Goal: Task Accomplishment & Management: Use online tool/utility

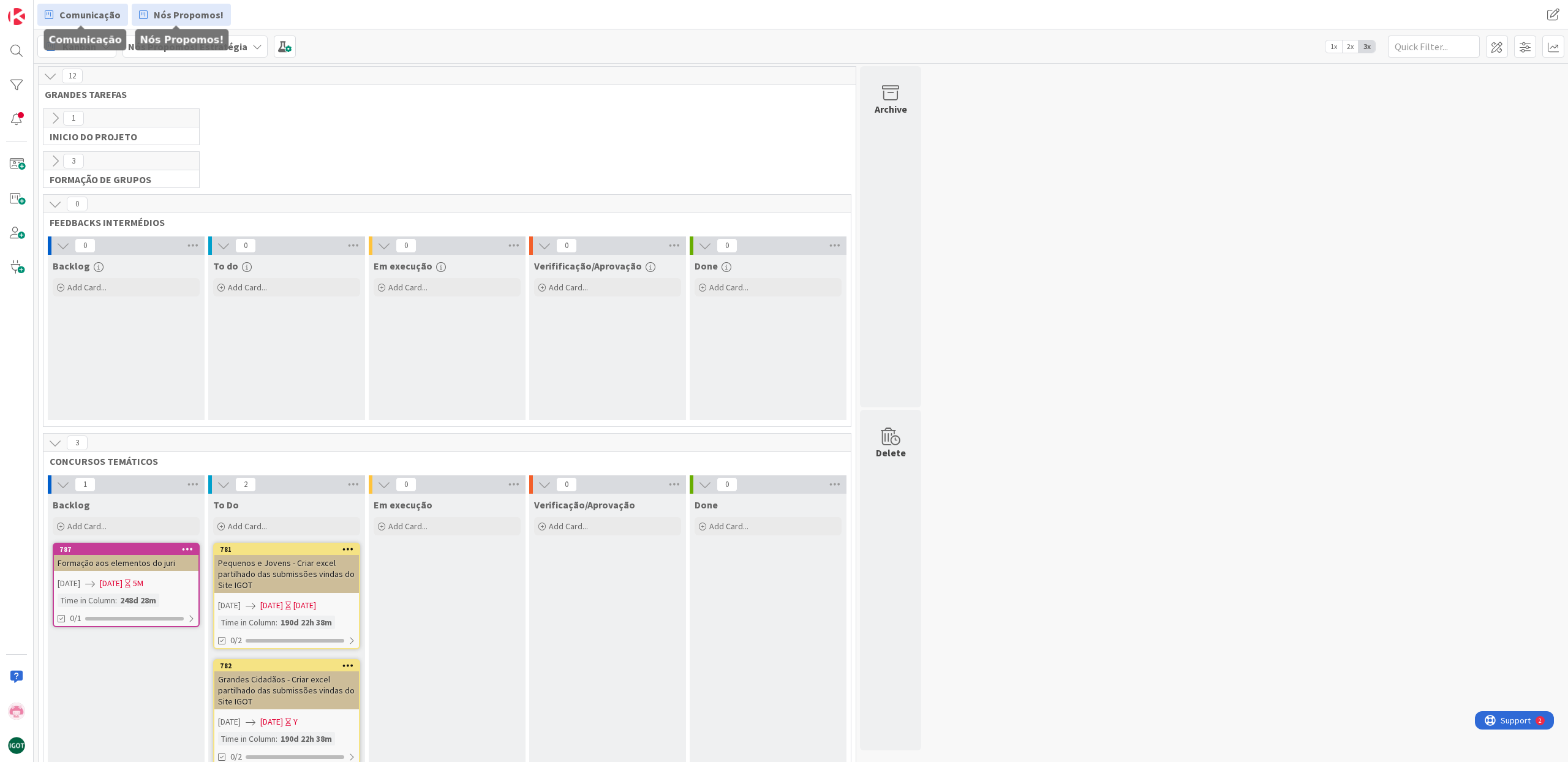
click at [96, 14] on span "Comunicação" at bounding box center [90, 15] width 61 height 15
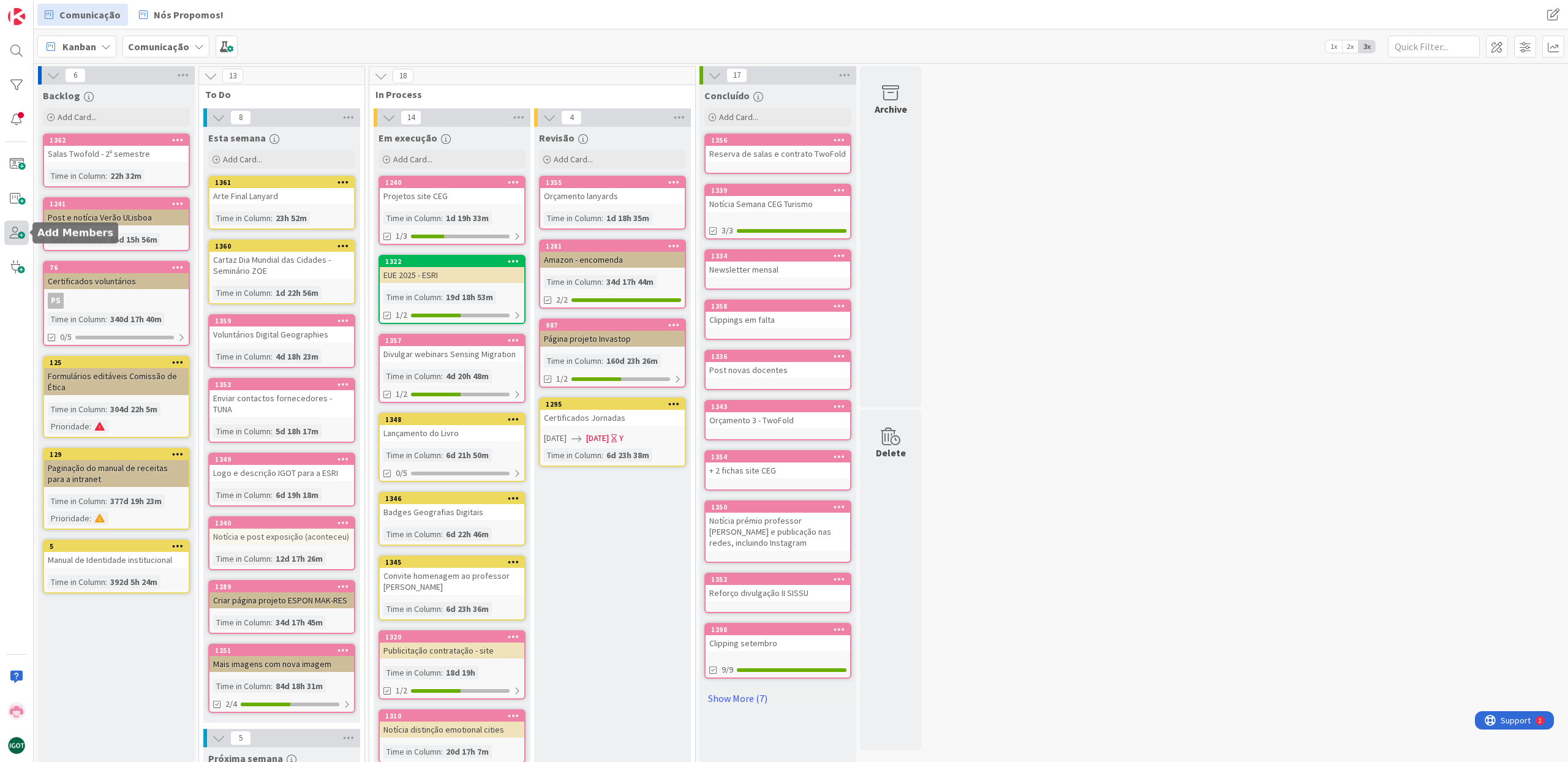
click at [13, 234] on span at bounding box center [16, 232] width 25 height 25
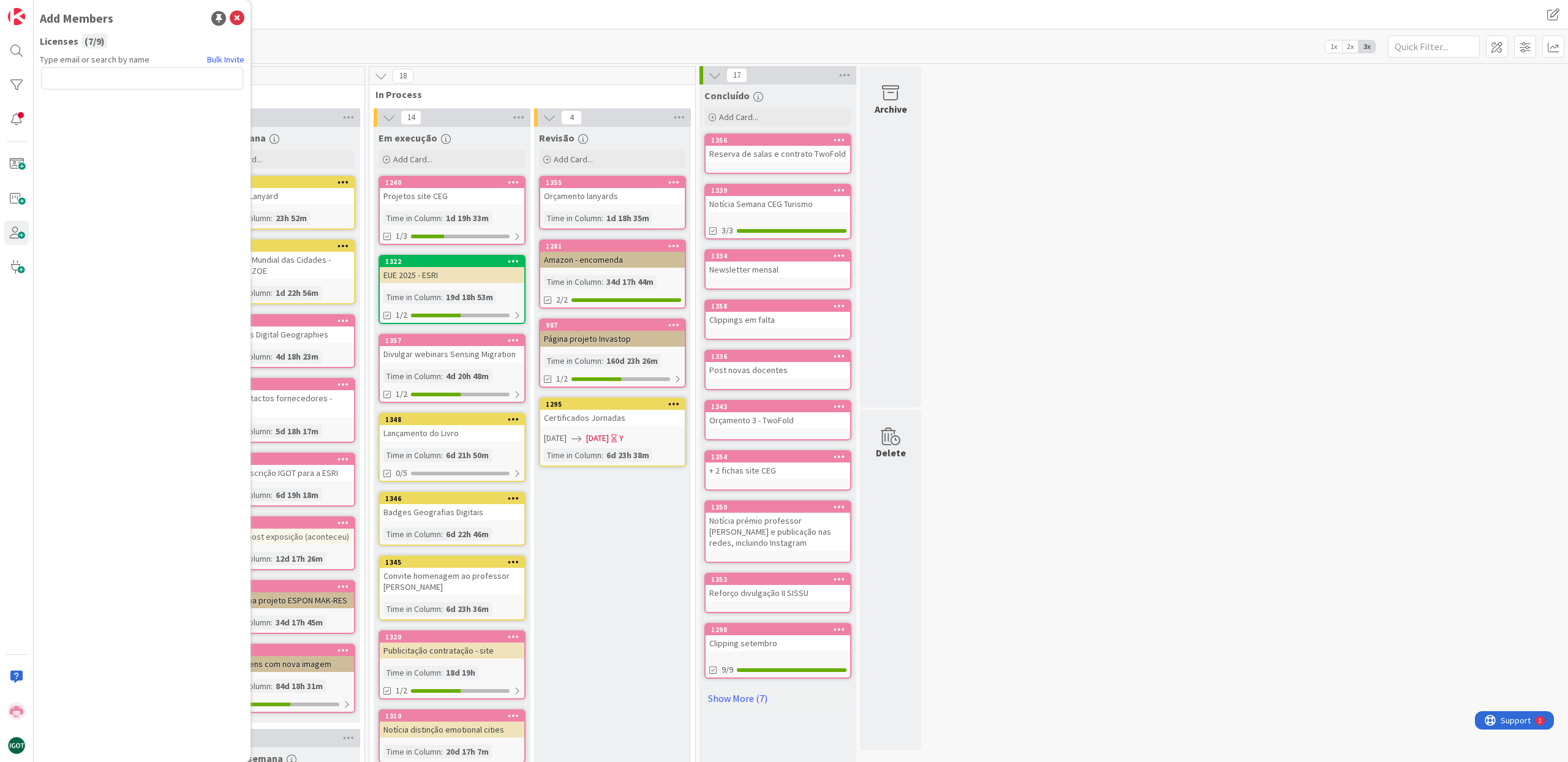
click at [353, 41] on div "Kanban Comunicação 1x 2x 3x" at bounding box center [800, 46] width 1534 height 34
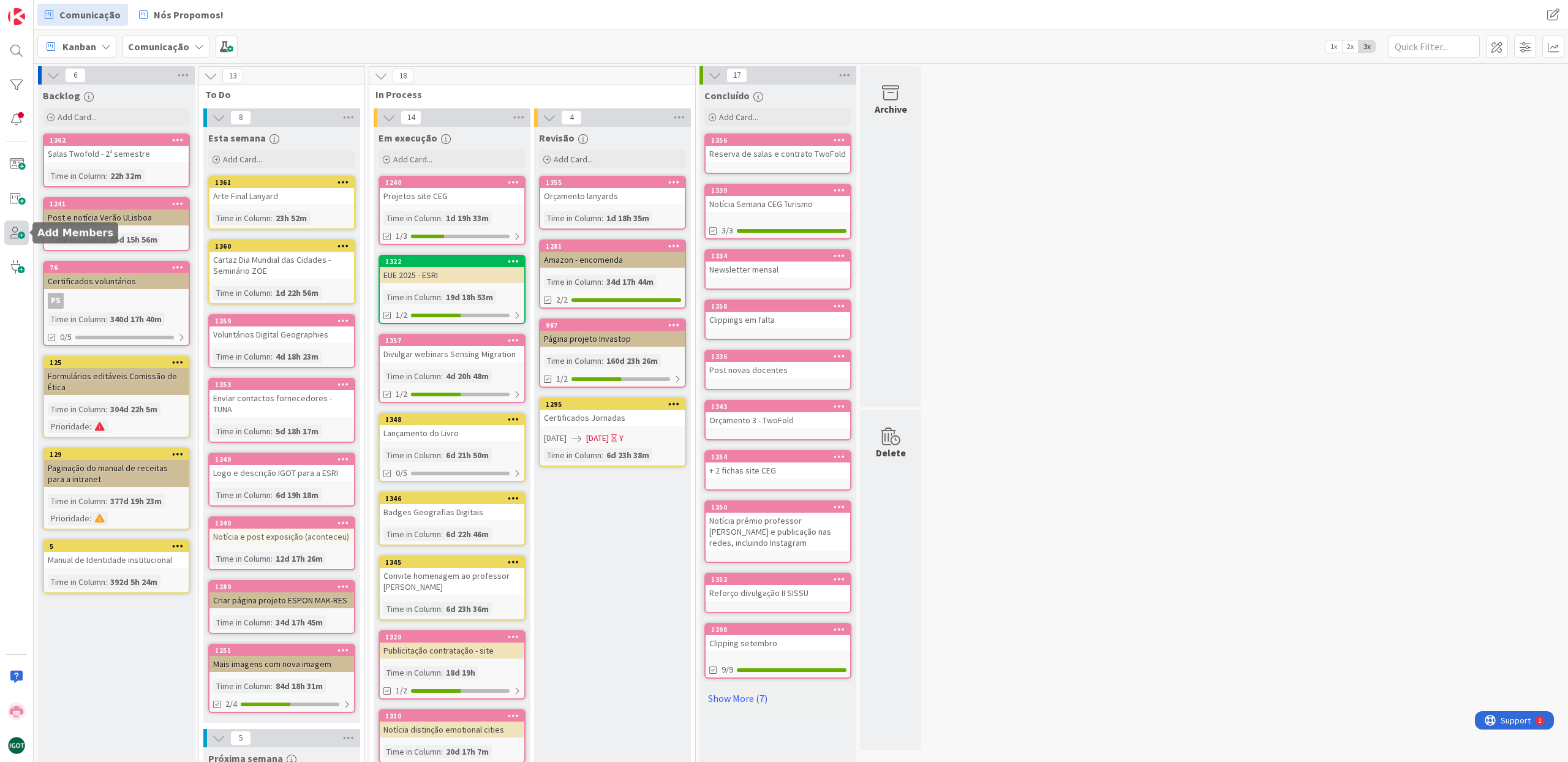
click at [22, 237] on span at bounding box center [16, 232] width 25 height 25
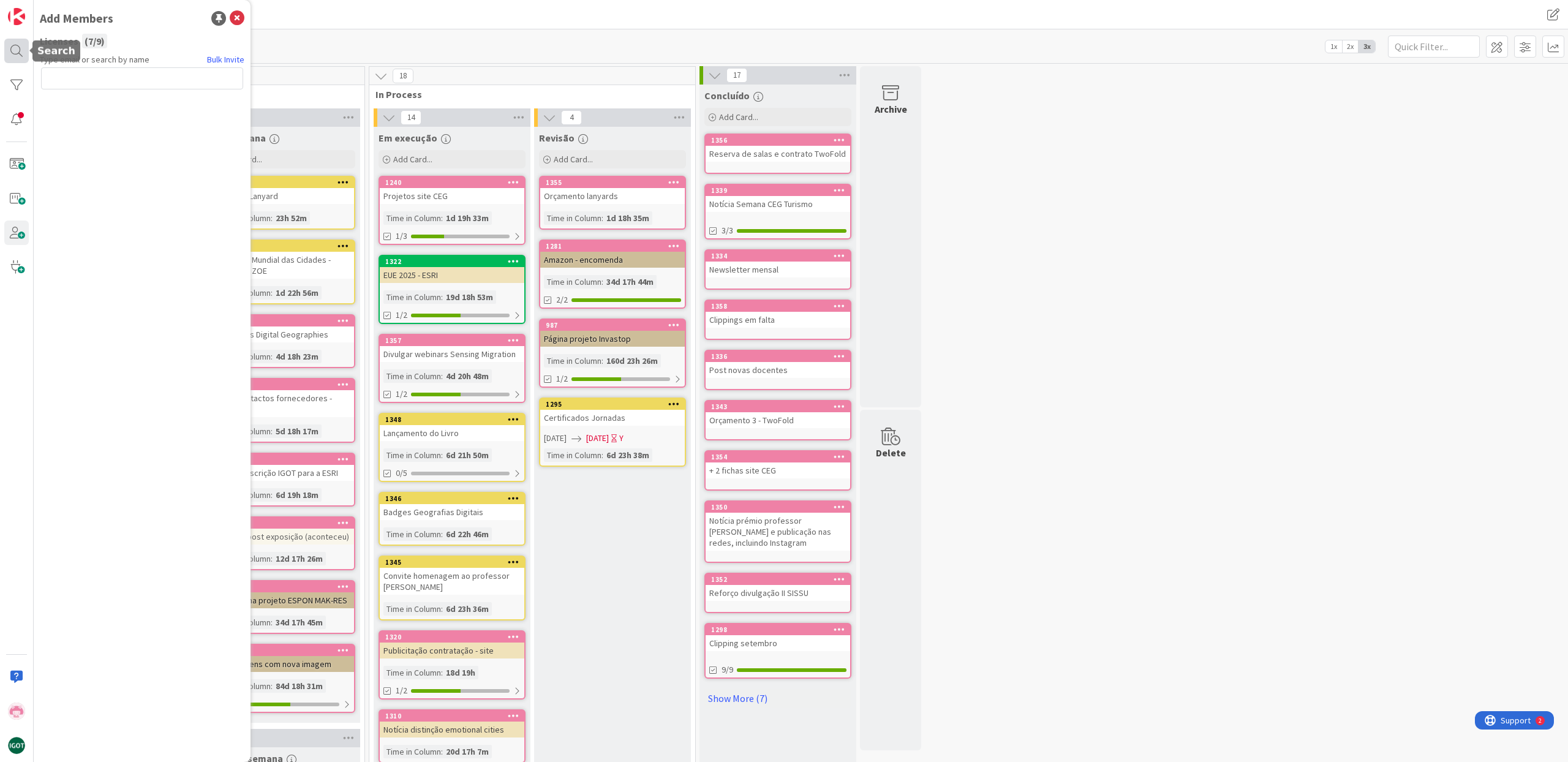
click at [14, 55] on div at bounding box center [16, 51] width 25 height 25
click at [13, 25] on img at bounding box center [16, 16] width 17 height 17
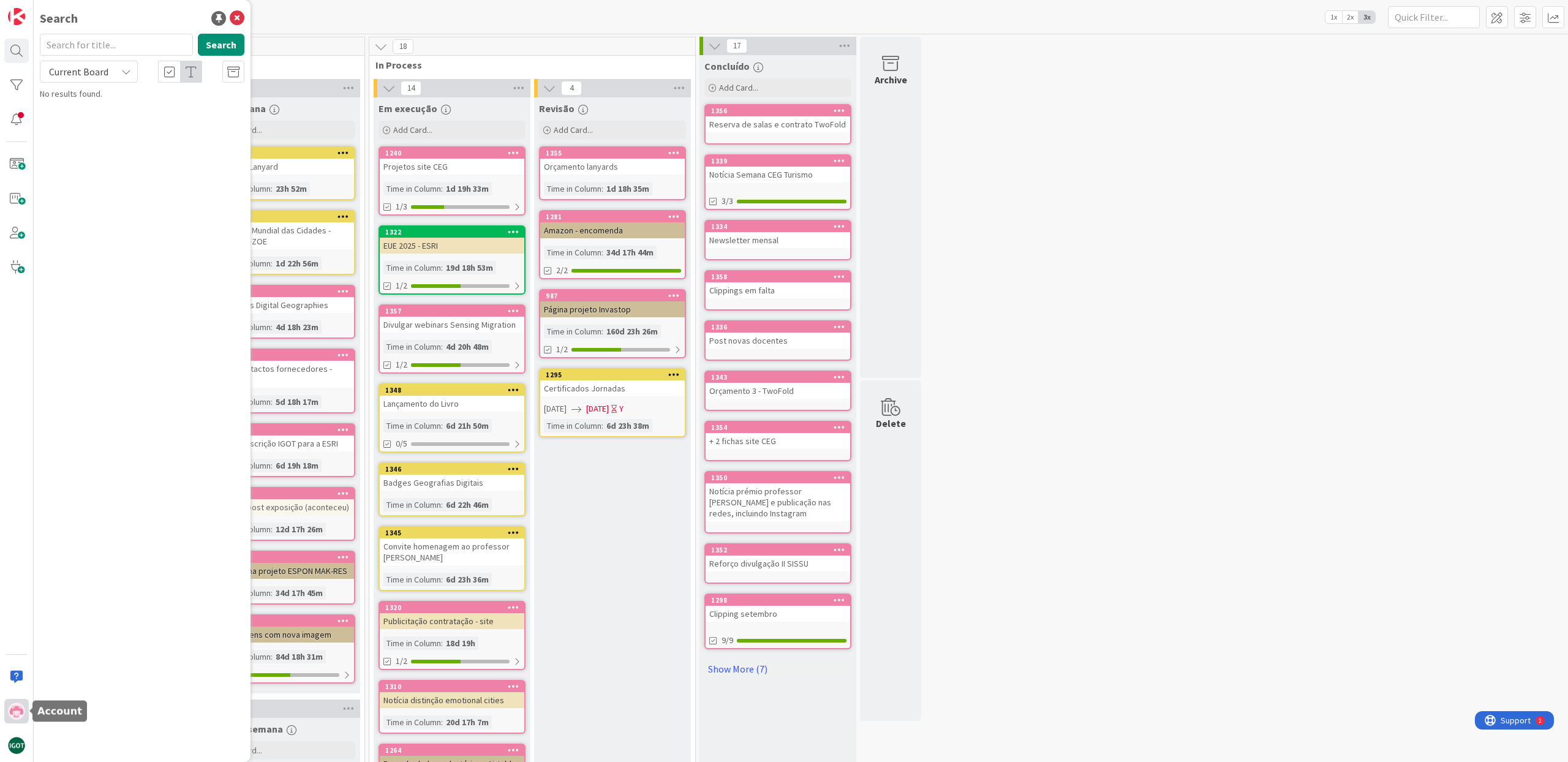
click at [15, 712] on img at bounding box center [16, 711] width 17 height 17
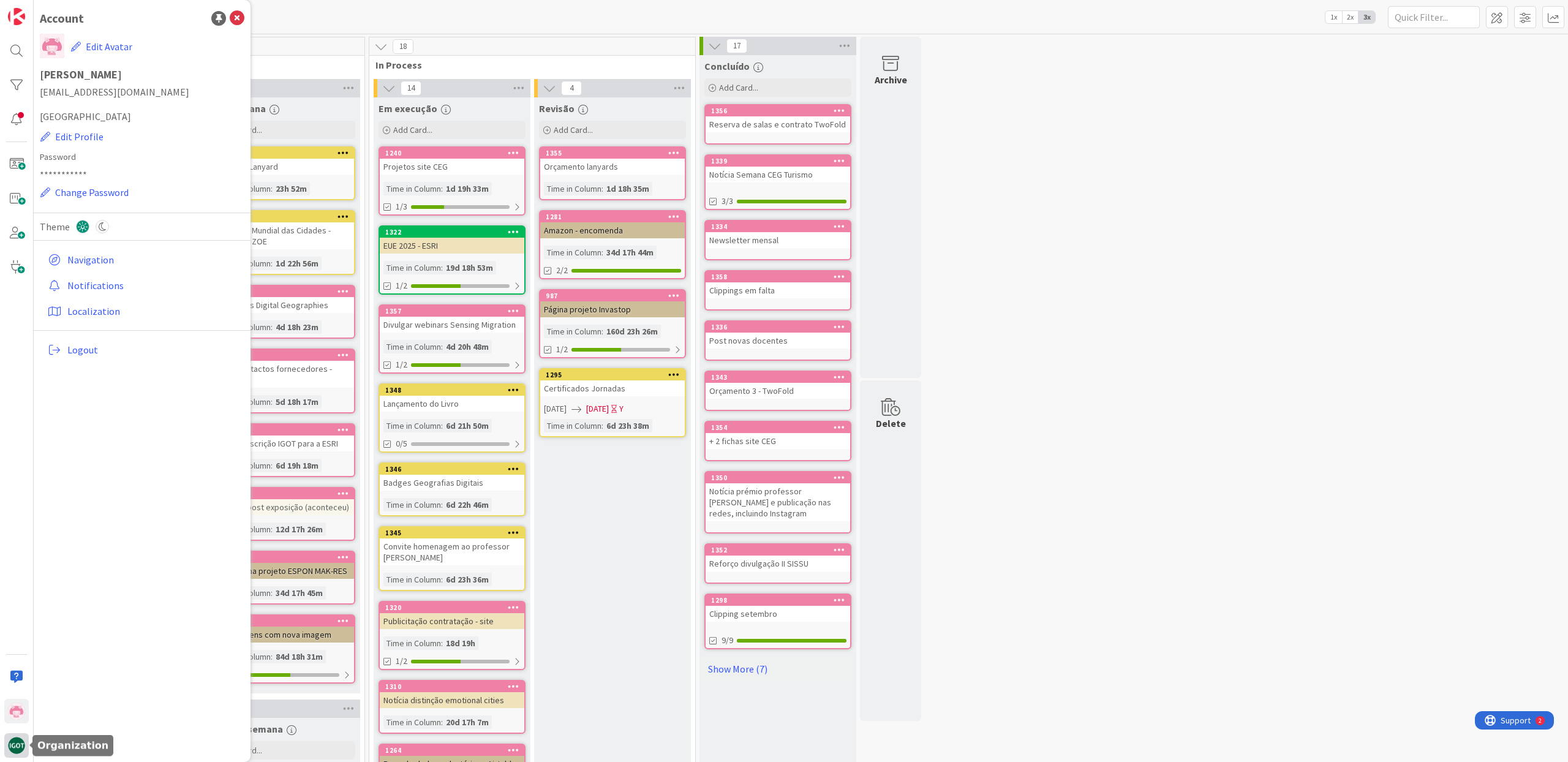
click at [15, 749] on img at bounding box center [16, 745] width 17 height 17
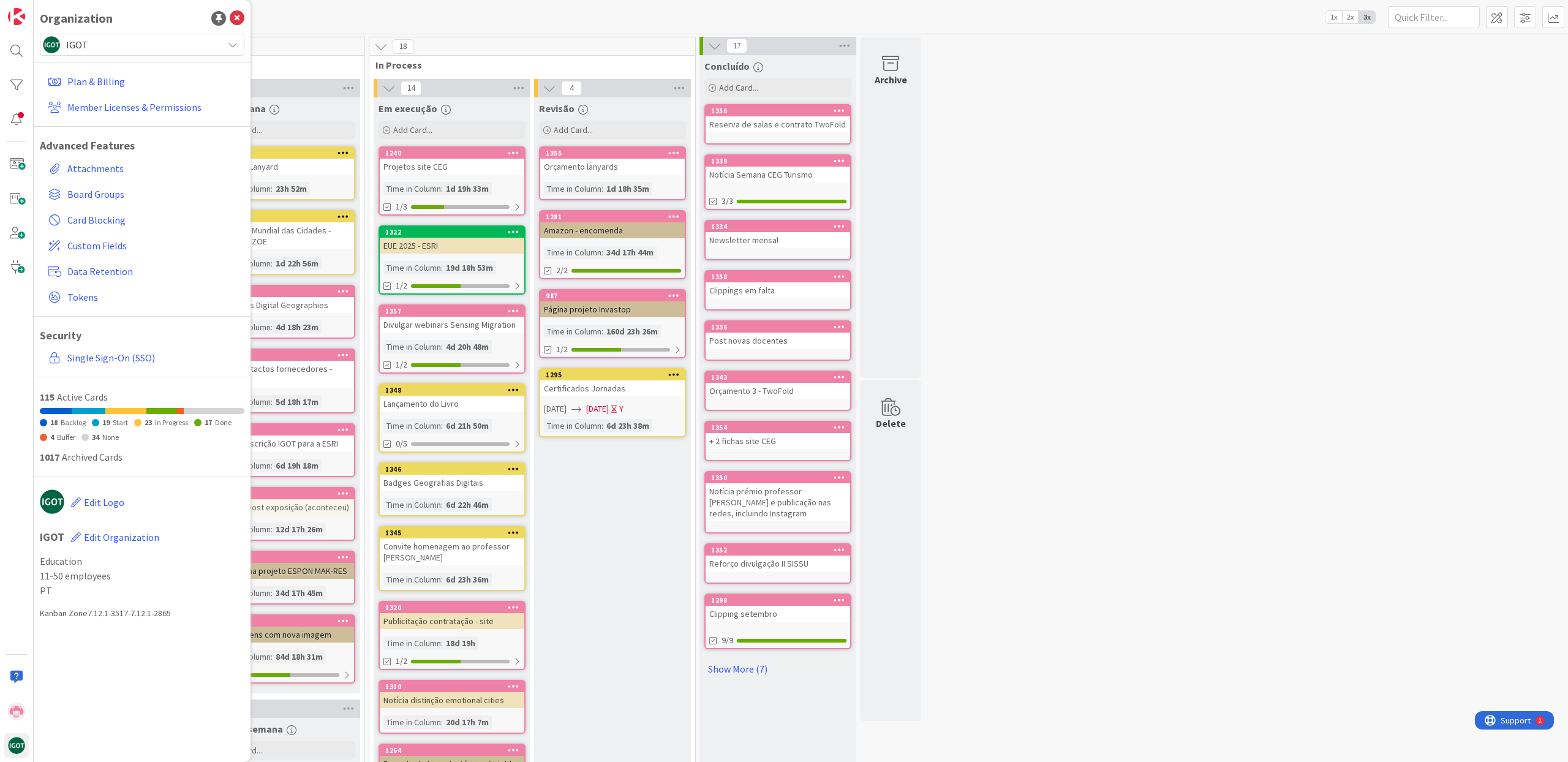
click at [116, 142] on h1 "Advanced Features" at bounding box center [142, 146] width 204 height 13
click at [90, 192] on span "Board Groups" at bounding box center [153, 194] width 172 height 15
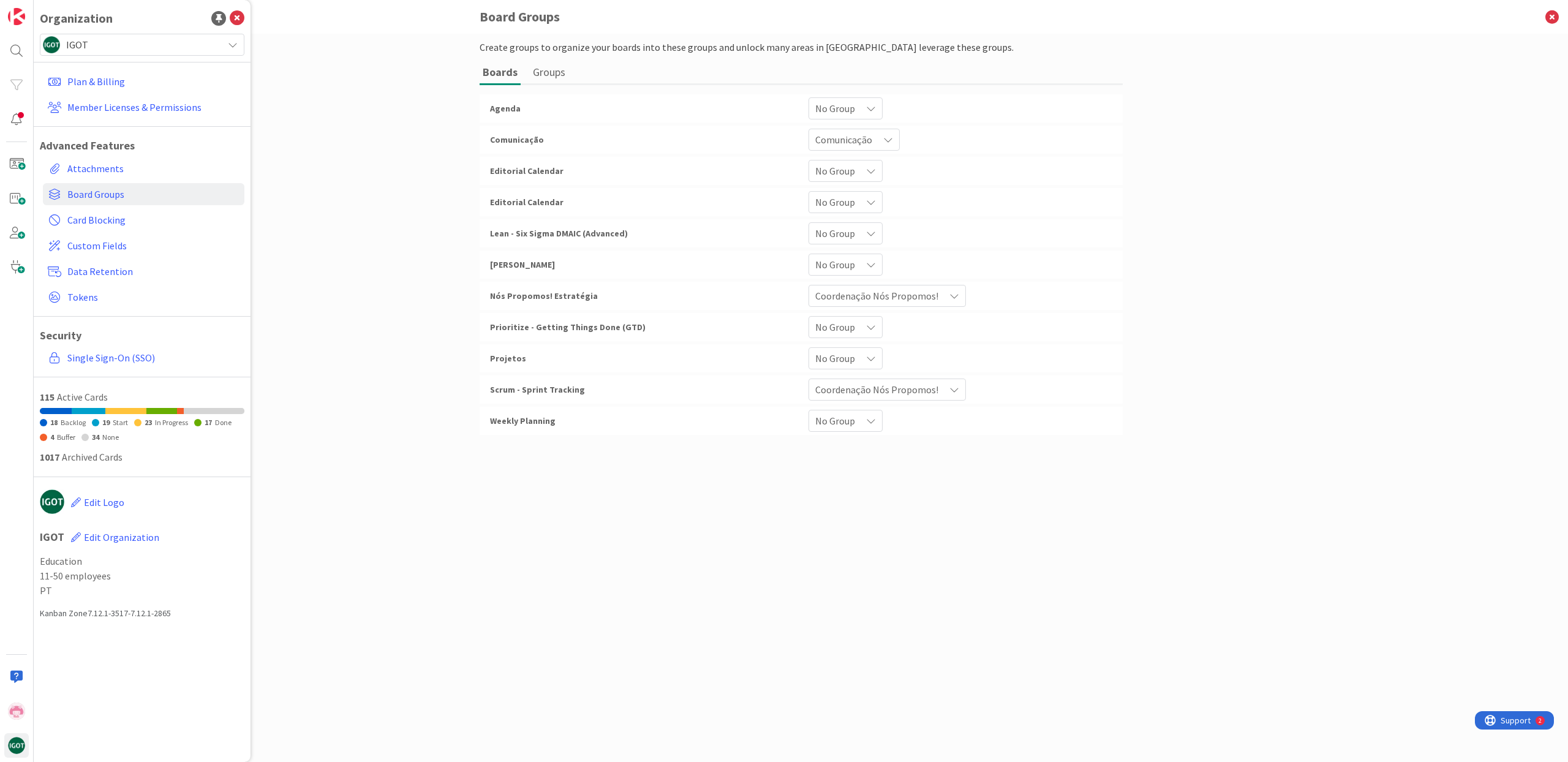
click at [866, 203] on icon at bounding box center [870, 202] width 10 height 10
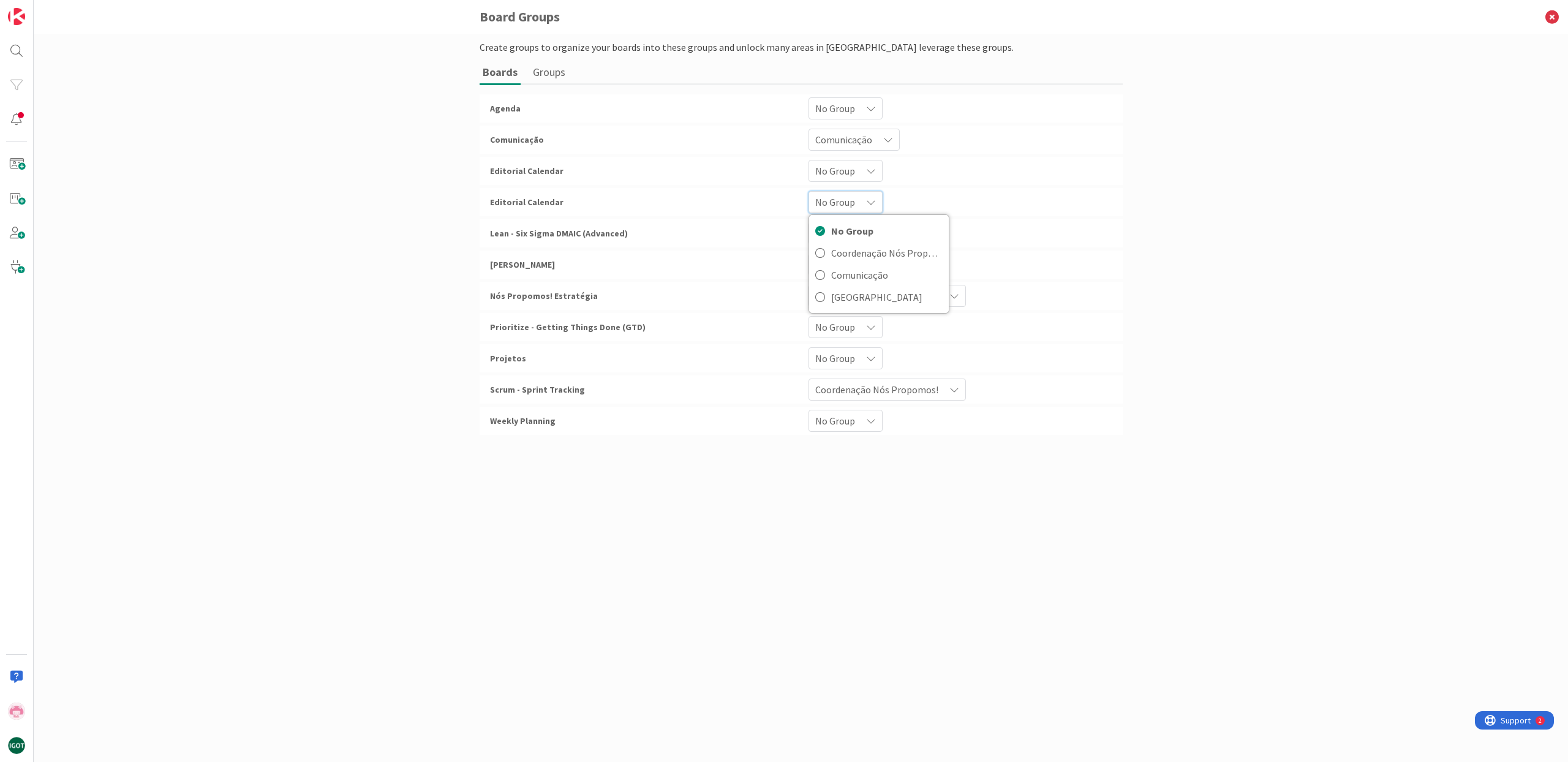
click at [959, 201] on div "No Group No Group Coordenação Nós Propomos! Comunicação [GEOGRAPHIC_DATA]" at bounding box center [960, 202] width 319 height 22
click at [15, 54] on div at bounding box center [16, 51] width 25 height 25
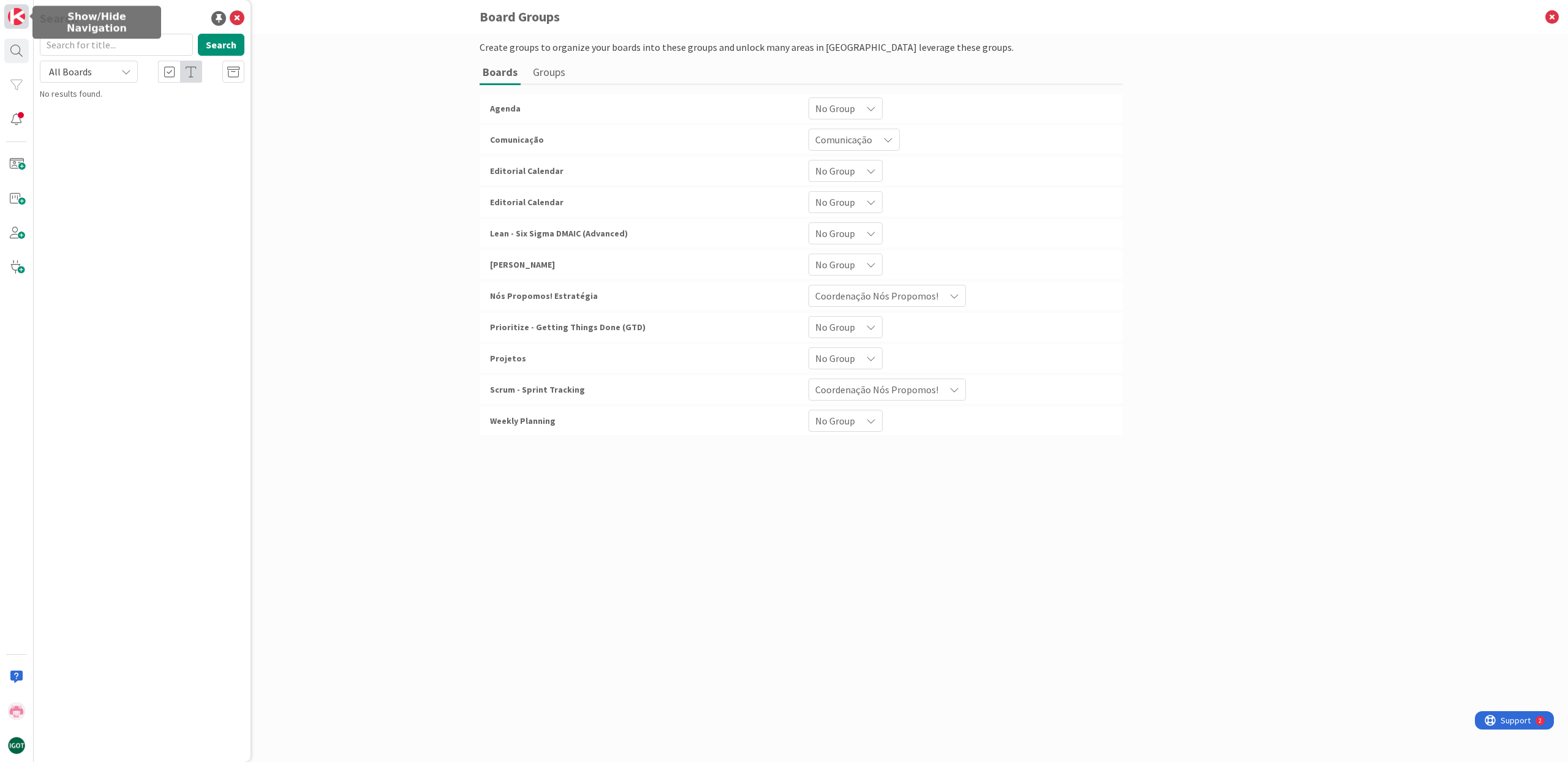
click at [12, 19] on img at bounding box center [16, 16] width 17 height 17
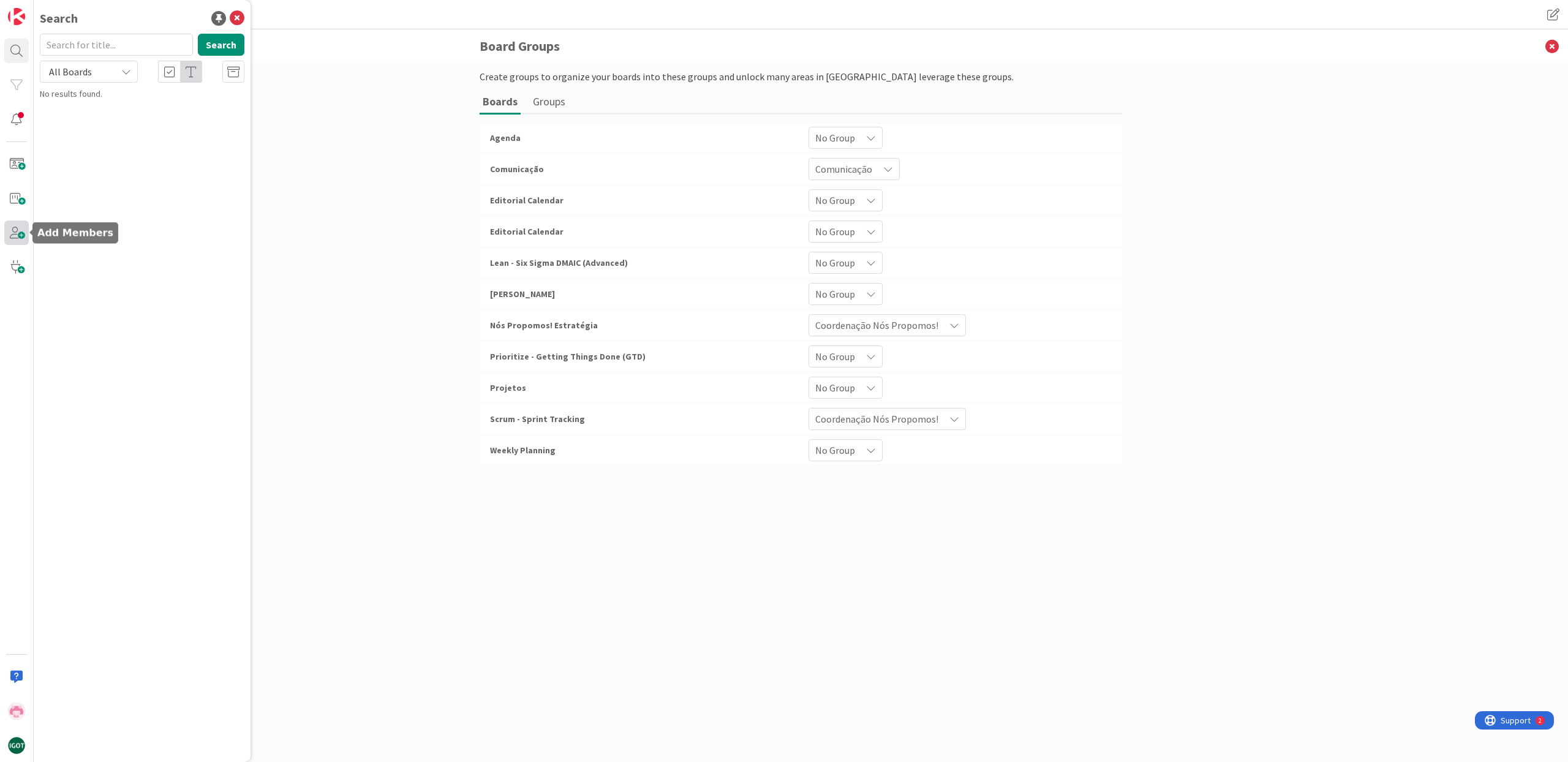
click at [14, 230] on span at bounding box center [16, 232] width 25 height 25
click at [204, 72] on input "text" at bounding box center [142, 78] width 202 height 22
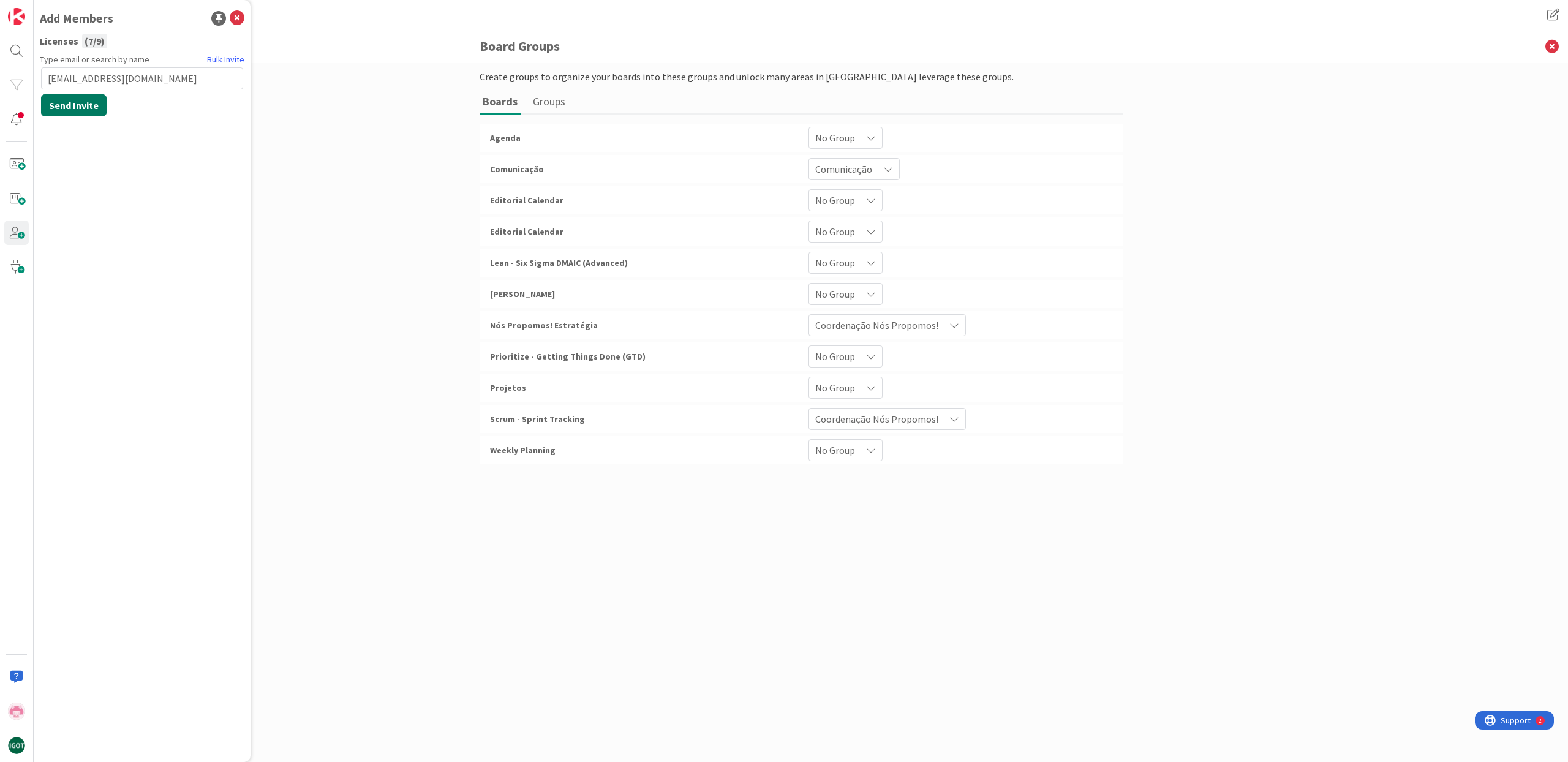
type input "[EMAIL_ADDRESS][DOMAIN_NAME]"
click at [88, 110] on button "Send Invite" at bounding box center [74, 105] width 66 height 22
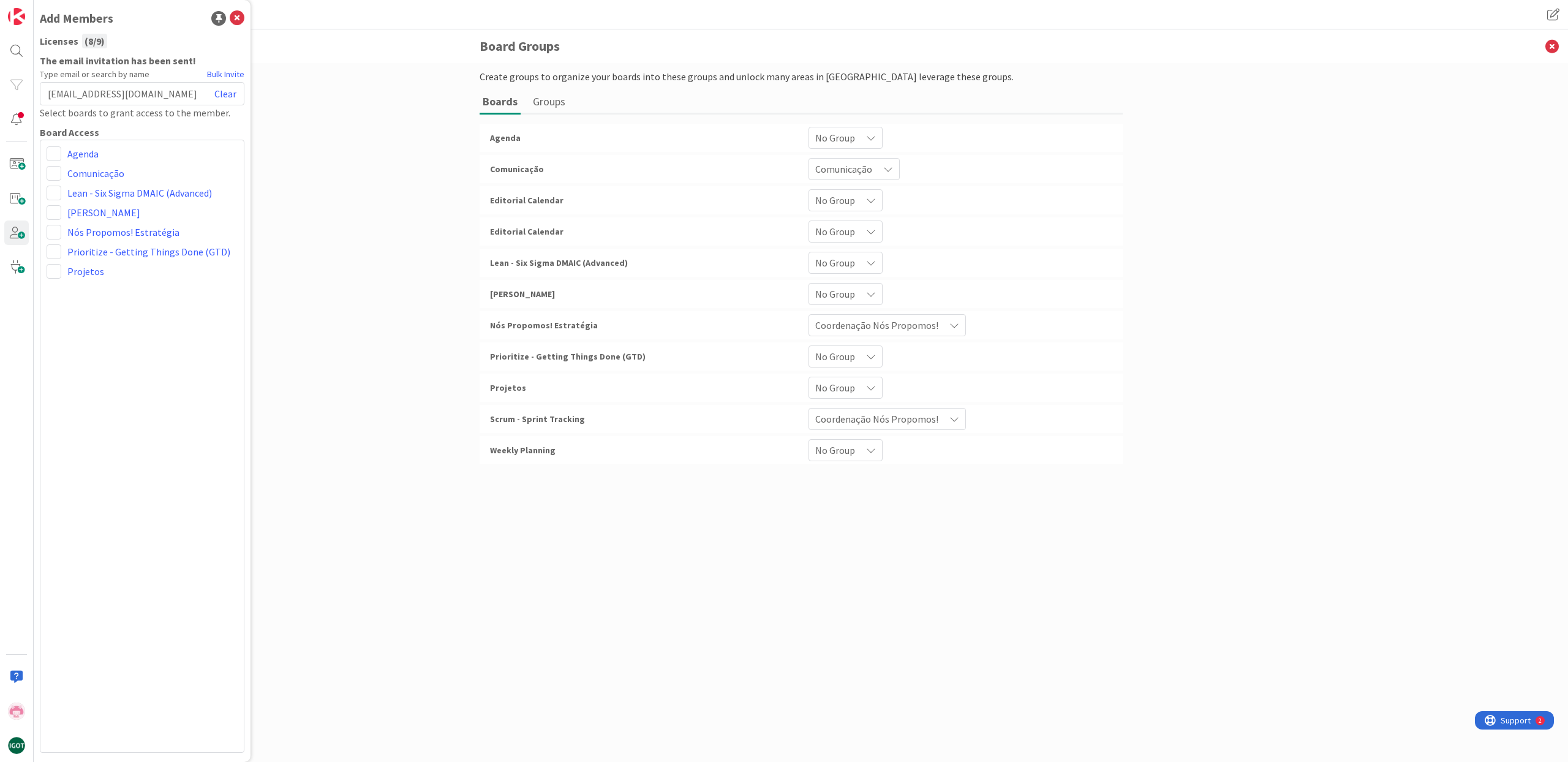
click at [272, 165] on div "Create groups to organize your boards into these groups and unlock many areas i…" at bounding box center [800, 413] width 1534 height 699
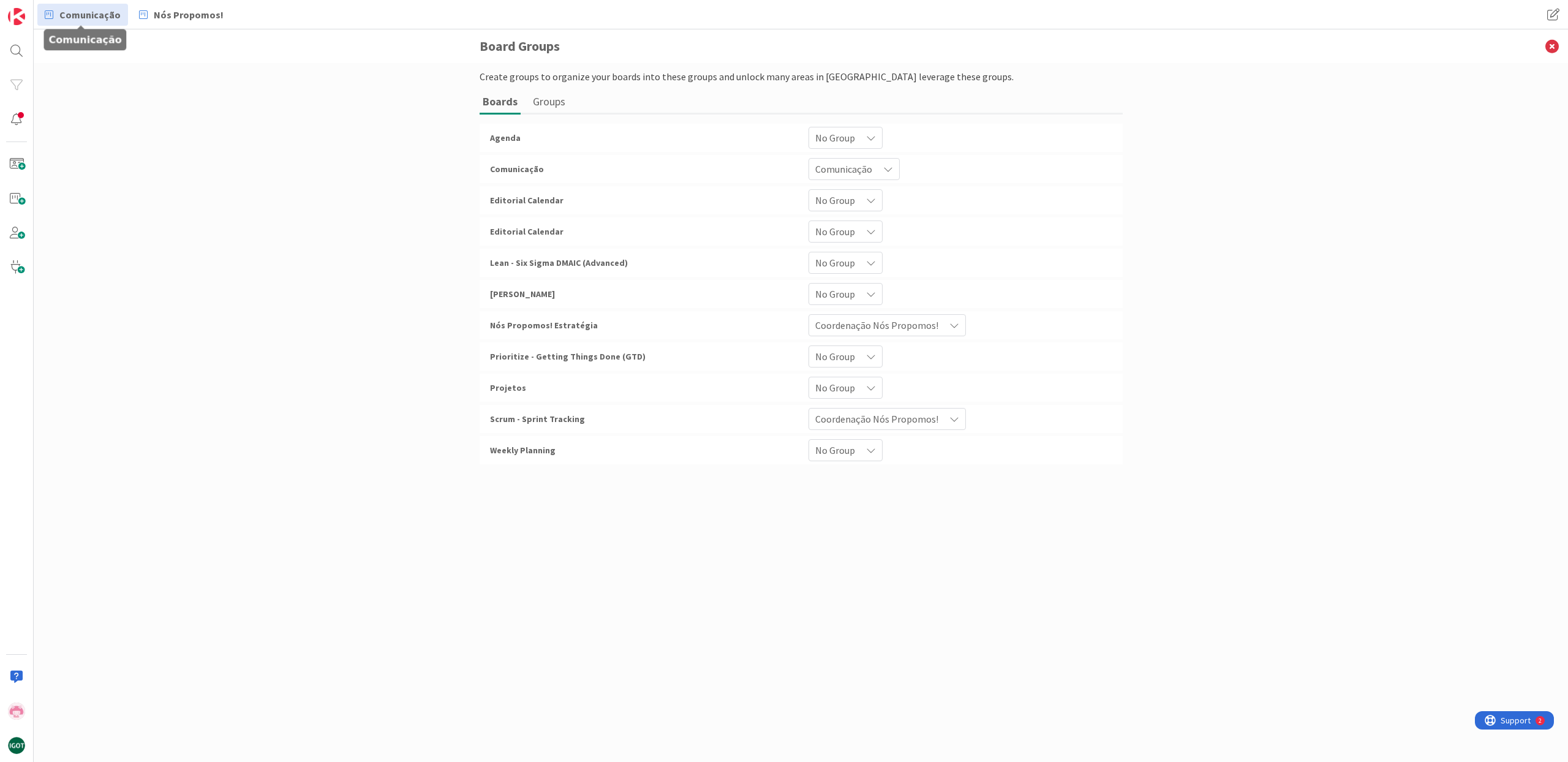
click at [87, 12] on span "Comunicação" at bounding box center [90, 15] width 61 height 15
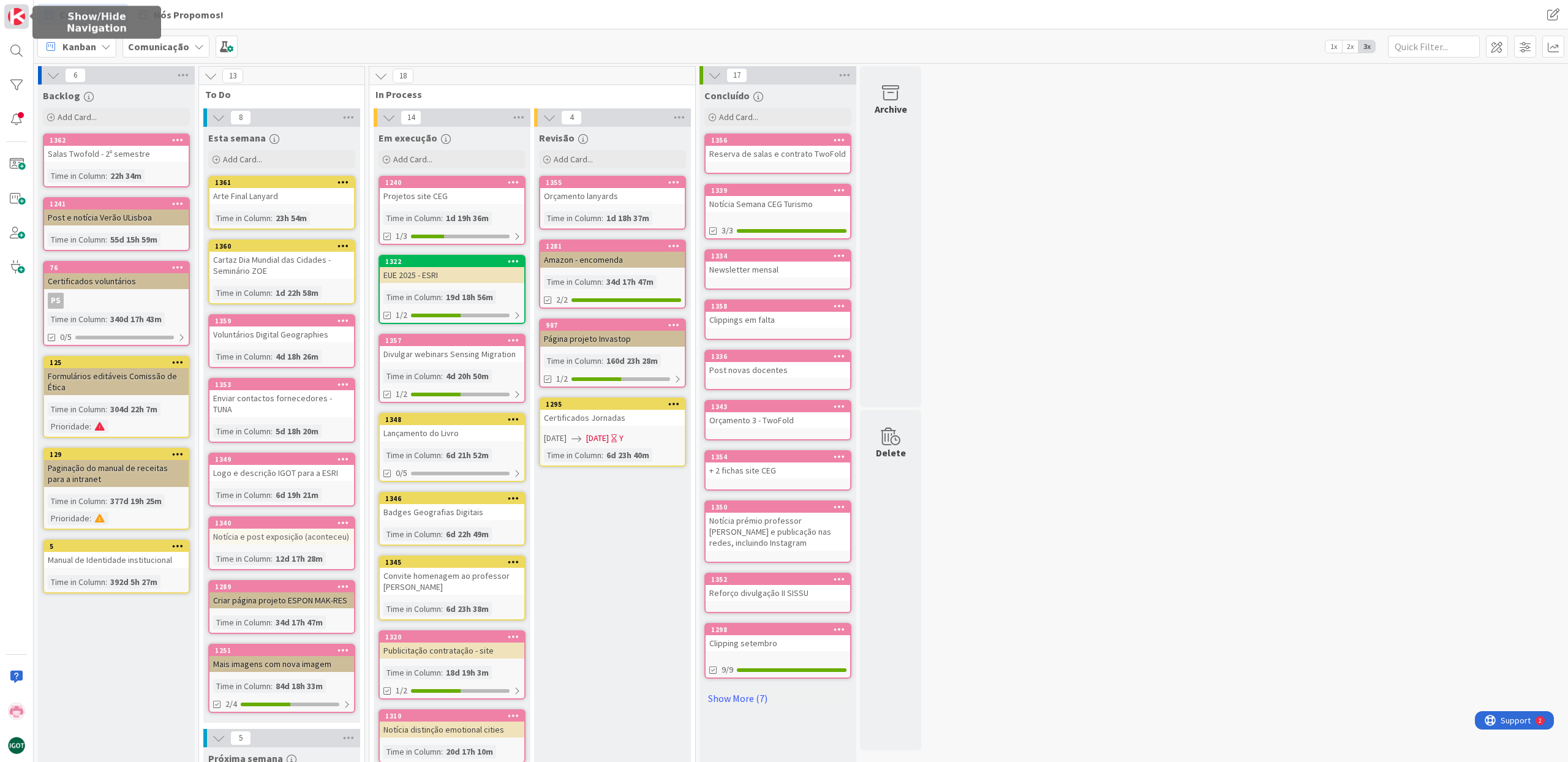
click at [12, 16] on img at bounding box center [16, 16] width 17 height 17
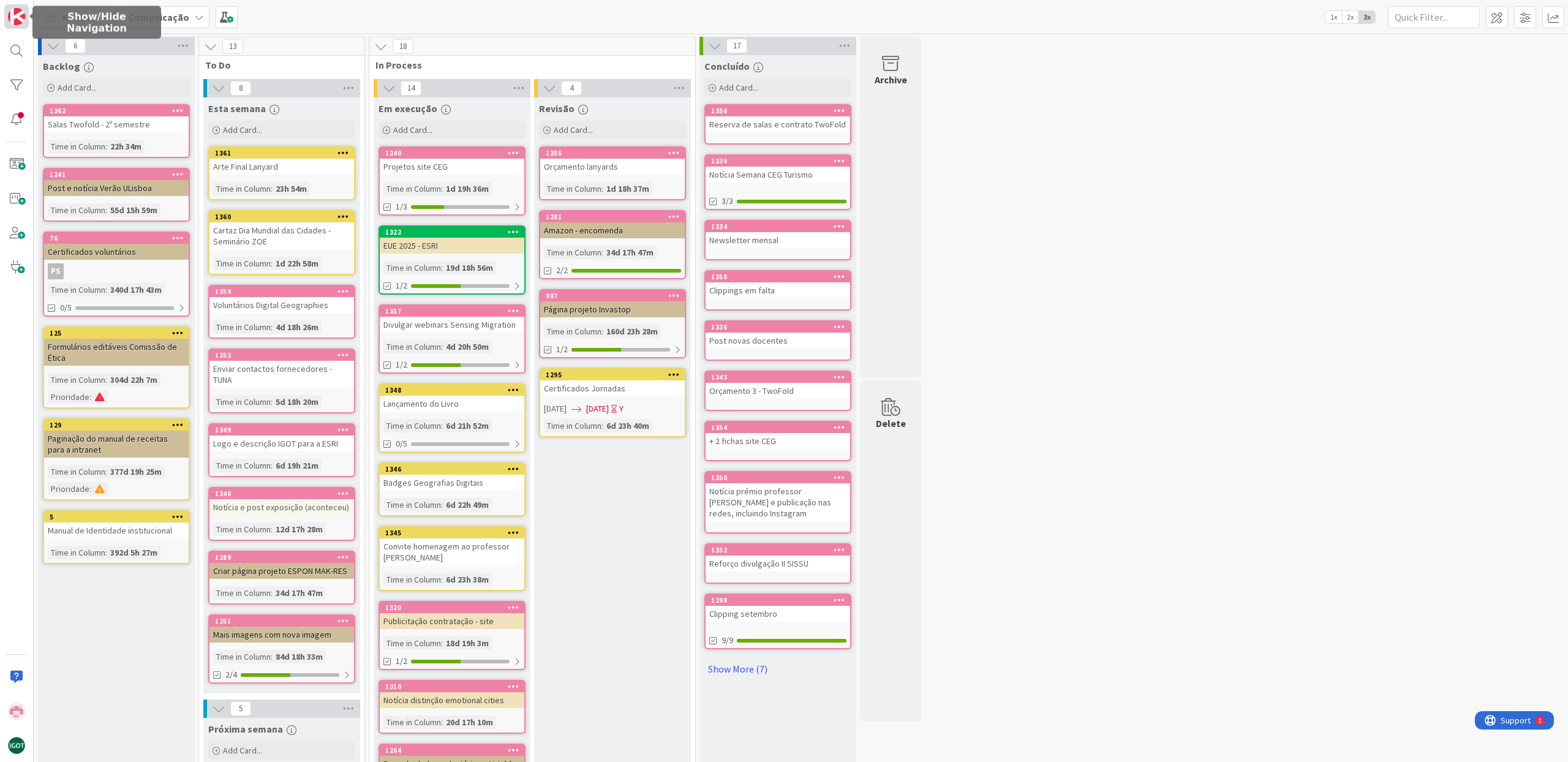
click at [12, 16] on img at bounding box center [16, 16] width 17 height 17
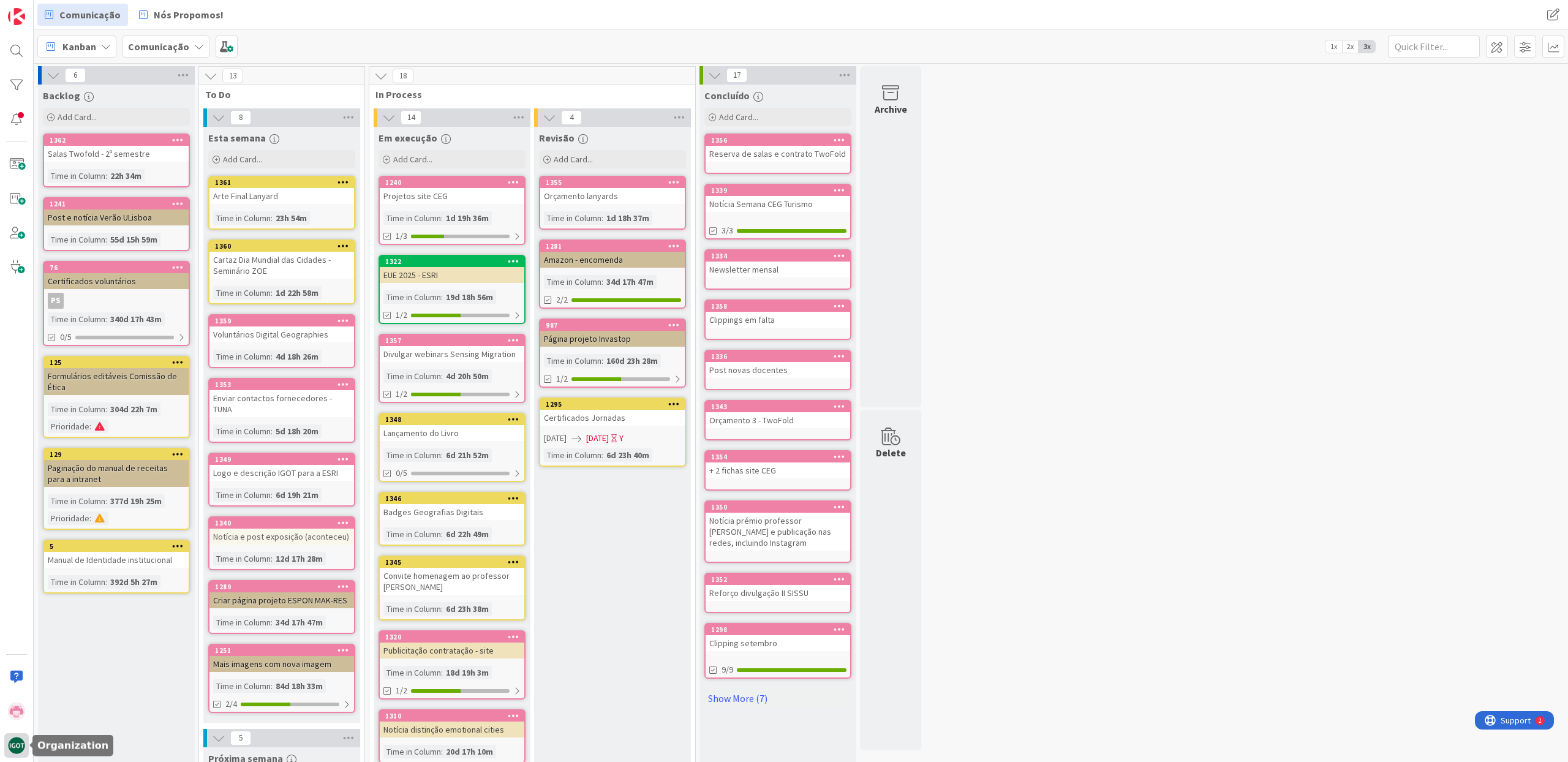
click at [16, 749] on img at bounding box center [16, 745] width 17 height 17
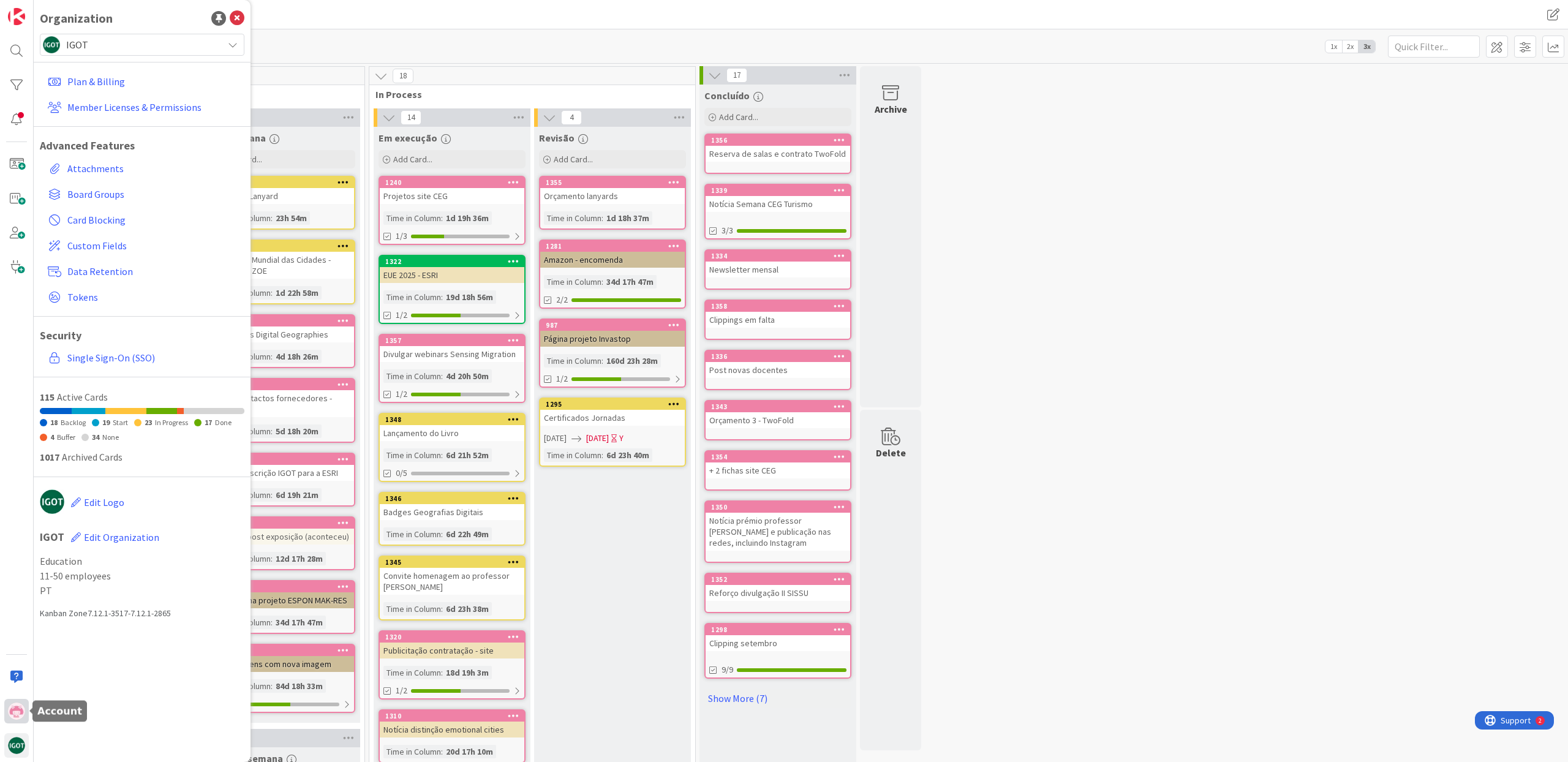
click at [14, 716] on img at bounding box center [16, 711] width 17 height 17
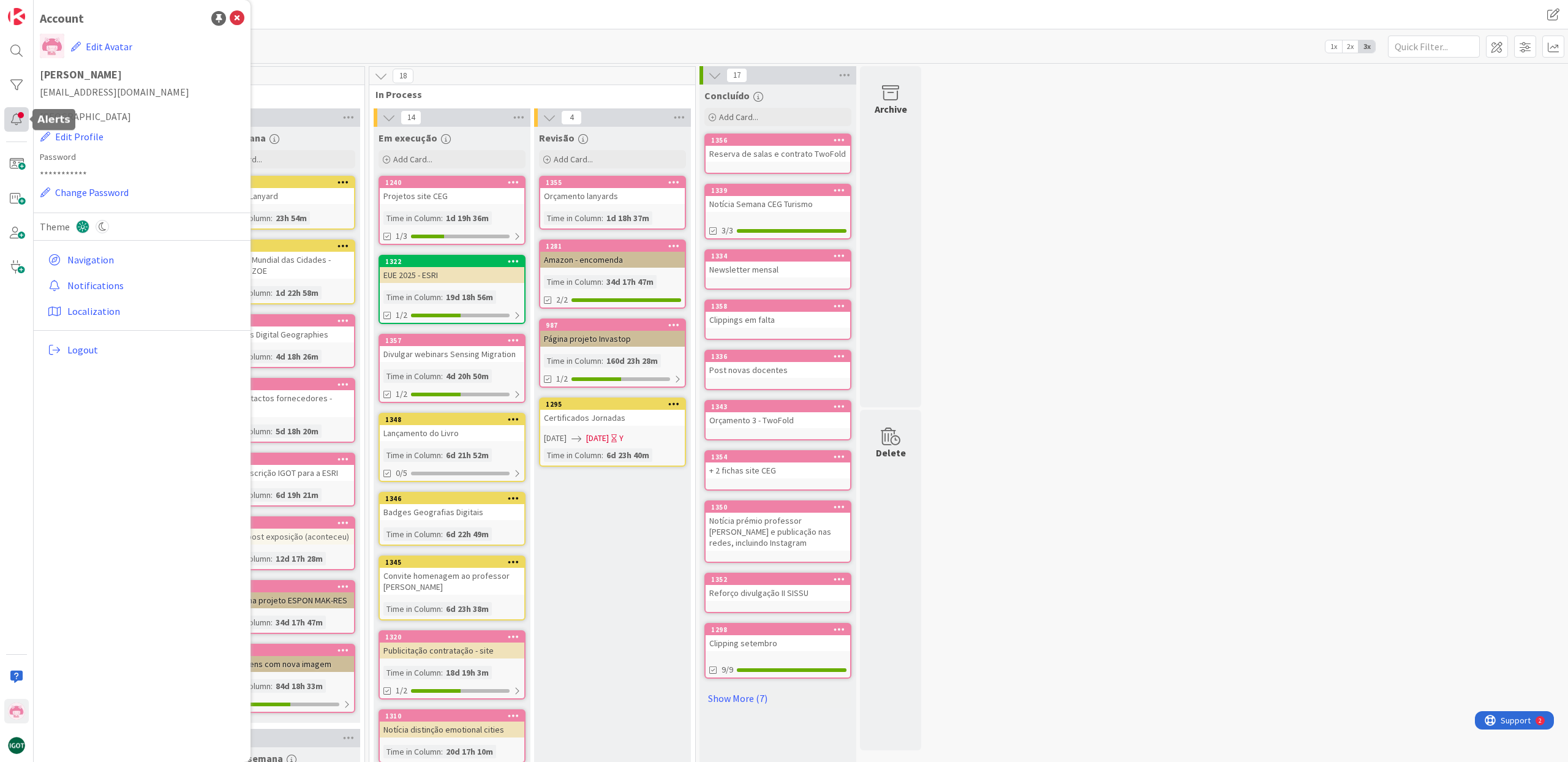
click at [16, 119] on div at bounding box center [16, 119] width 25 height 25
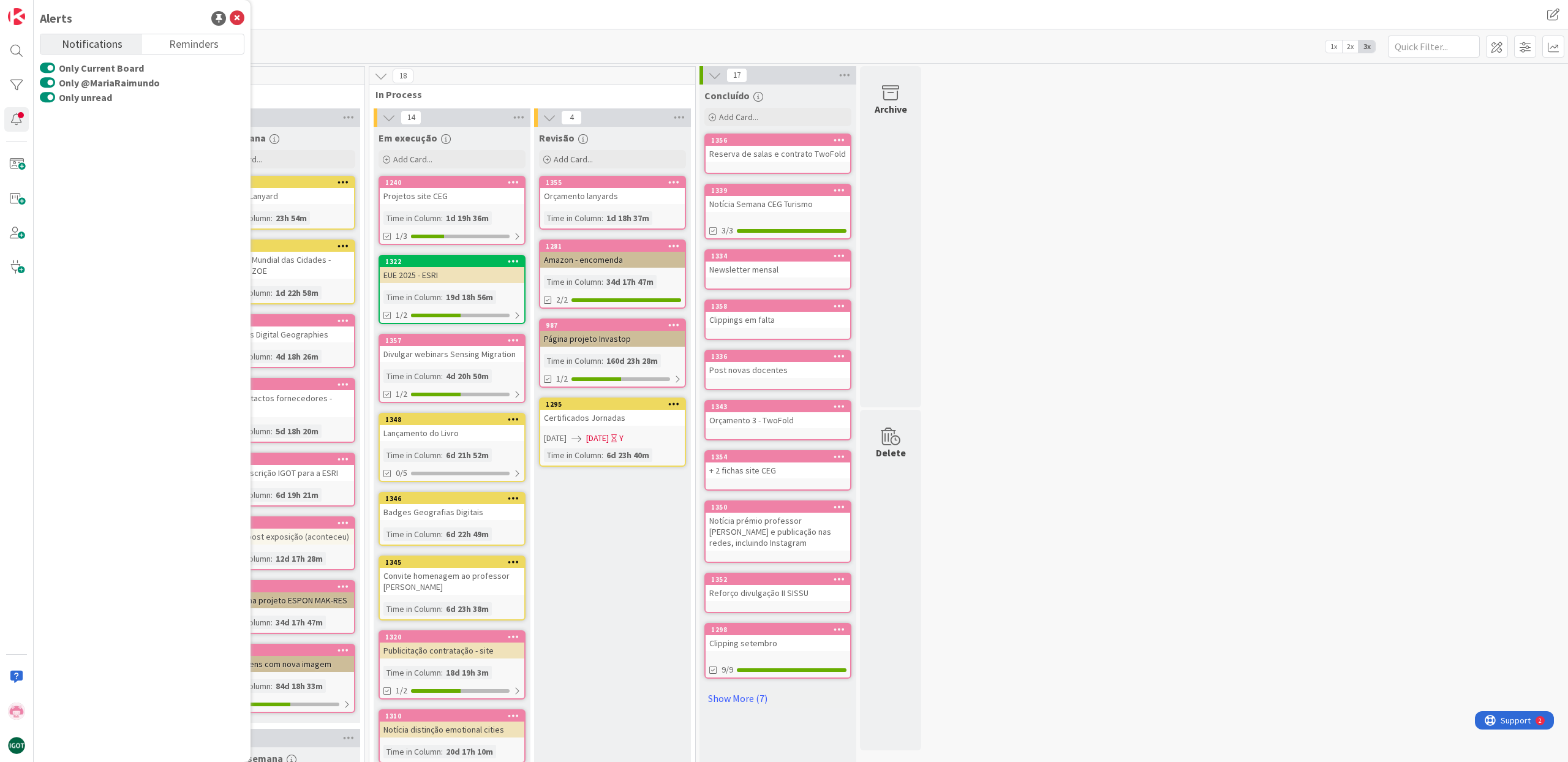
click at [1258, 177] on div "6 Backlog Add Card... 1362 Salas Twofold - 2º semestre Time in [GEOGRAPHIC_DATA…" at bounding box center [800, 655] width 1529 height 1178
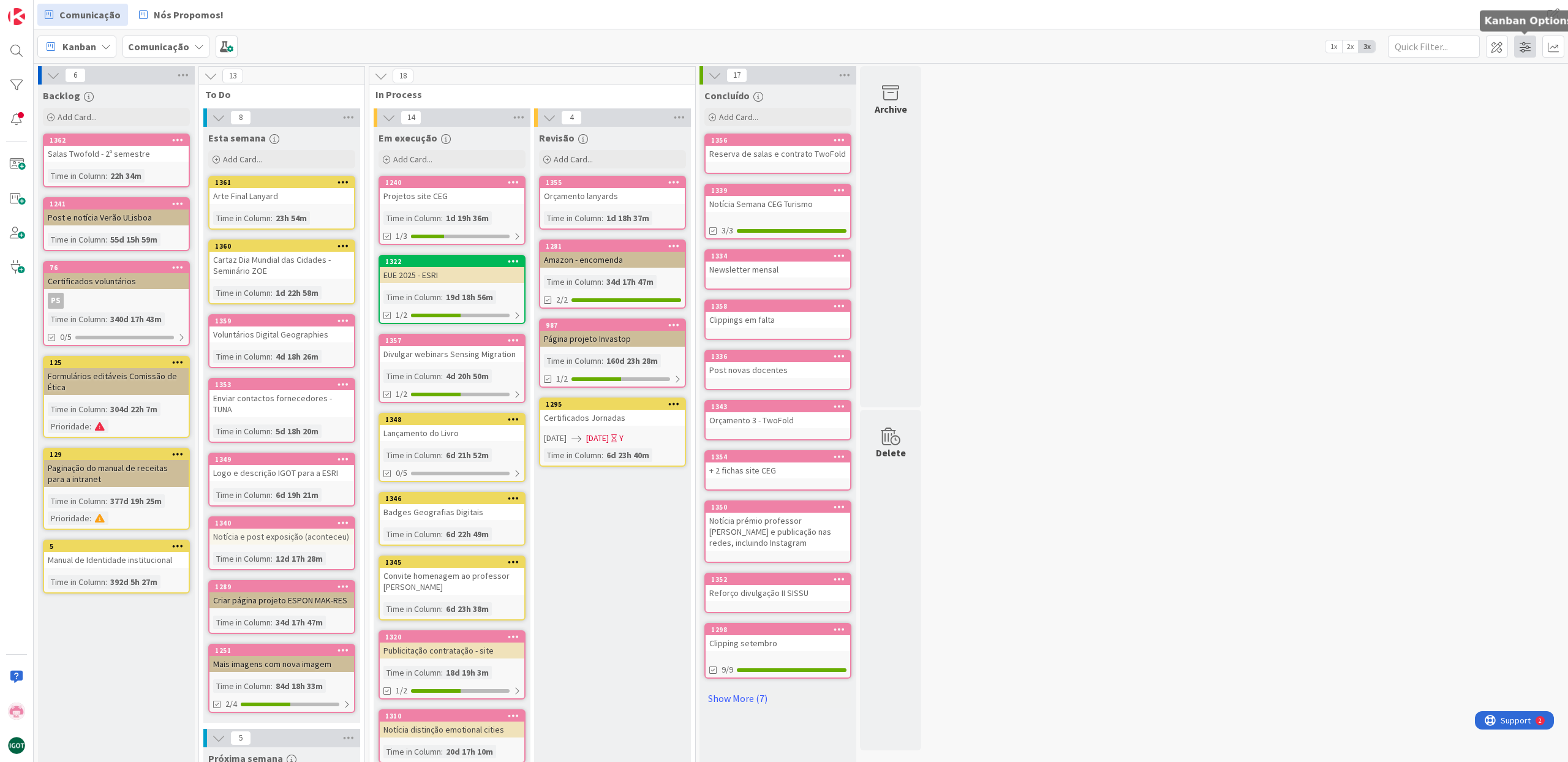
click at [1520, 46] on span at bounding box center [1525, 47] width 22 height 22
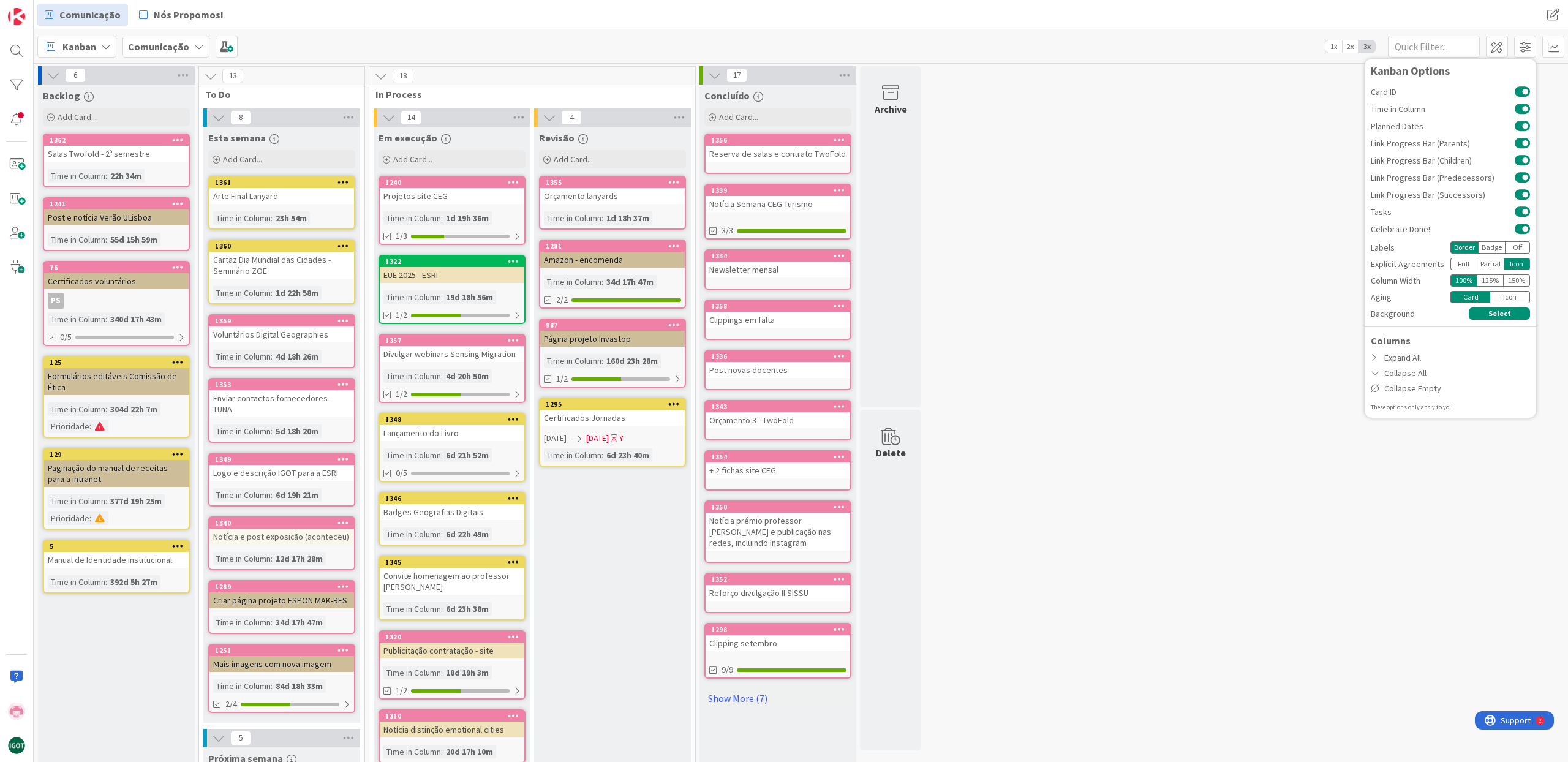
click at [1216, 160] on div "6 Backlog Add Card... 1362 Salas Twofold - 2º semestre Time in [GEOGRAPHIC_DATA…" at bounding box center [800, 655] width 1529 height 1178
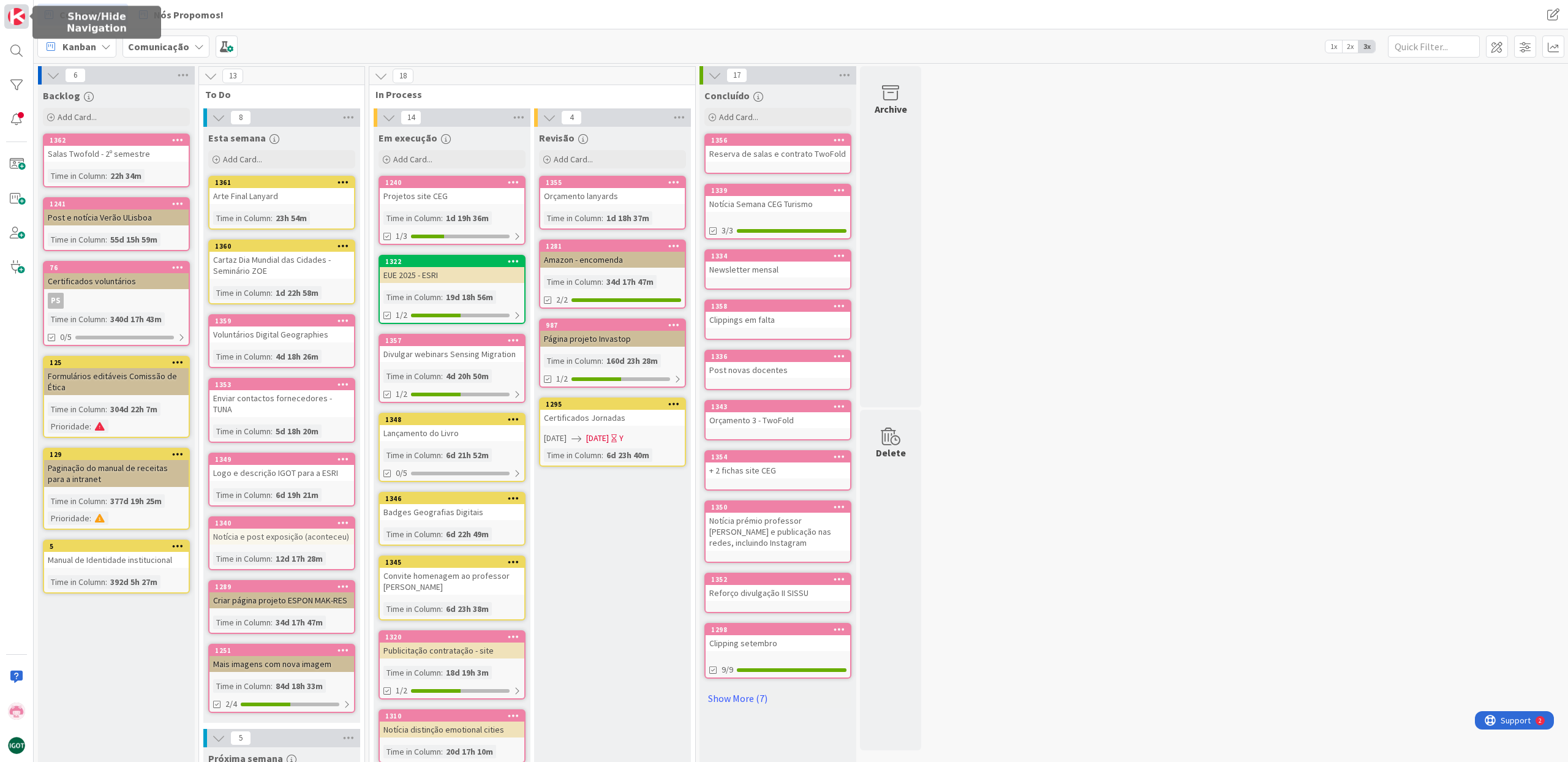
click at [20, 21] on img at bounding box center [16, 16] width 17 height 17
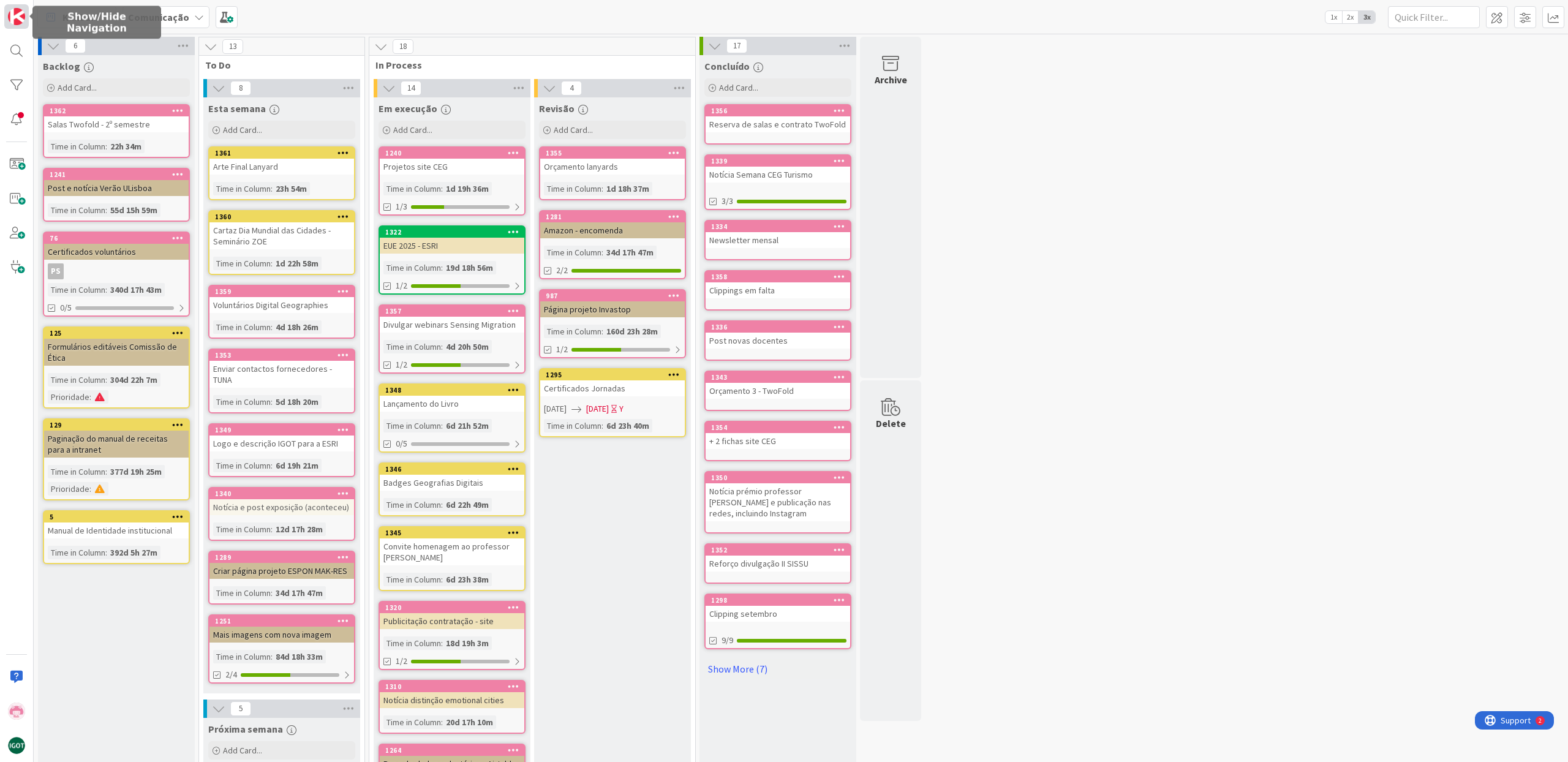
click at [20, 21] on img at bounding box center [16, 16] width 17 height 17
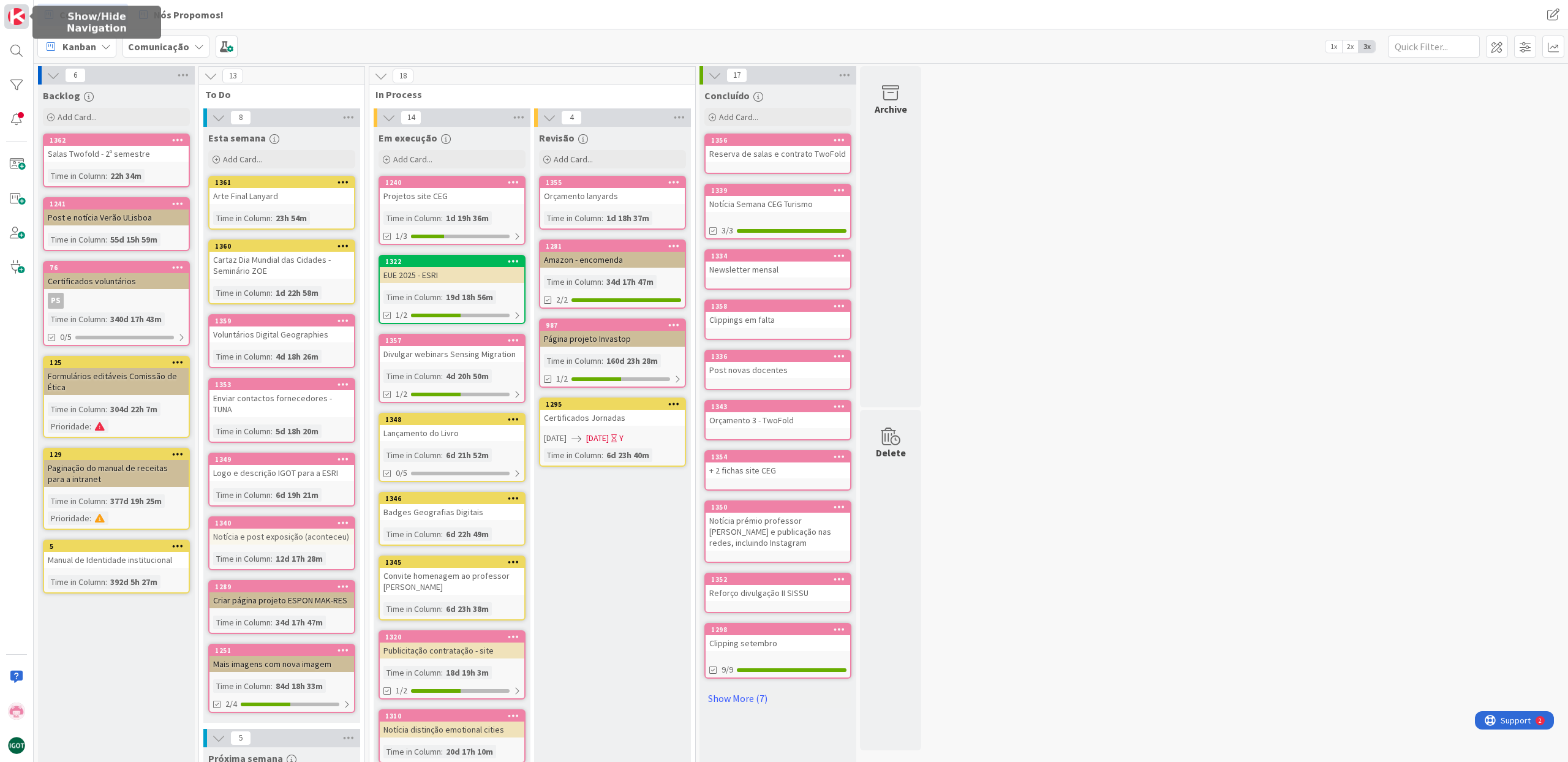
click at [22, 21] on img at bounding box center [16, 16] width 17 height 17
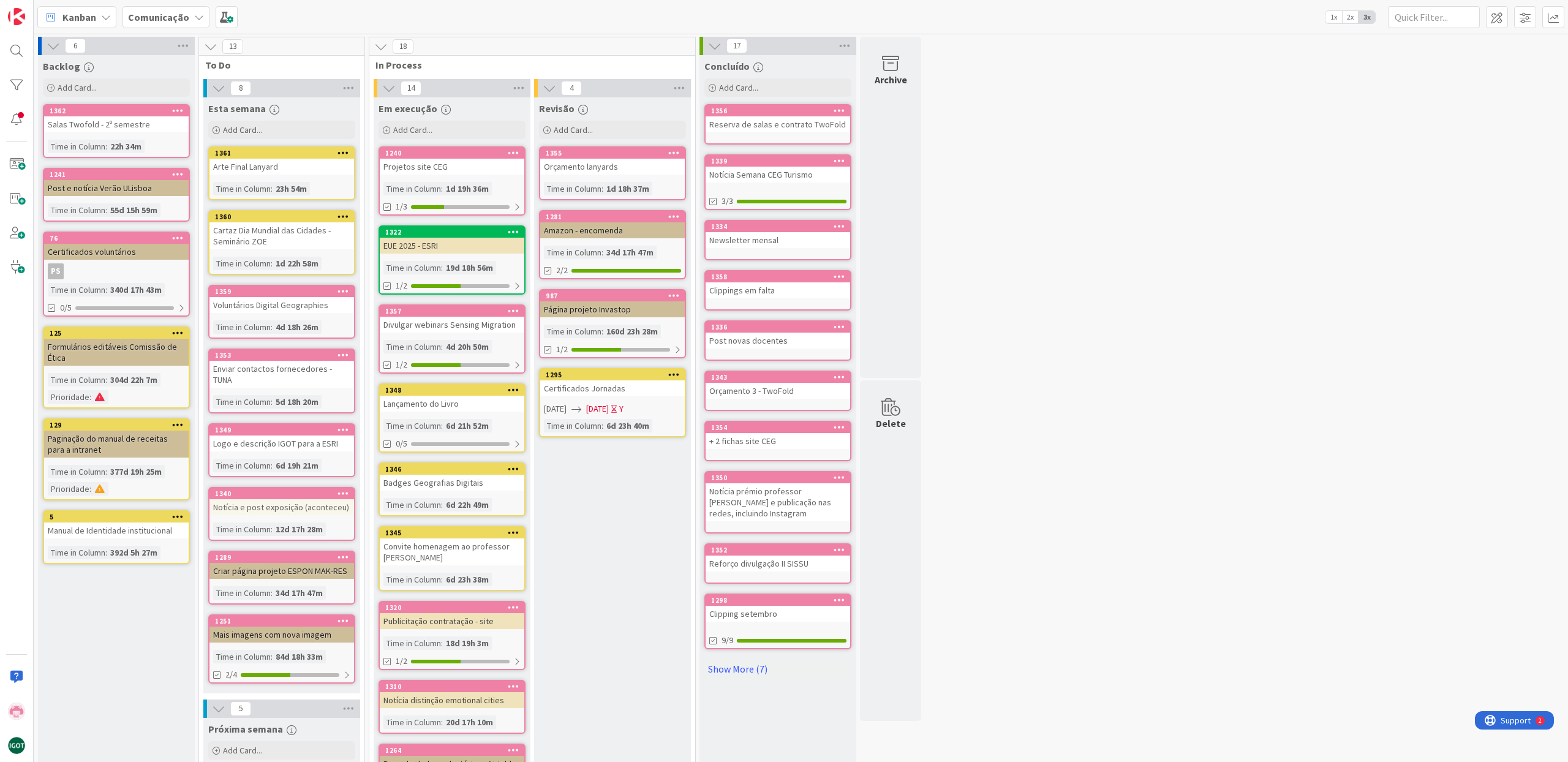
click at [96, 22] on div "Kanban" at bounding box center [77, 17] width 79 height 22
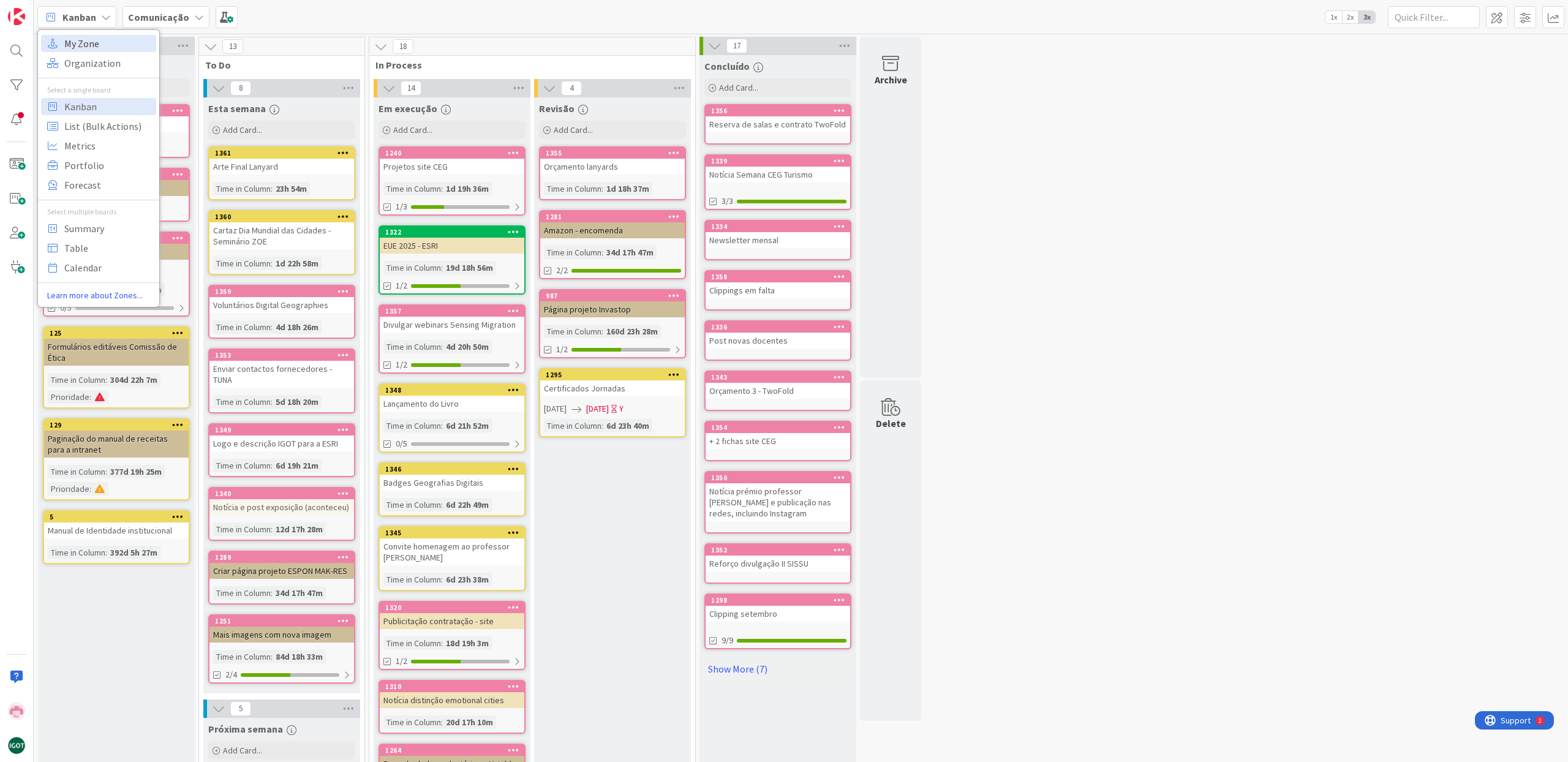
click at [95, 39] on span "My Zone" at bounding box center [108, 43] width 88 height 19
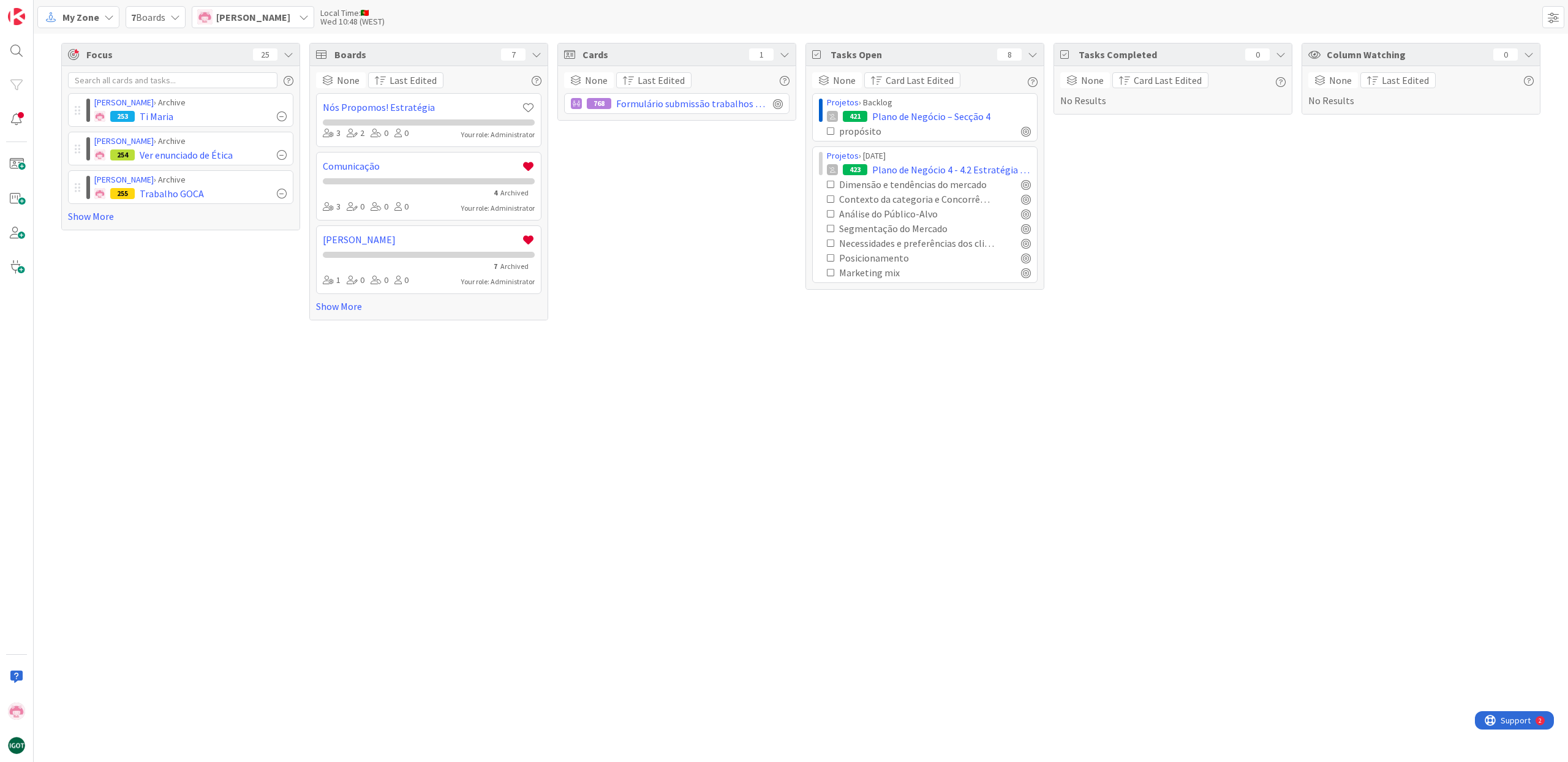
click at [104, 19] on icon at bounding box center [108, 16] width 10 height 10
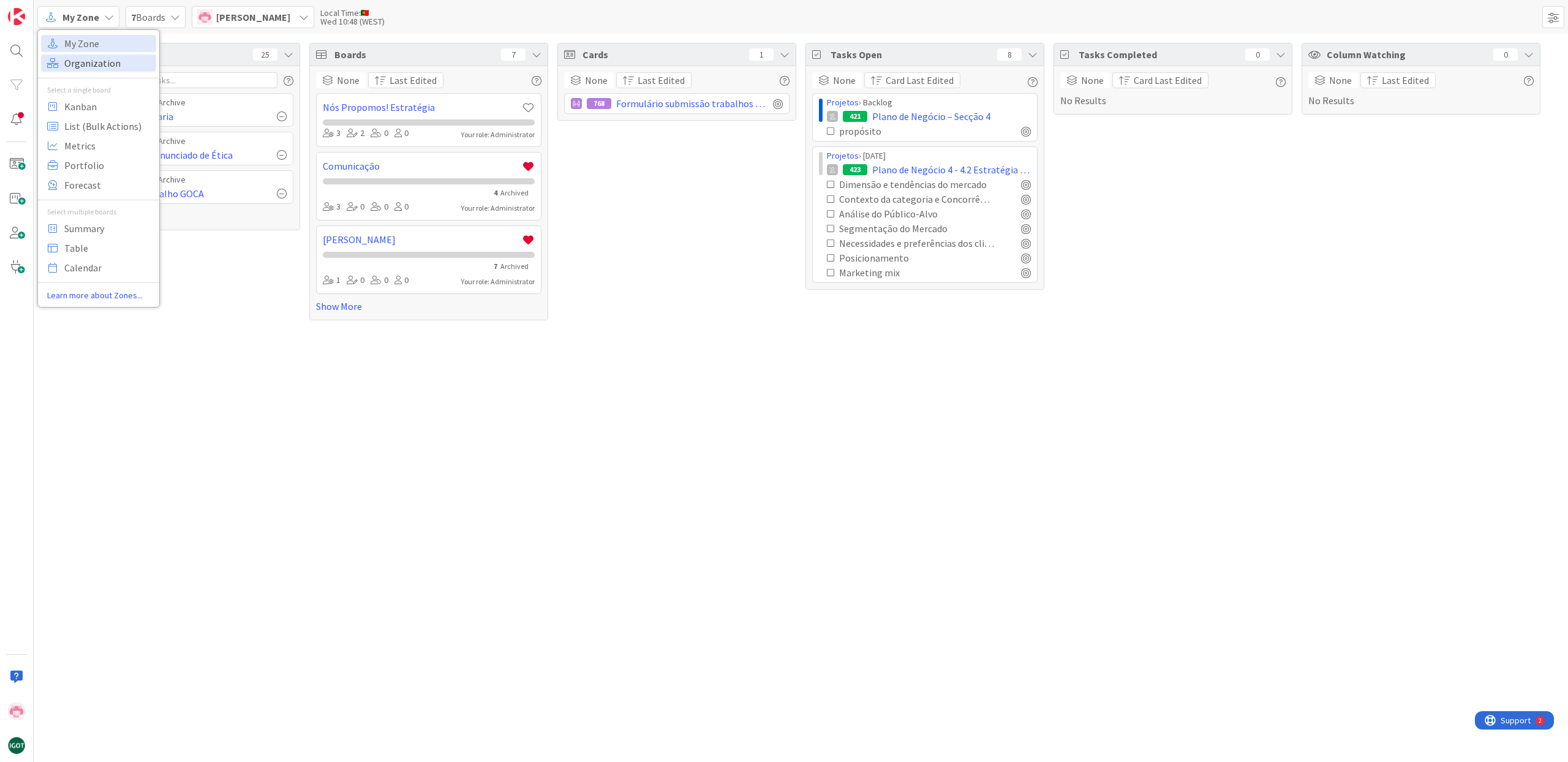
click at [96, 63] on span "Organization" at bounding box center [108, 63] width 88 height 19
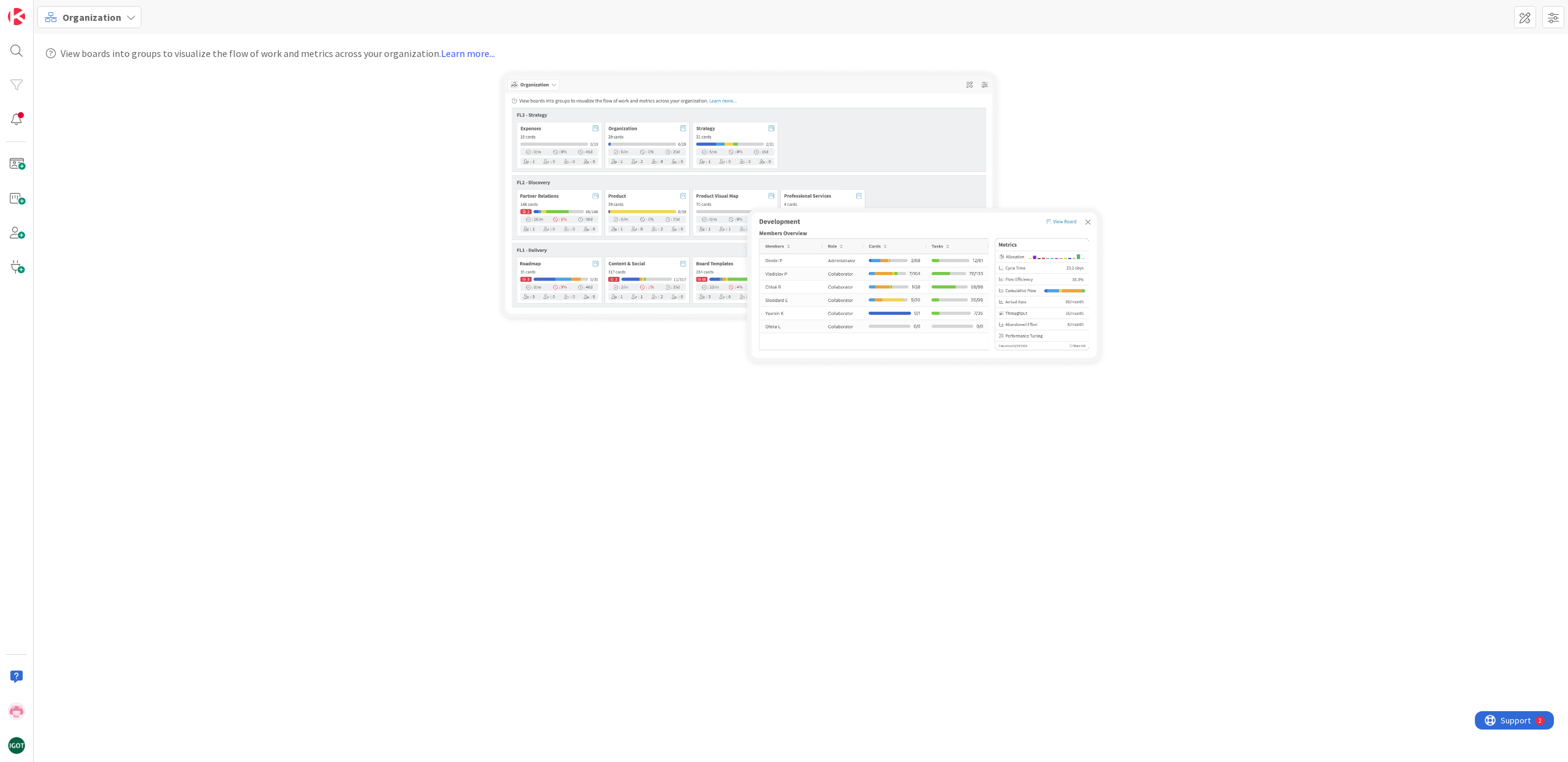
click at [126, 19] on icon at bounding box center [131, 16] width 10 height 10
click at [116, 104] on span "Kanban" at bounding box center [108, 106] width 88 height 19
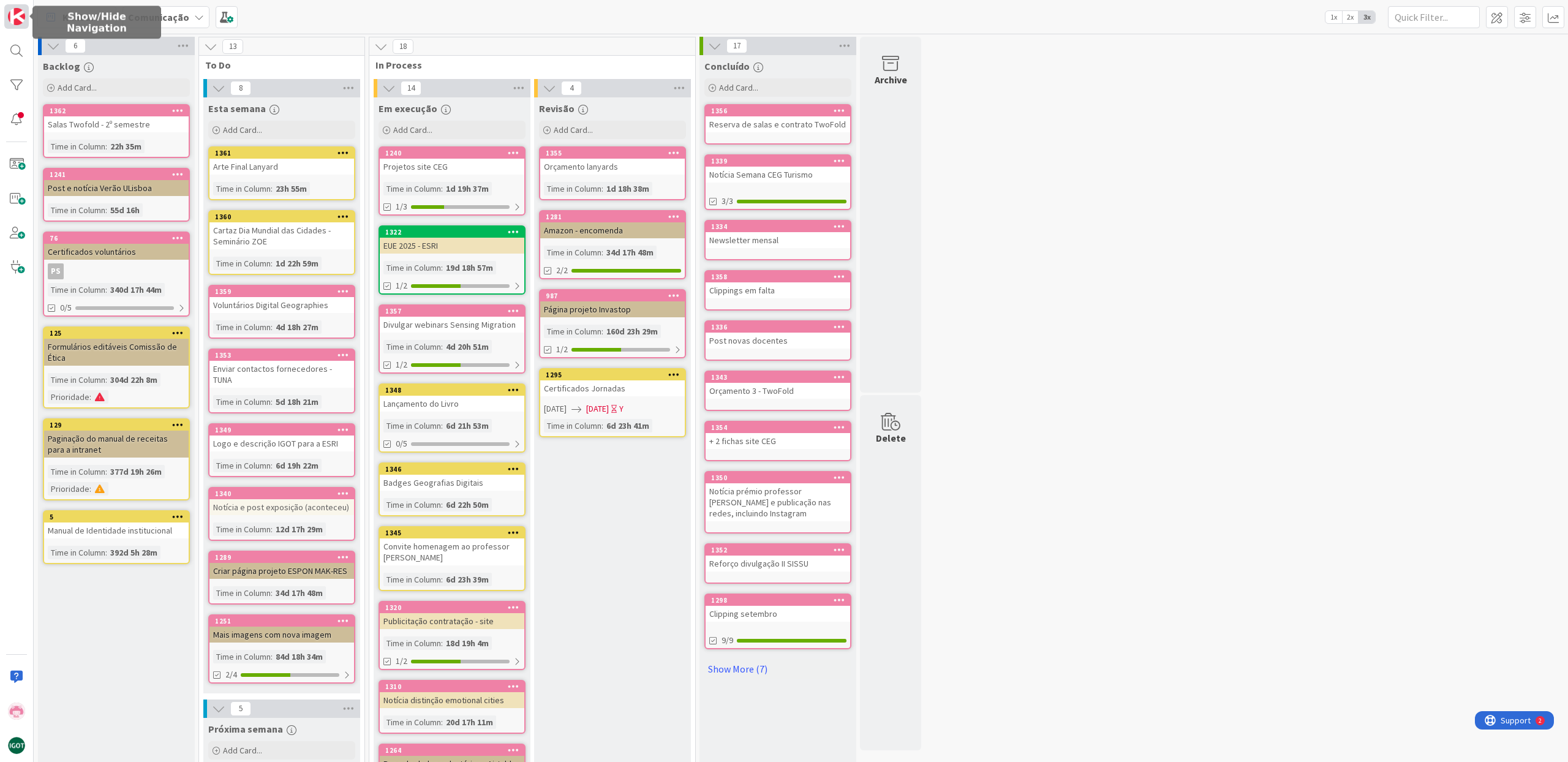
click at [14, 22] on img at bounding box center [16, 16] width 17 height 17
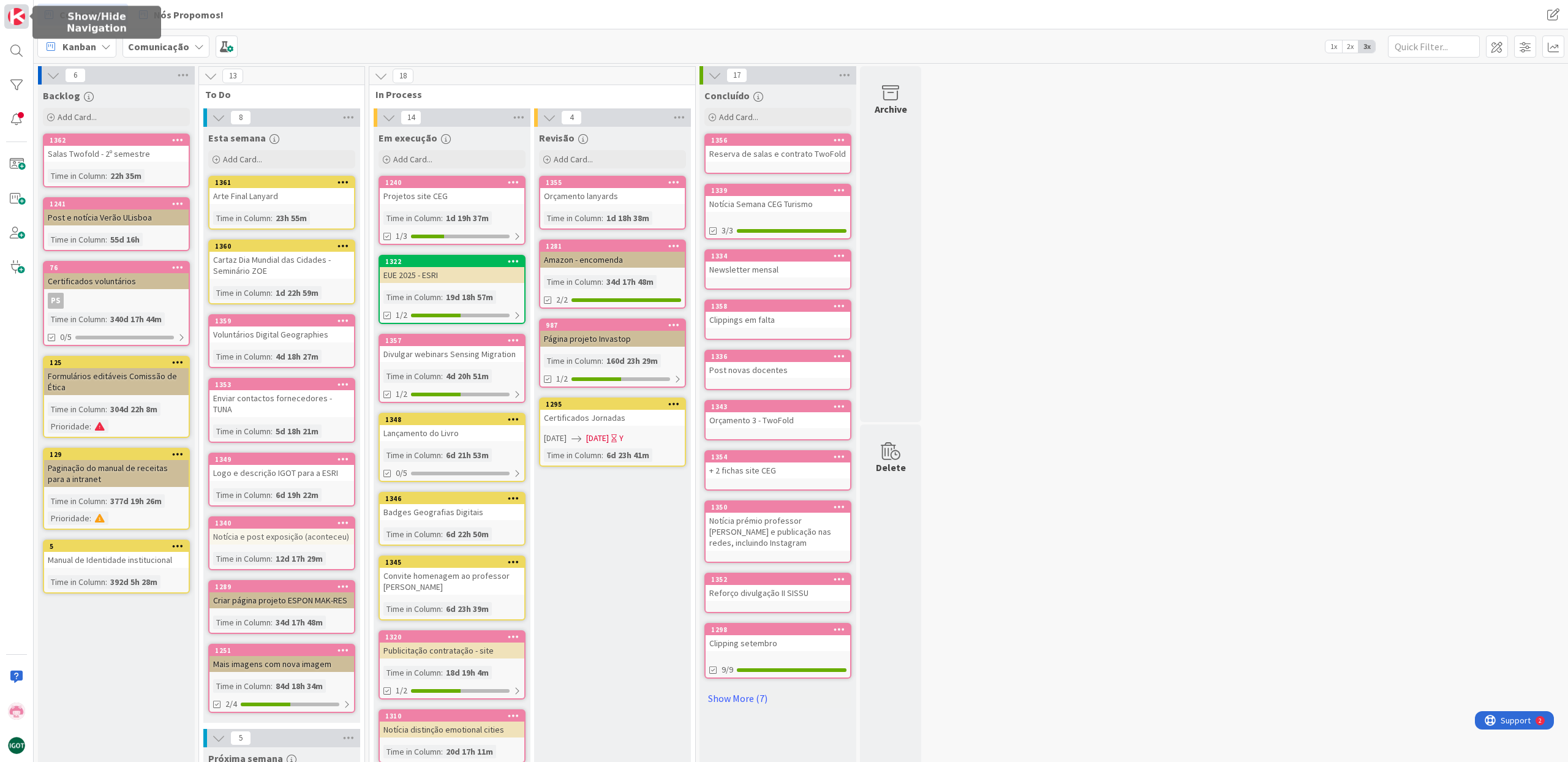
click at [14, 22] on img at bounding box center [16, 16] width 17 height 17
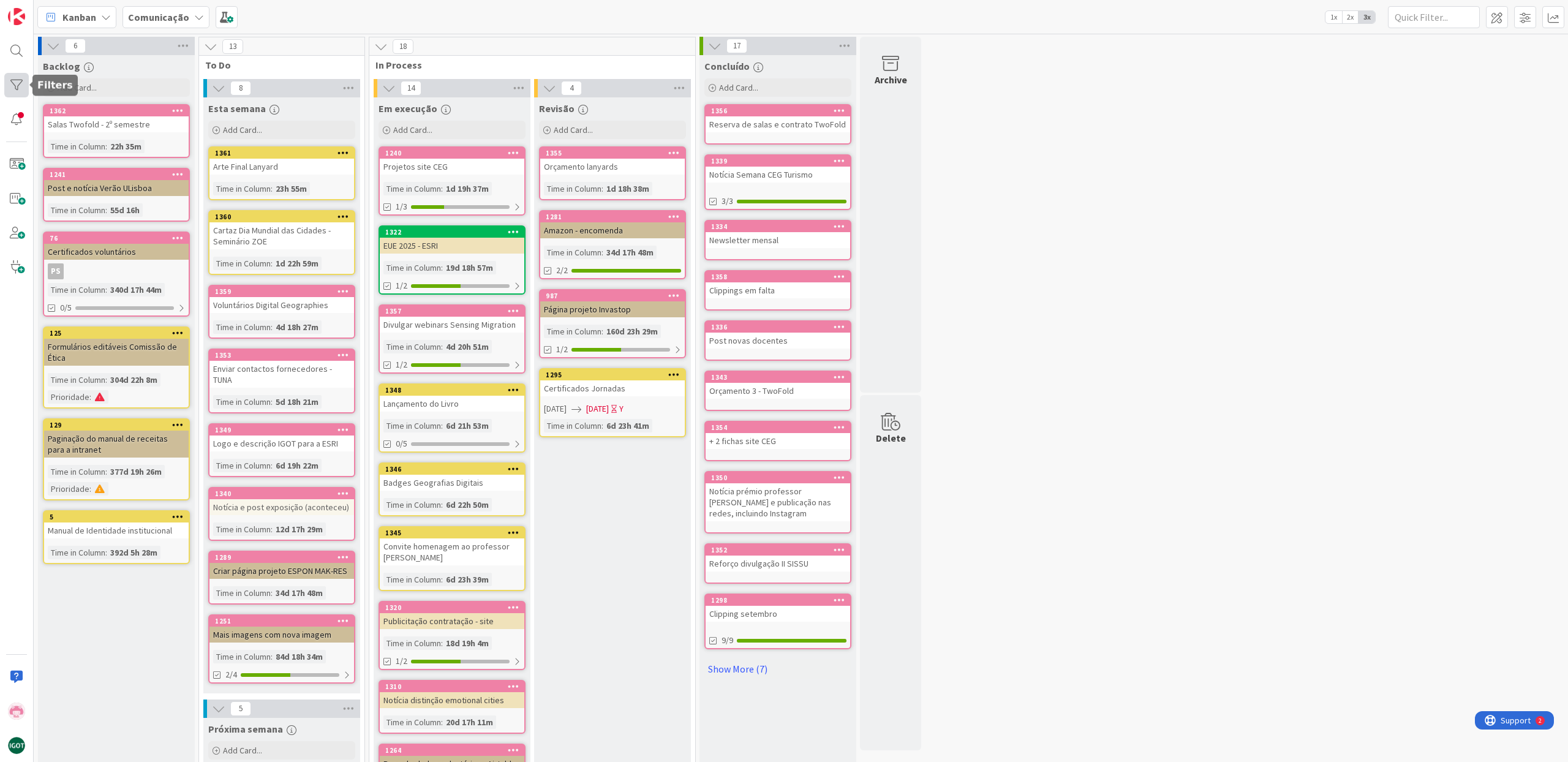
click at [8, 78] on div at bounding box center [16, 85] width 25 height 25
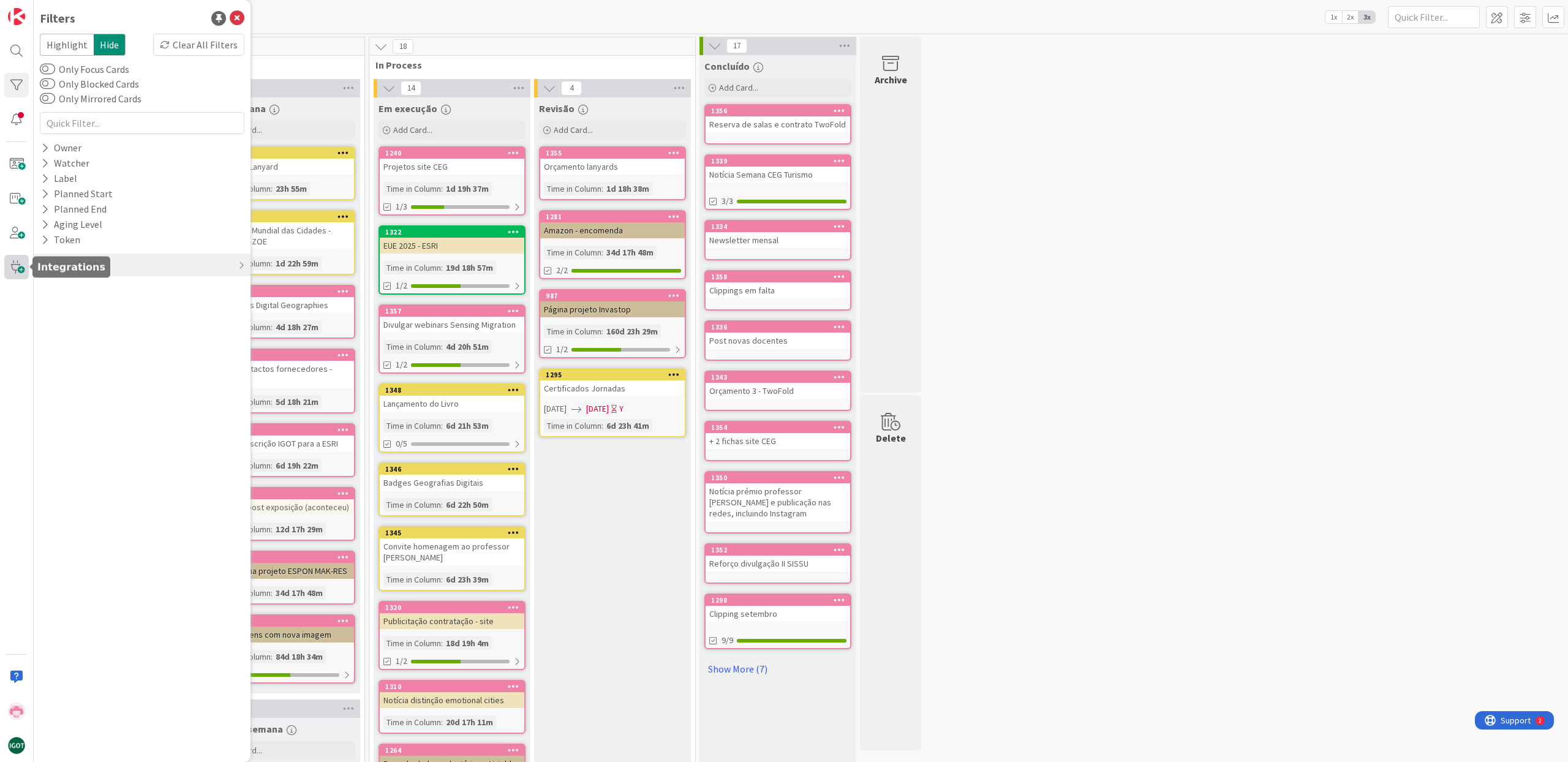
click at [13, 264] on span at bounding box center [16, 266] width 25 height 25
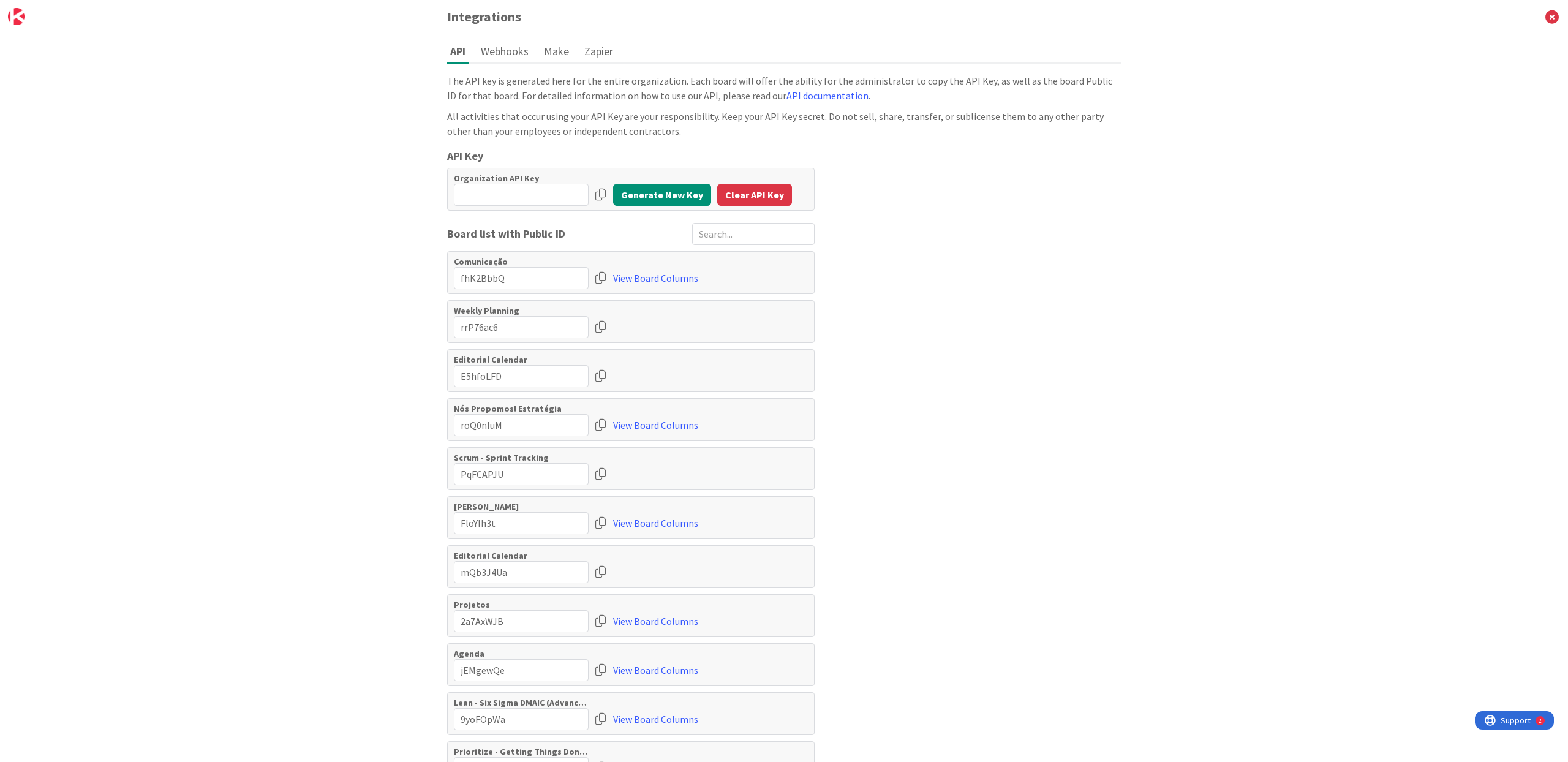
click at [513, 49] on button "Webhooks" at bounding box center [505, 51] width 54 height 22
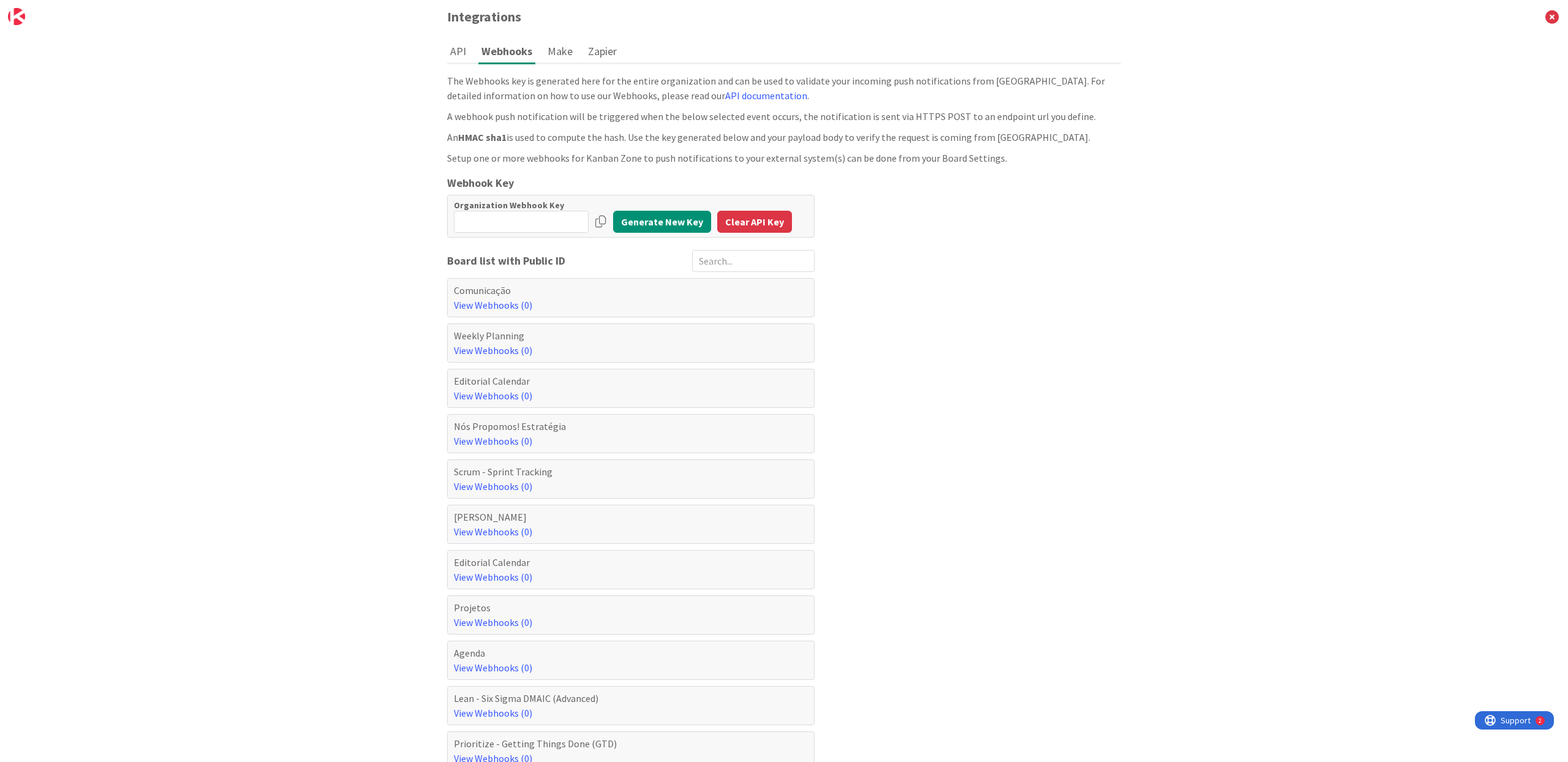
click at [557, 54] on button "Make" at bounding box center [560, 51] width 31 height 22
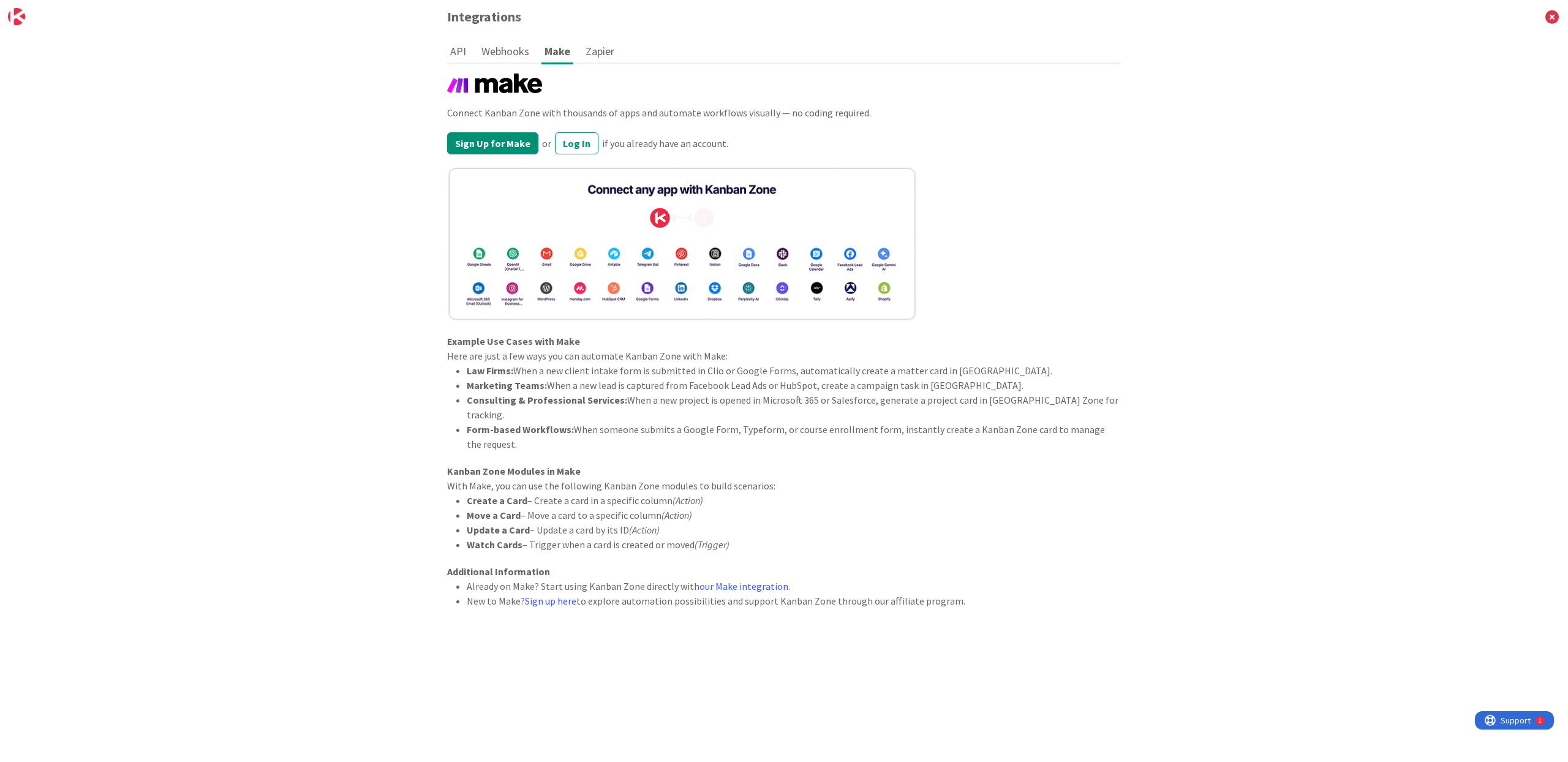
click at [593, 54] on button "Zapier" at bounding box center [599, 51] width 35 height 22
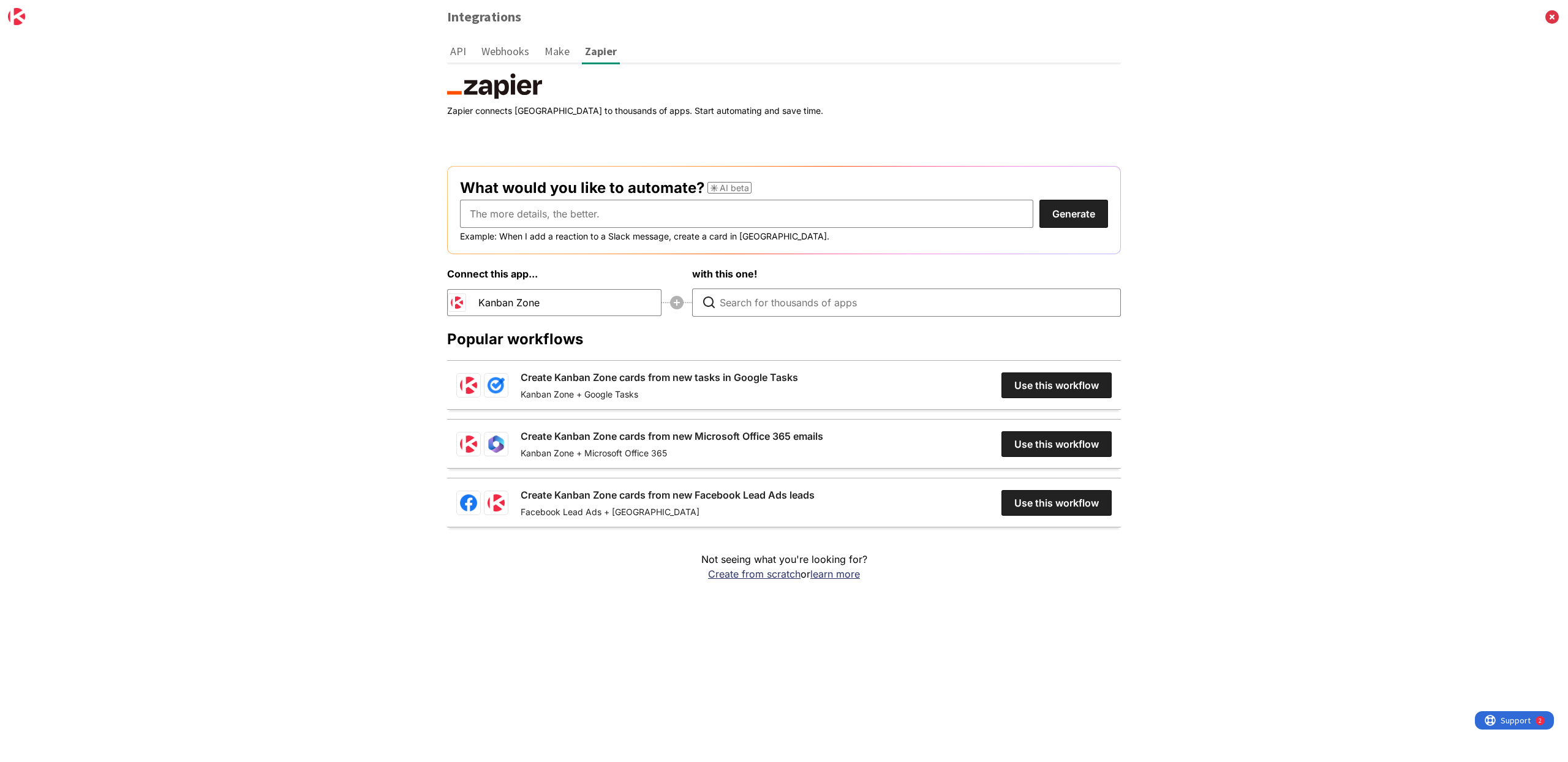
drag, startPoint x: 460, startPoint y: 56, endPoint x: 442, endPoint y: 60, distance: 18.4
click at [460, 56] on button "API" at bounding box center [458, 51] width 22 height 22
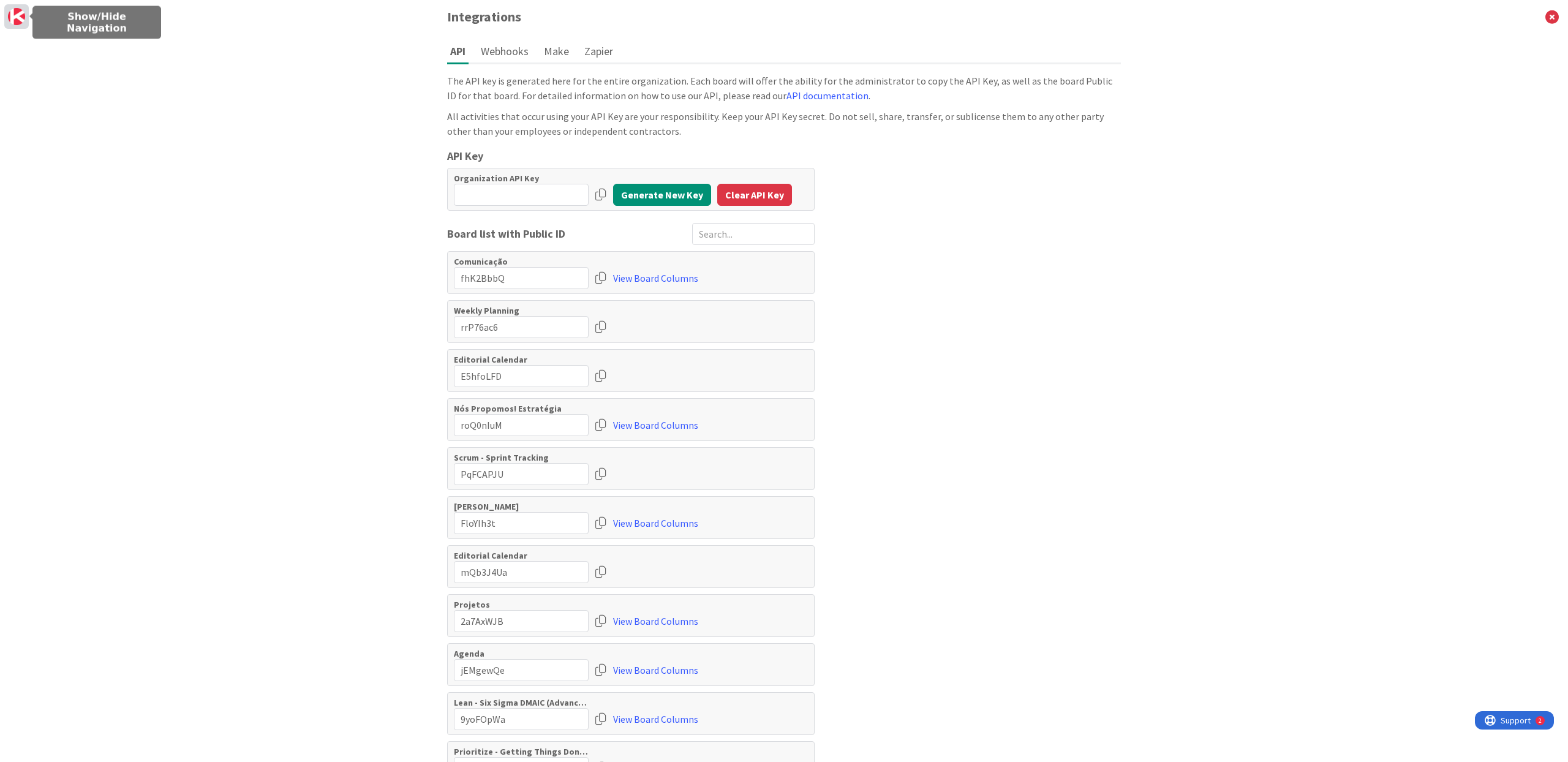
click at [18, 18] on img at bounding box center [16, 16] width 17 height 17
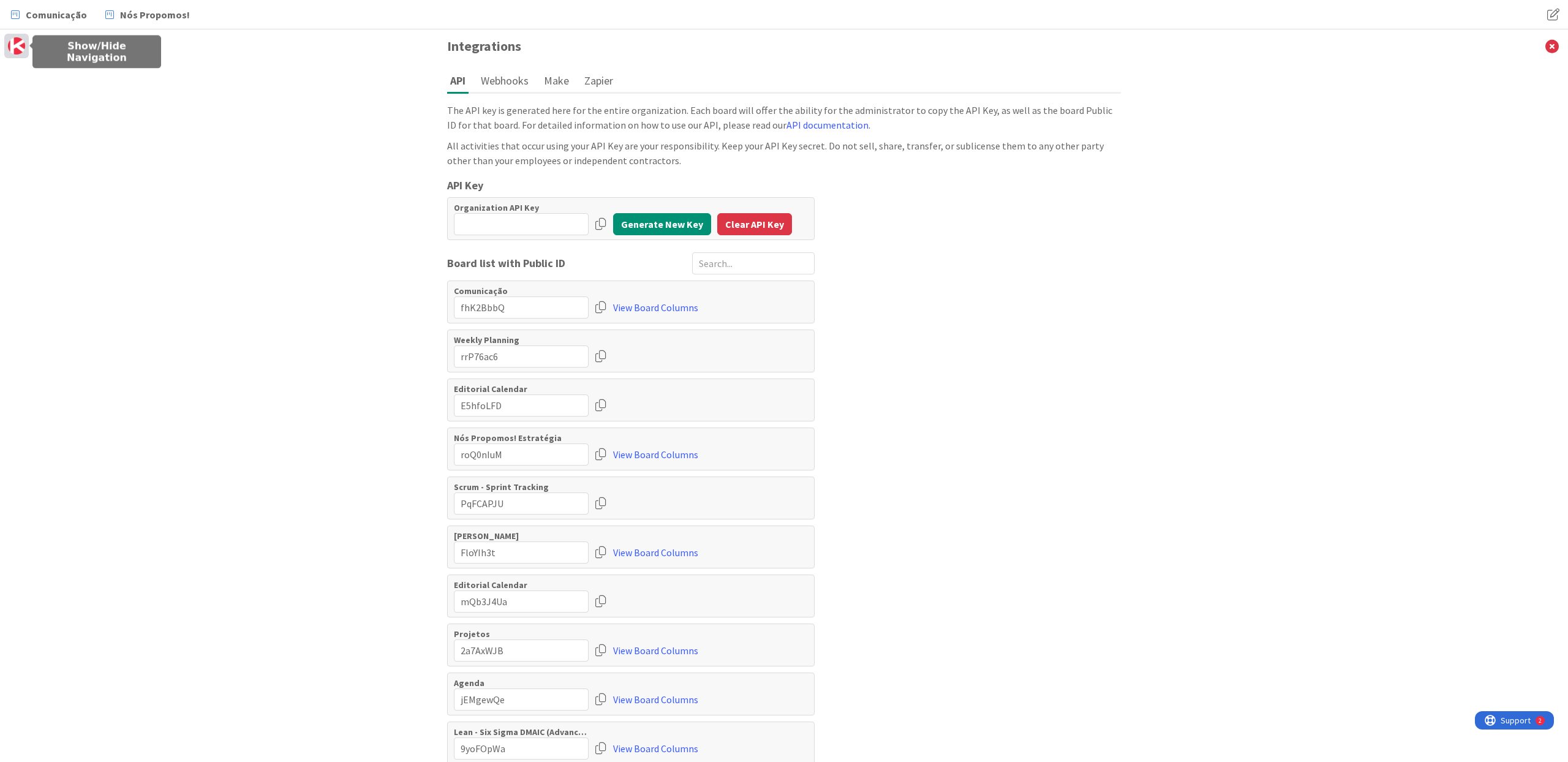
click at [14, 47] on img at bounding box center [16, 46] width 17 height 17
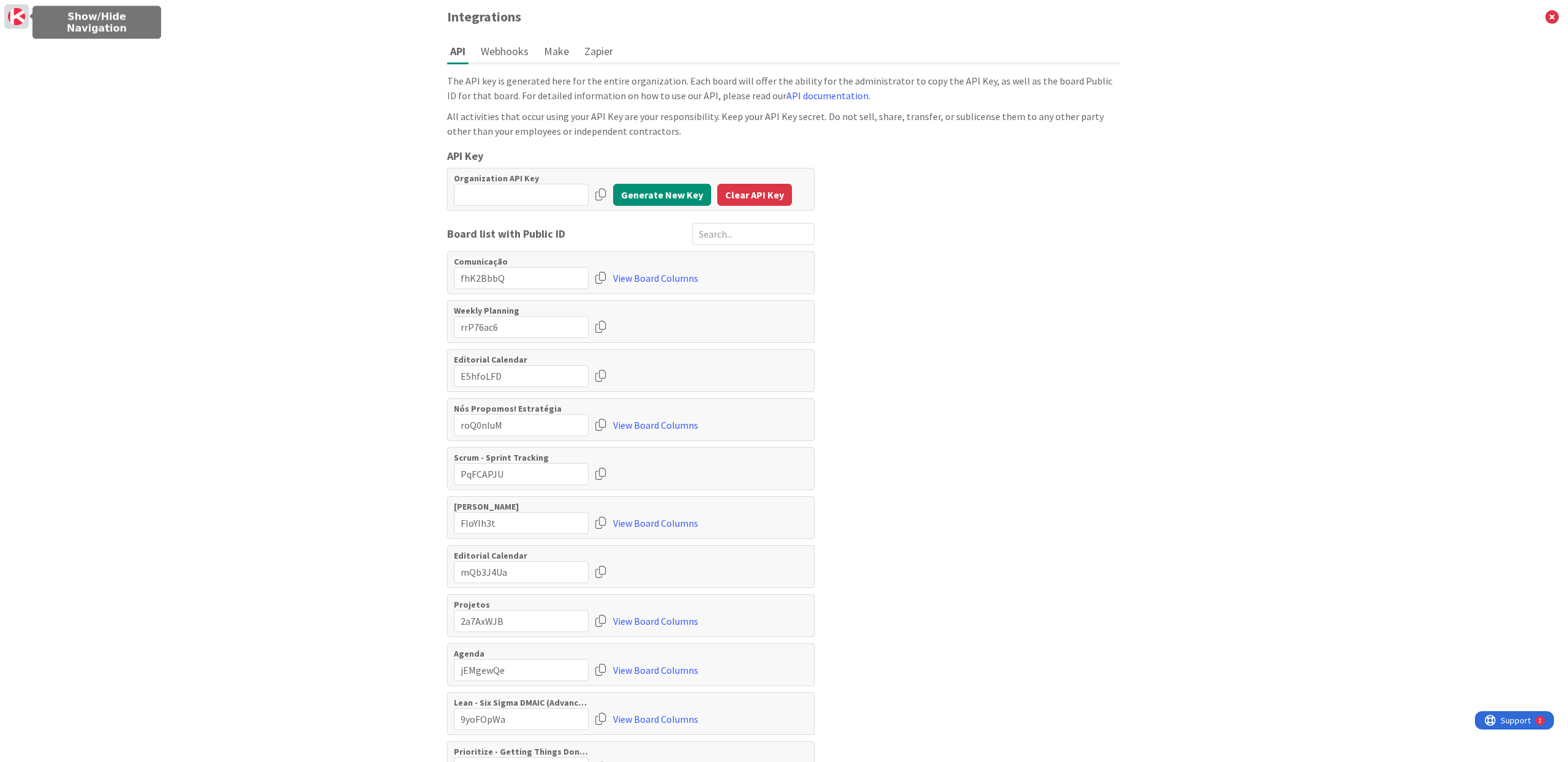
click at [20, 11] on img at bounding box center [16, 16] width 17 height 17
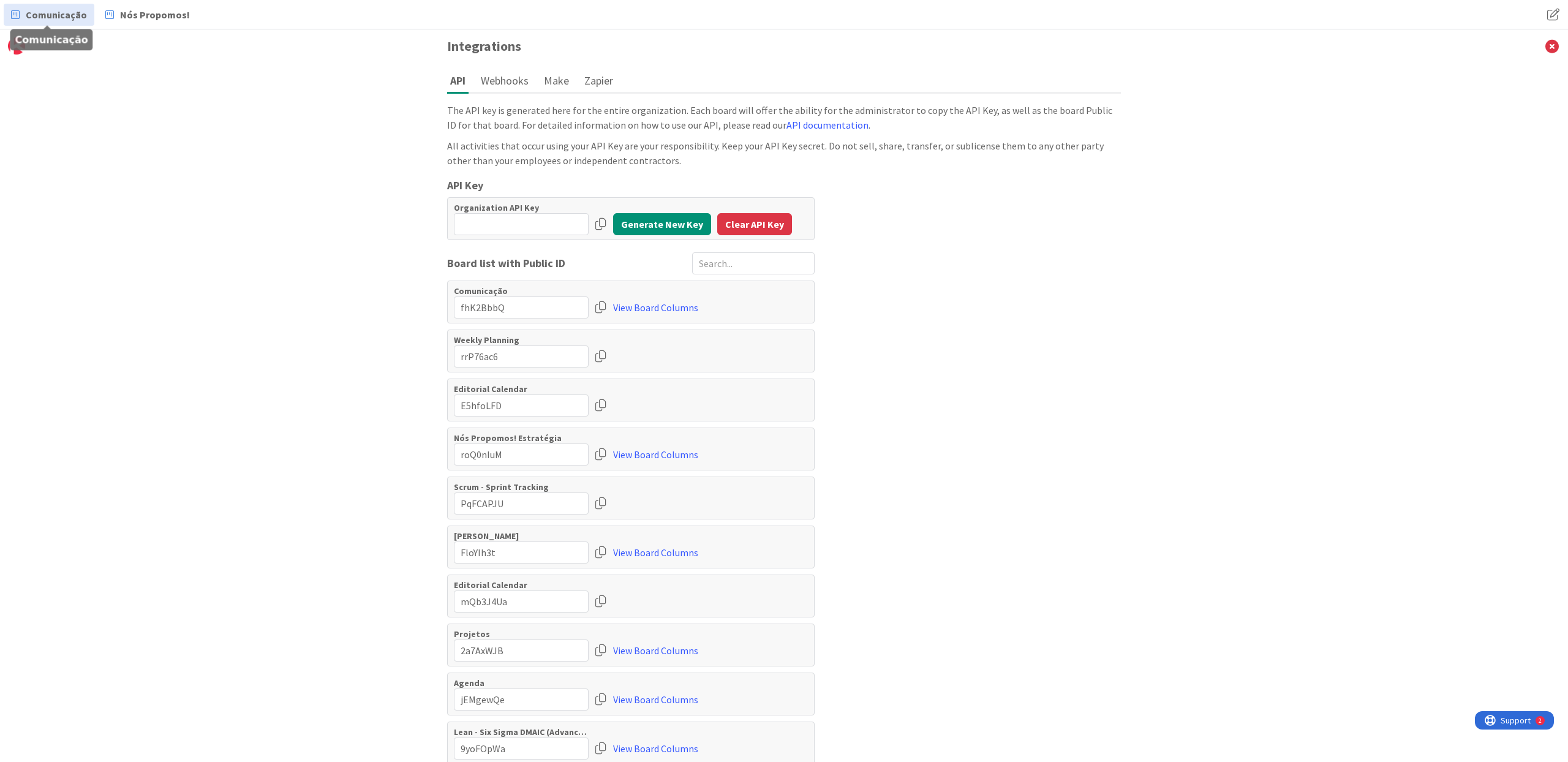
click at [90, 15] on link "Comunicação" at bounding box center [49, 15] width 90 height 22
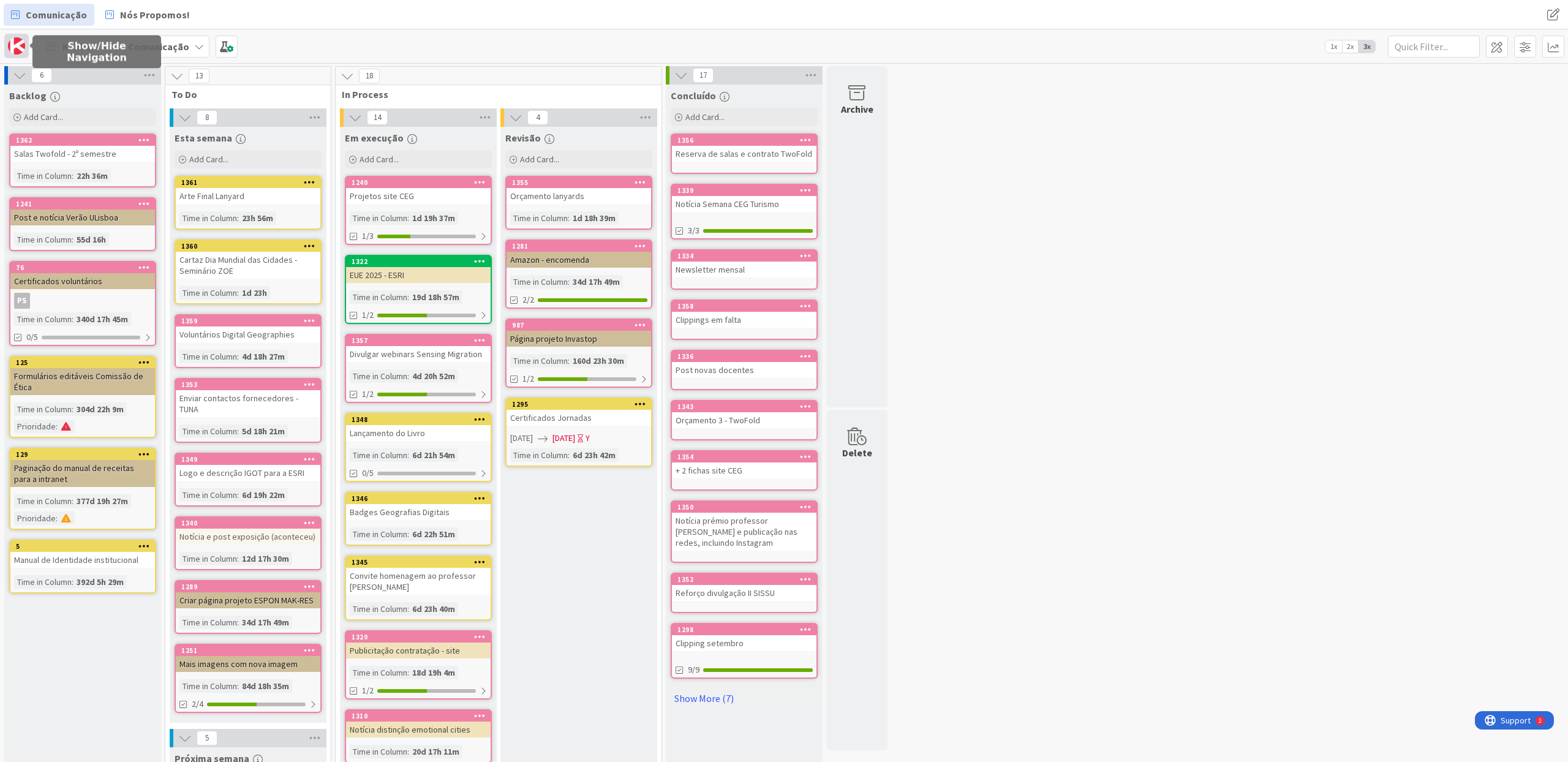
click at [8, 49] on img at bounding box center [16, 46] width 17 height 17
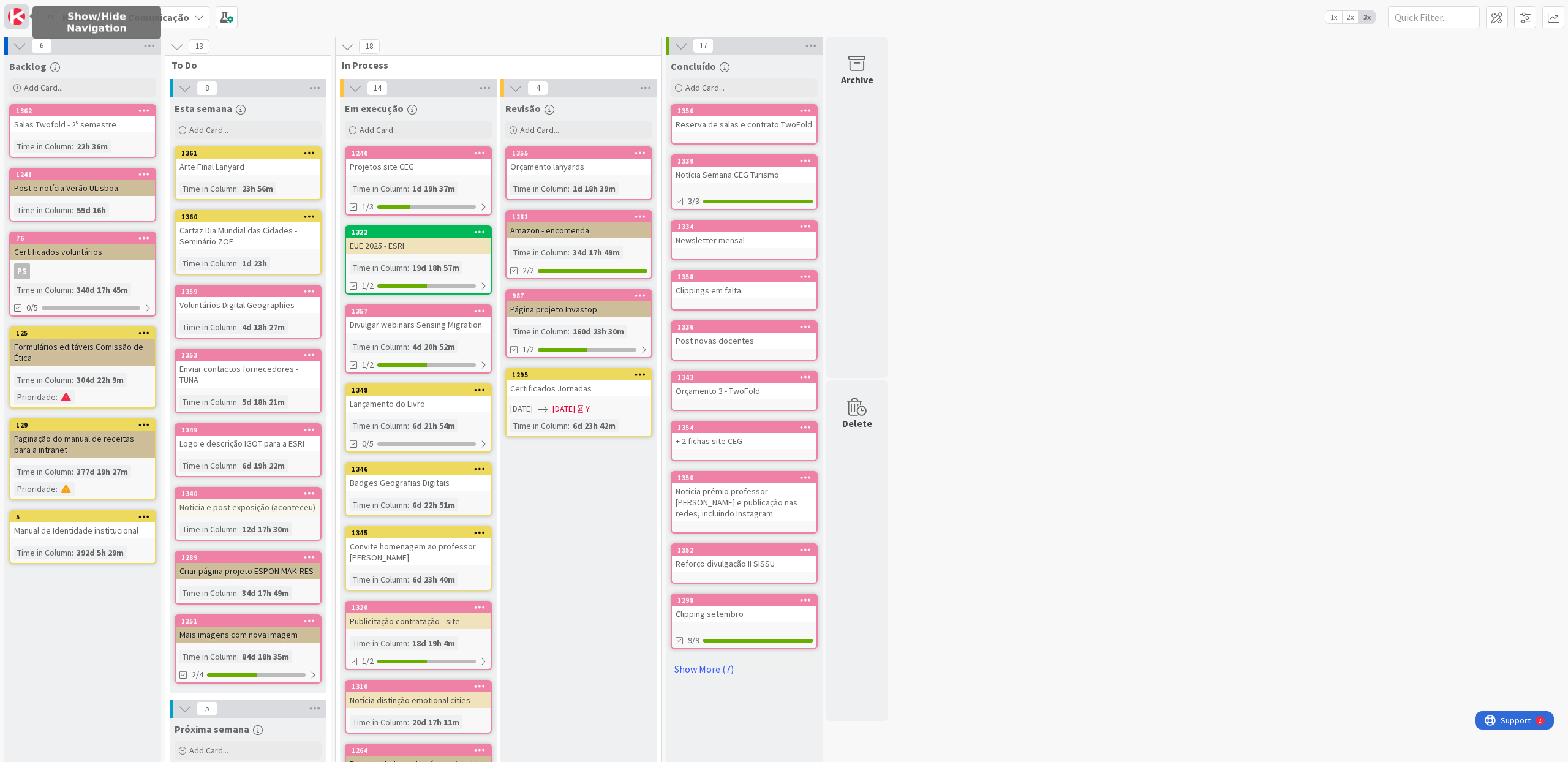
click at [13, 22] on img at bounding box center [16, 16] width 17 height 17
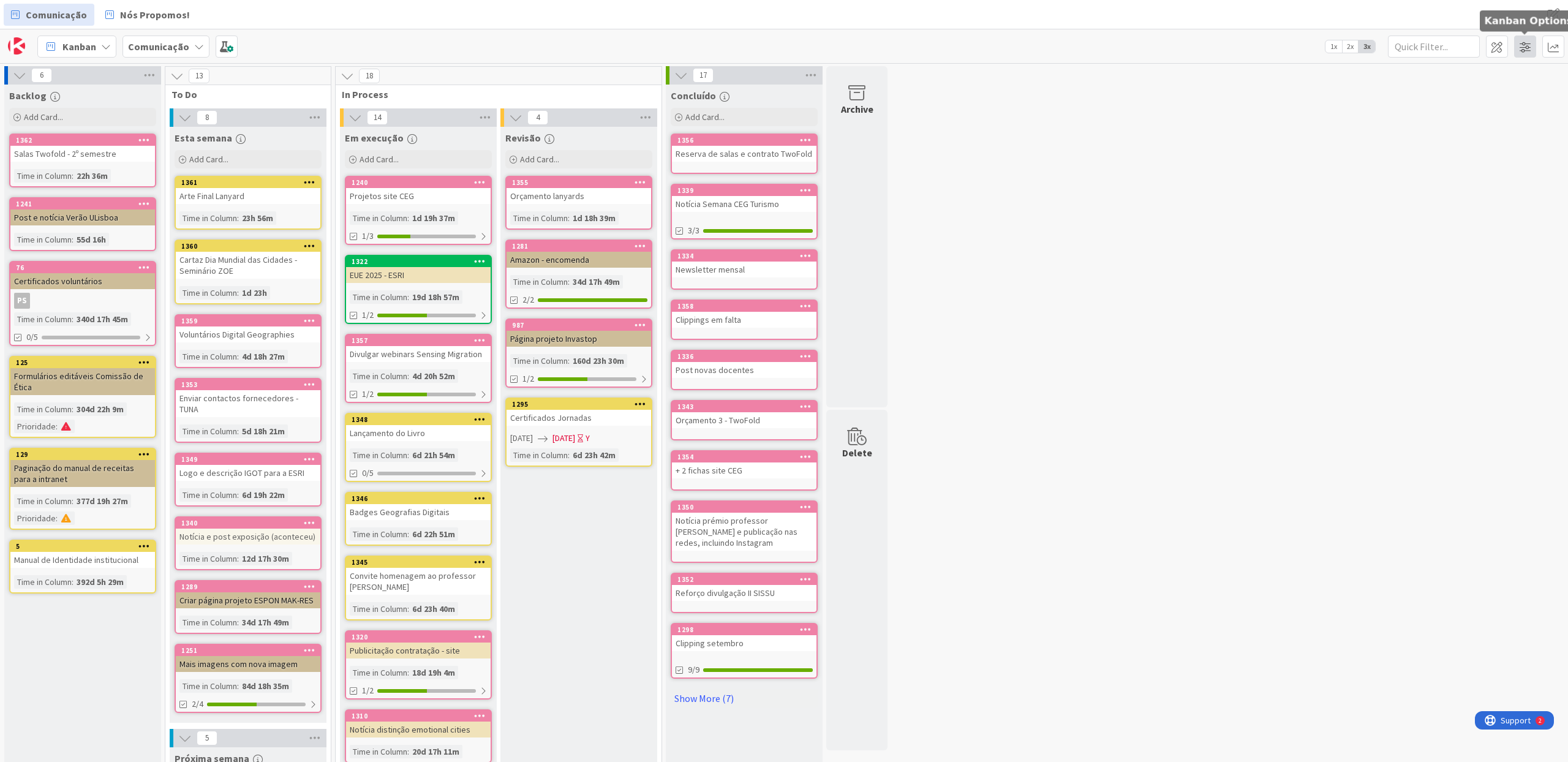
click at [1523, 45] on span at bounding box center [1525, 47] width 22 height 22
click at [1524, 47] on span at bounding box center [1525, 47] width 22 height 22
click at [1502, 49] on span at bounding box center [1497, 47] width 22 height 22
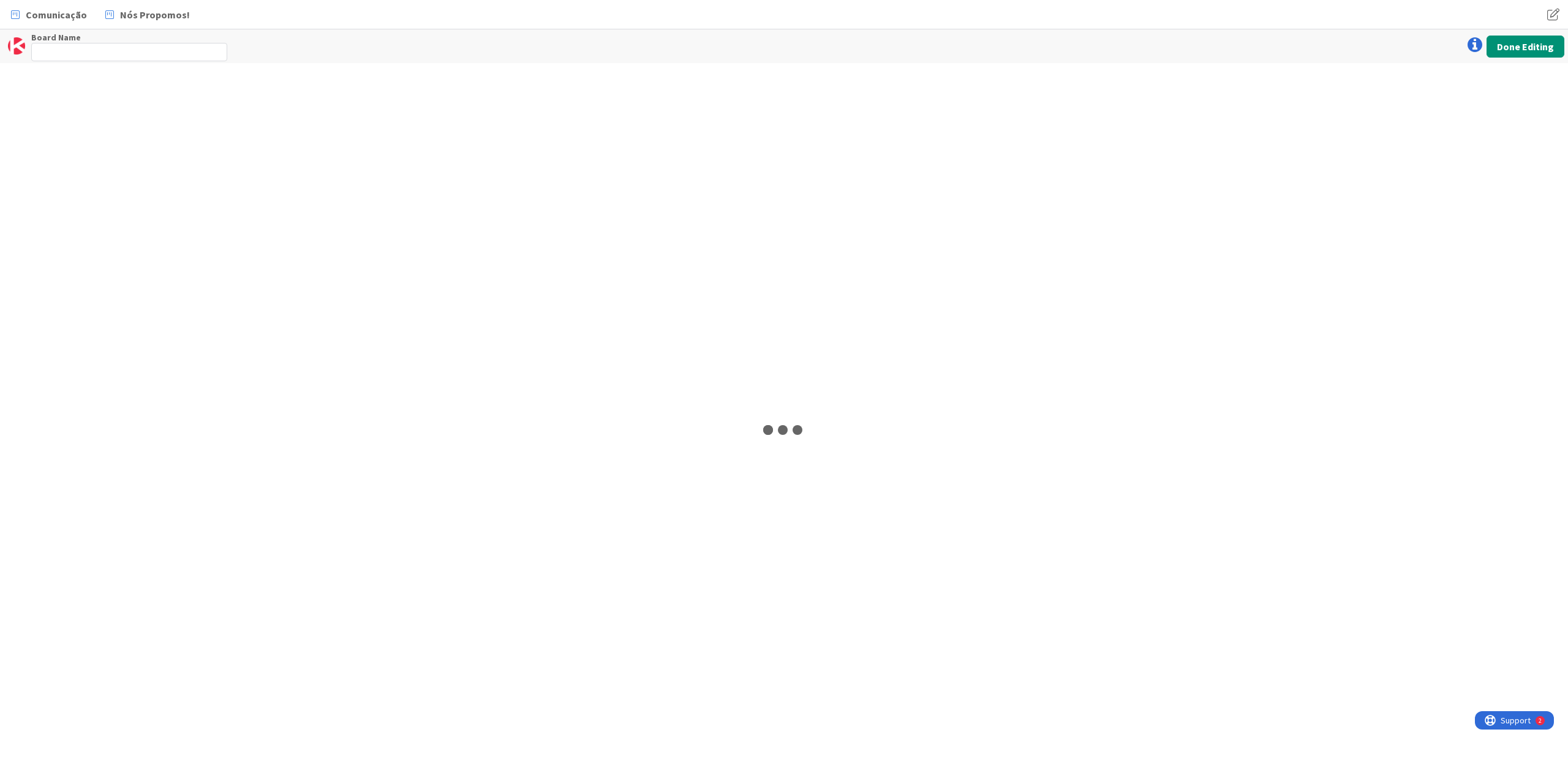
type input "Comunicação"
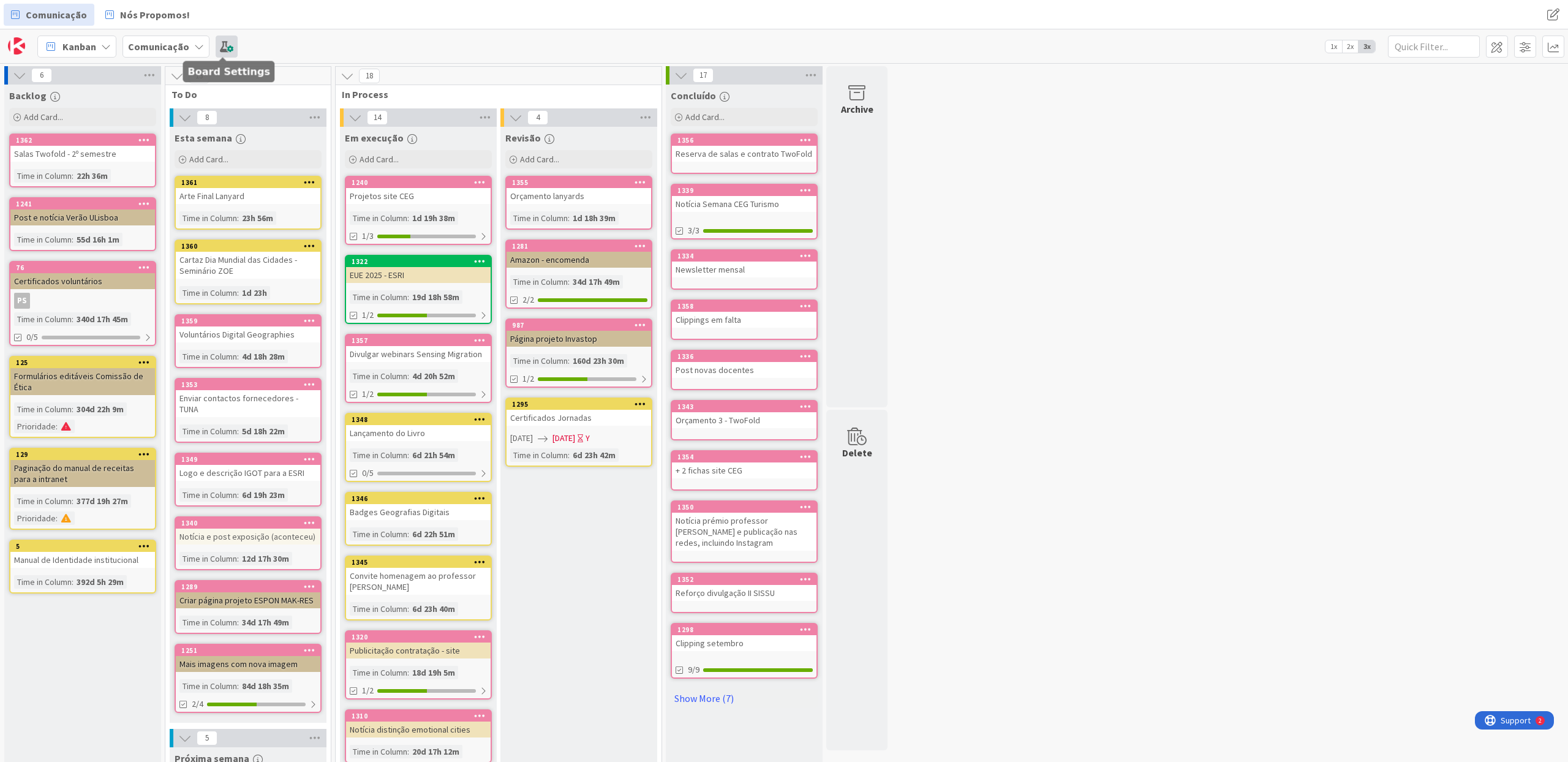
click at [231, 52] on span at bounding box center [227, 47] width 22 height 22
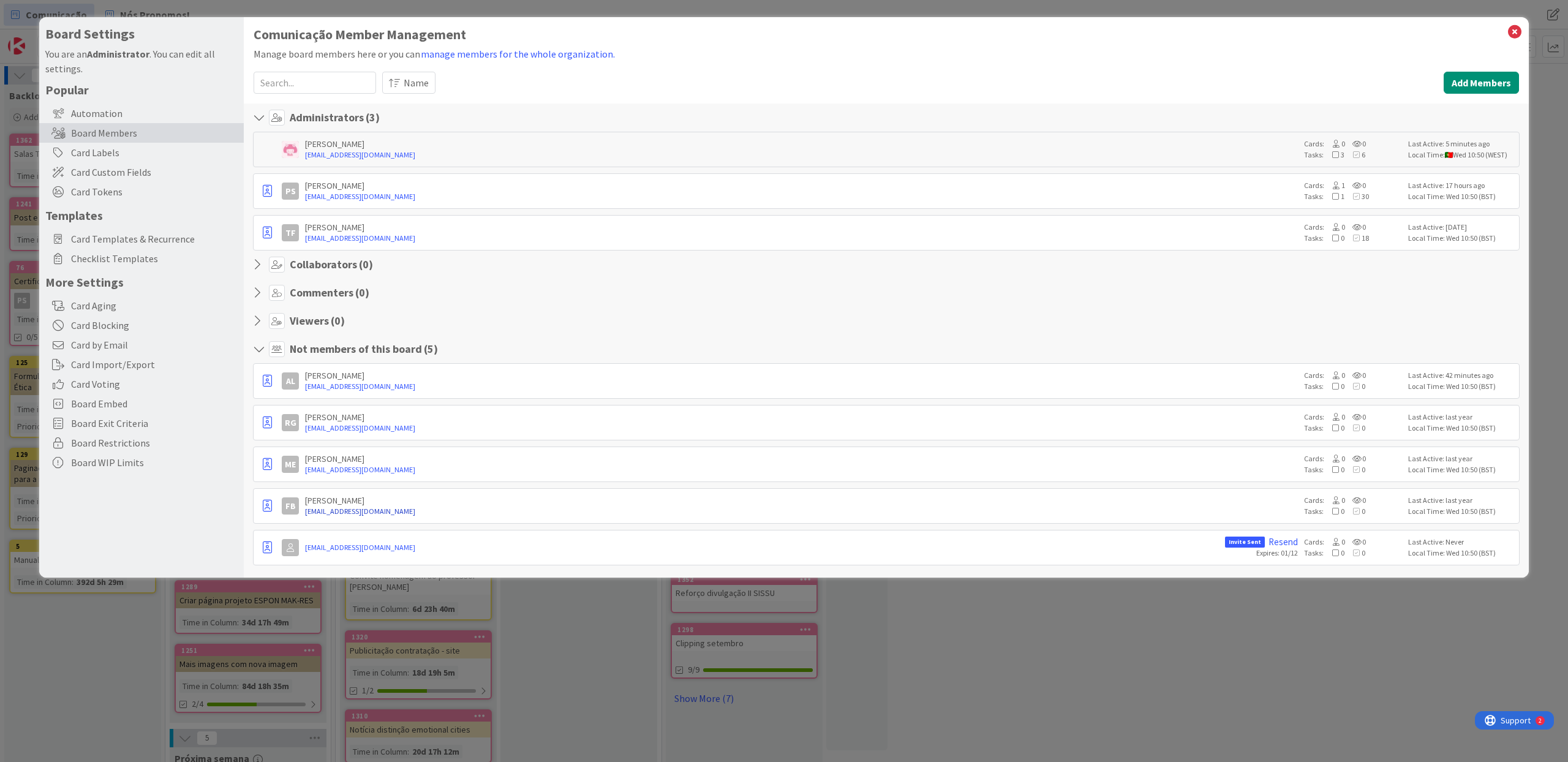
click at [452, 507] on link "[EMAIL_ADDRESS][DOMAIN_NAME]" at bounding box center [802, 511] width 993 height 11
click at [1442, 220] on div "TF [PERSON_NAME] [EMAIL_ADDRESS][DOMAIN_NAME] Cards: 0 0 Tasks: 0 18 Last Activ…" at bounding box center [886, 233] width 1266 height 36
click at [1440, 236] on div "Local Time: Wed 10:50 (BST)" at bounding box center [1461, 238] width 107 height 11
click at [1334, 511] on icon at bounding box center [1334, 511] width 11 height 7
click at [482, 51] on button "manage members for the whole organization." at bounding box center [518, 54] width 196 height 16
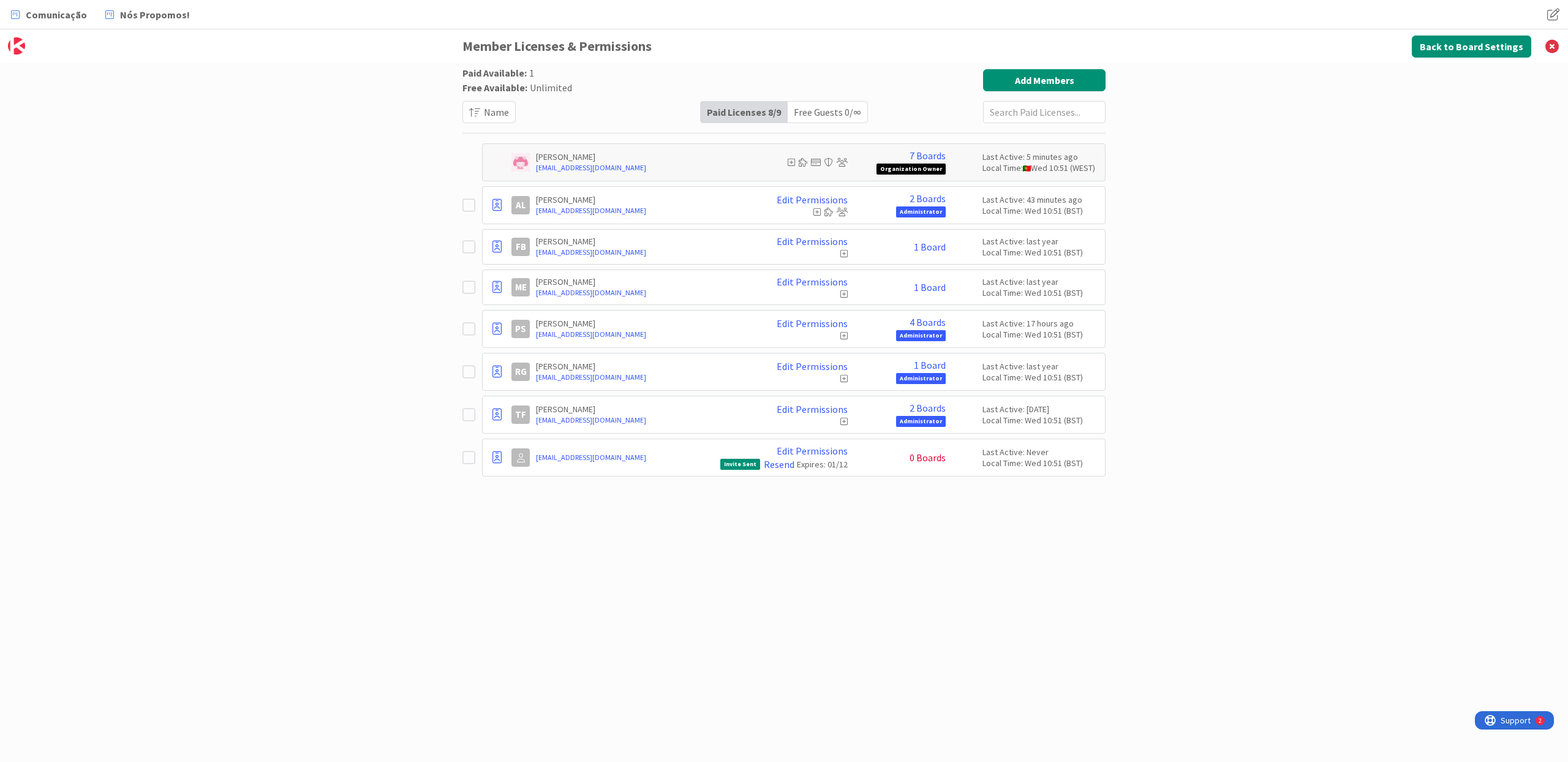
click at [469, 248] on icon at bounding box center [468, 247] width 13 height 15
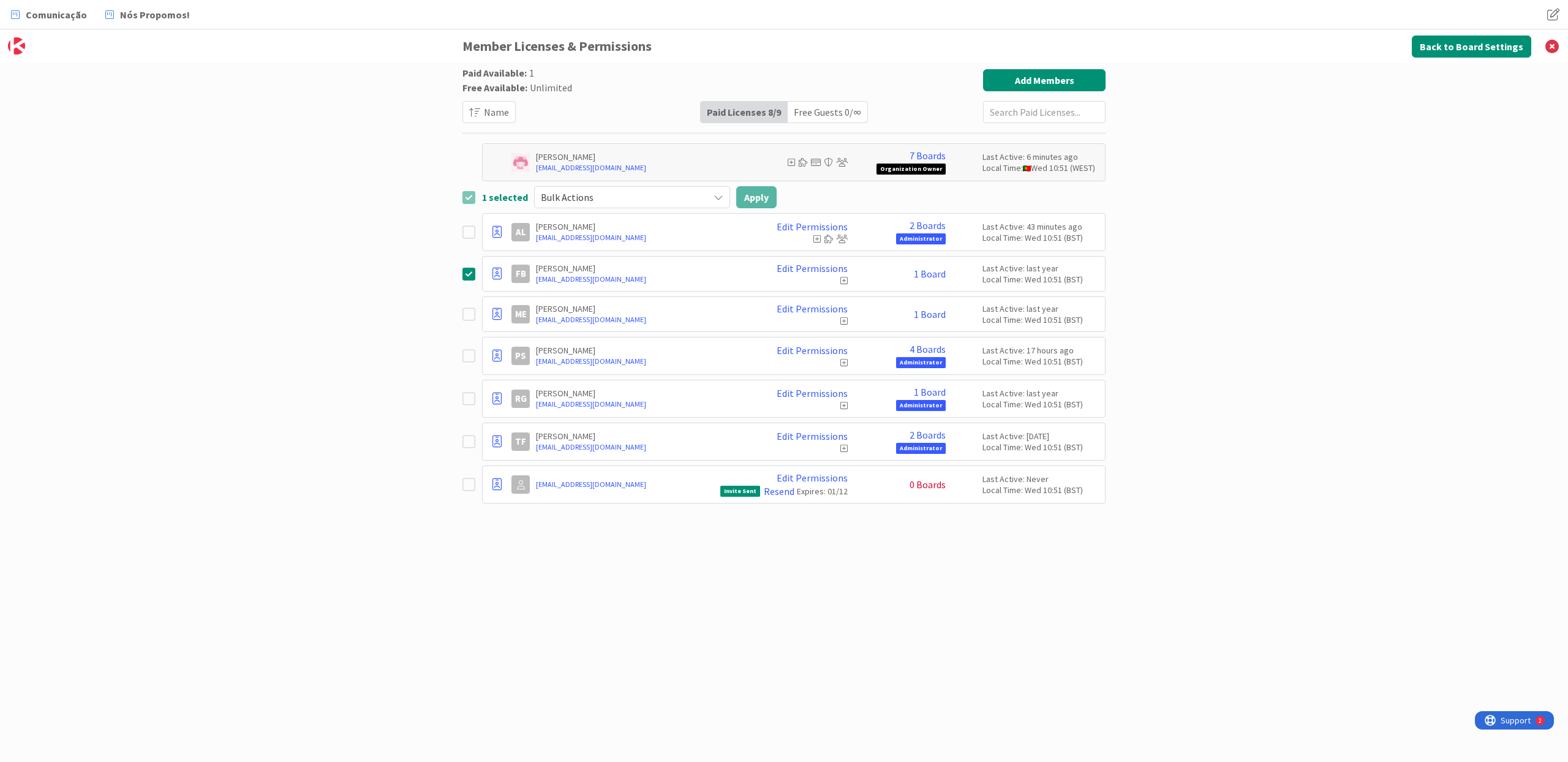
click at [469, 442] on icon at bounding box center [468, 442] width 13 height 15
click at [466, 442] on icon at bounding box center [468, 442] width 13 height 15
click at [469, 397] on icon at bounding box center [468, 399] width 13 height 15
click at [469, 312] on icon at bounding box center [468, 314] width 13 height 15
click at [466, 443] on icon at bounding box center [468, 442] width 13 height 15
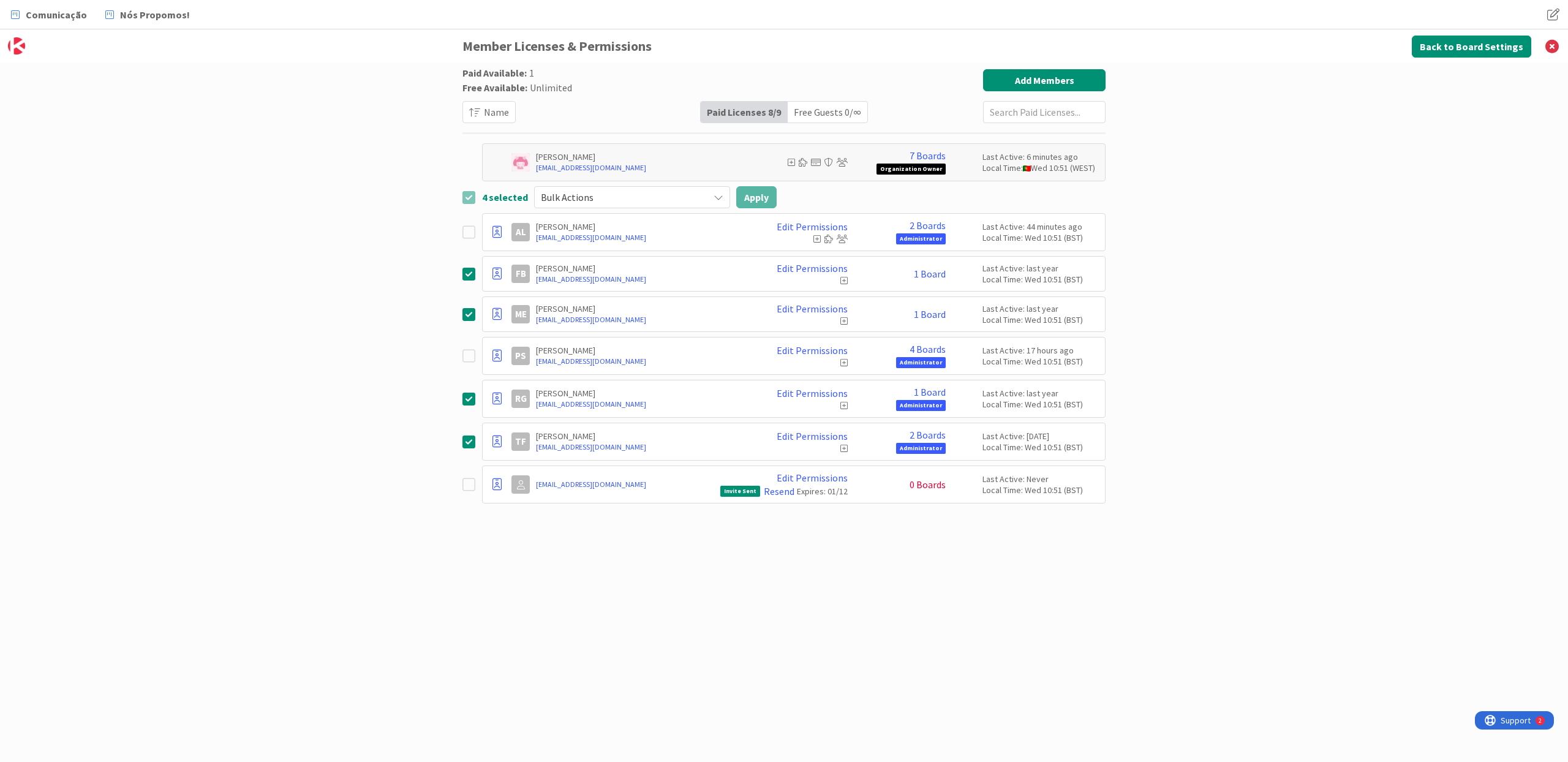
click at [467, 443] on icon at bounding box center [468, 442] width 13 height 15
click at [708, 200] on div "Bulk Actions" at bounding box center [632, 197] width 196 height 22
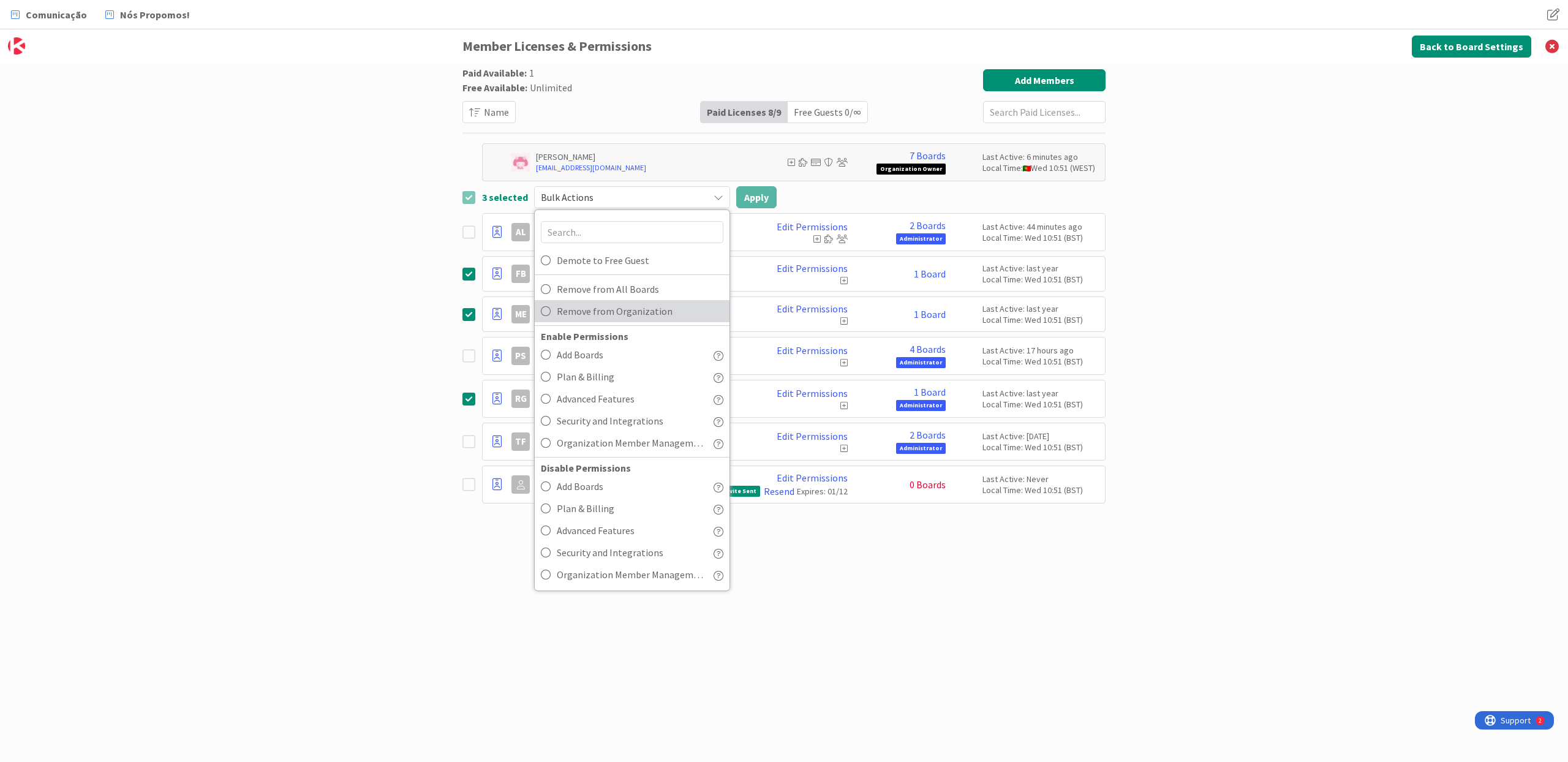
click at [666, 310] on span "Remove from Organization" at bounding box center [640, 311] width 166 height 19
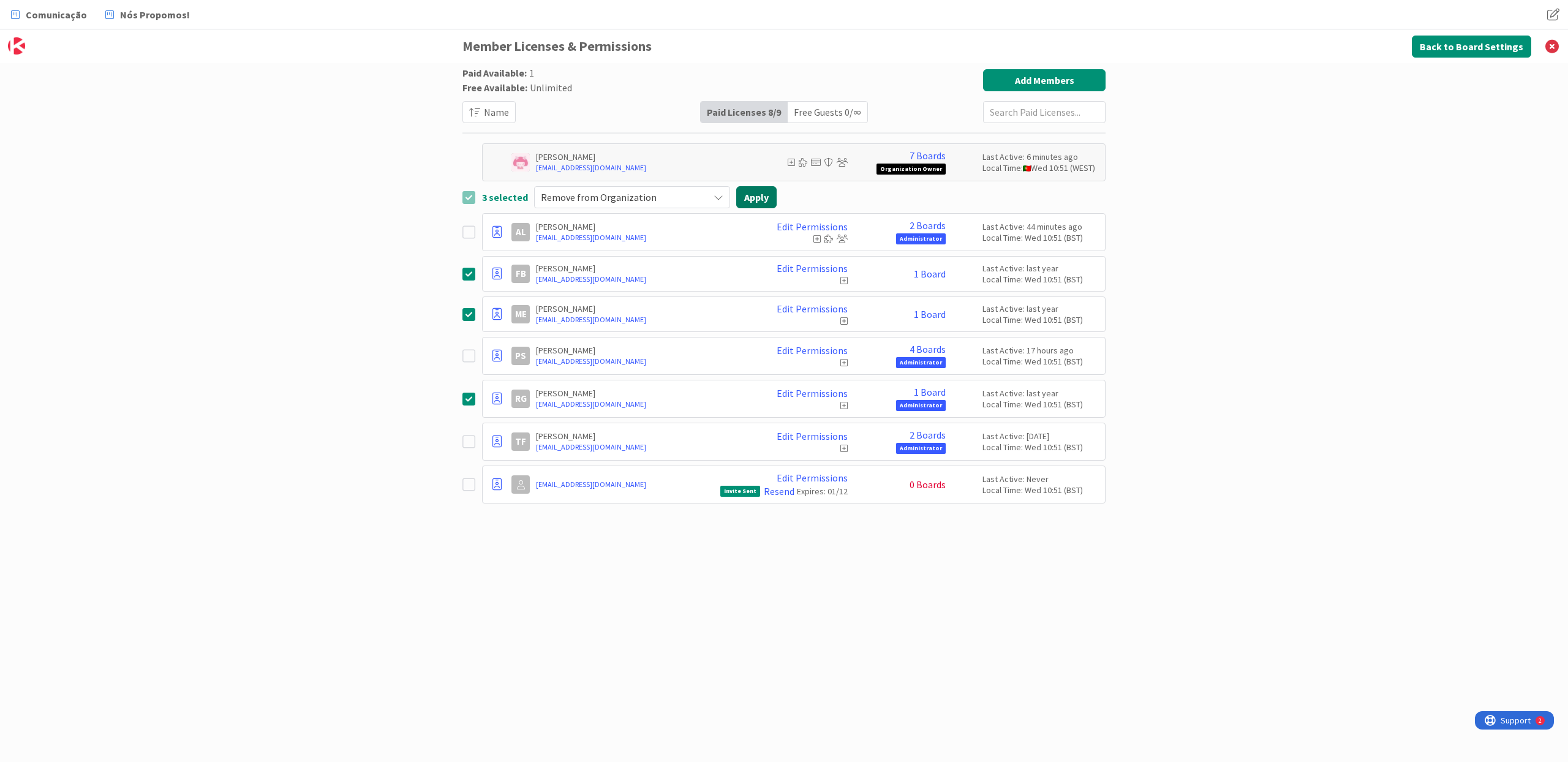
click at [763, 199] on button "Apply" at bounding box center [756, 197] width 40 height 22
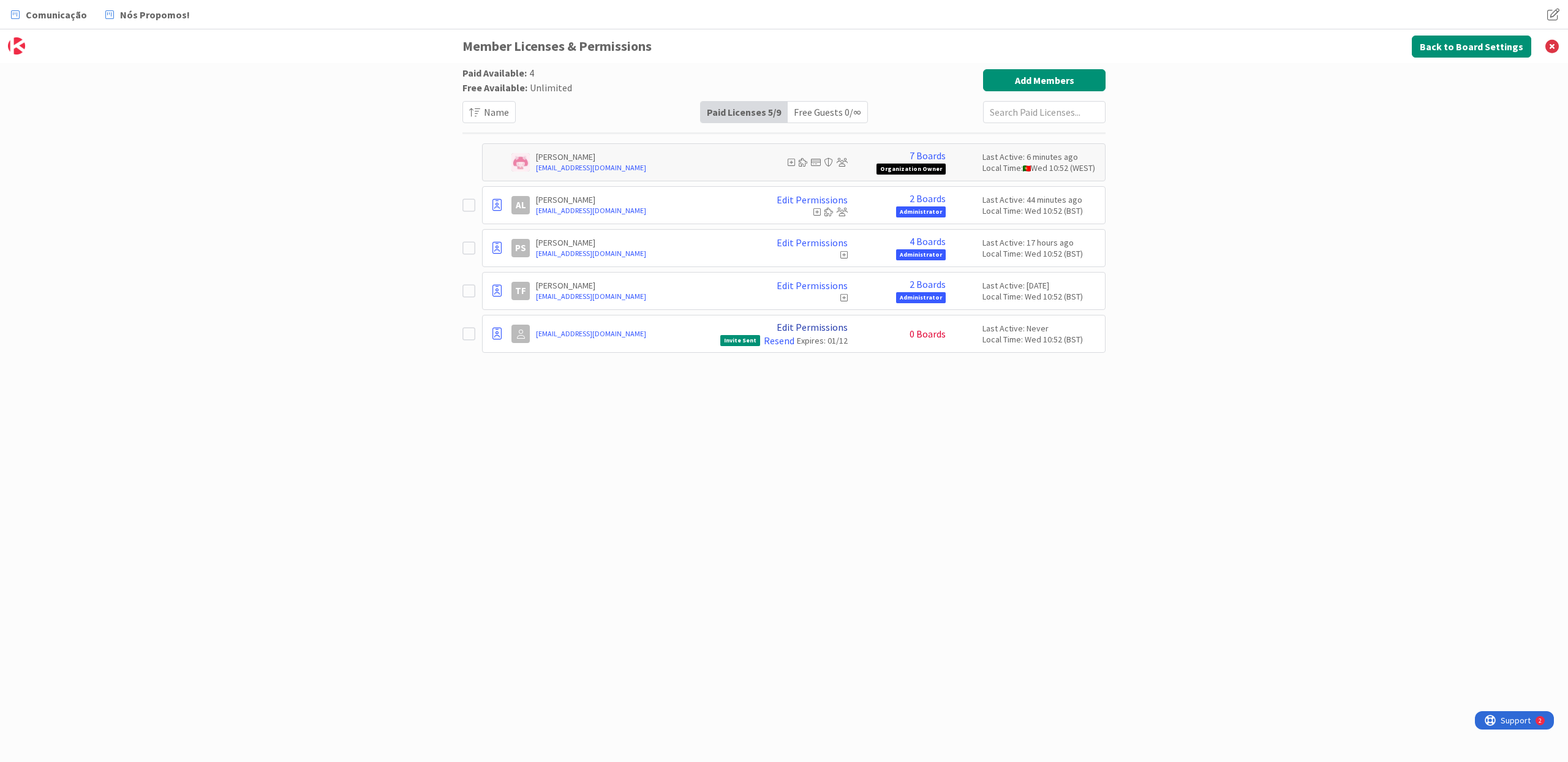
click at [831, 327] on link "Edit Permissions" at bounding box center [811, 327] width 71 height 11
click at [649, 437] on div "Paid Available: 4 Free Available: Unlimited Name Paid Licenses 5 / 9 Free Guest…" at bounding box center [784, 400] width 643 height 662
click at [834, 245] on link "Edit Permissions" at bounding box center [811, 243] width 71 height 11
click at [716, 419] on div "Paid Available: 4 Free Available: Unlimited Name Paid Licenses 5 / 9 Free Guest…" at bounding box center [784, 400] width 643 height 662
click at [841, 299] on icon at bounding box center [844, 297] width 7 height 8
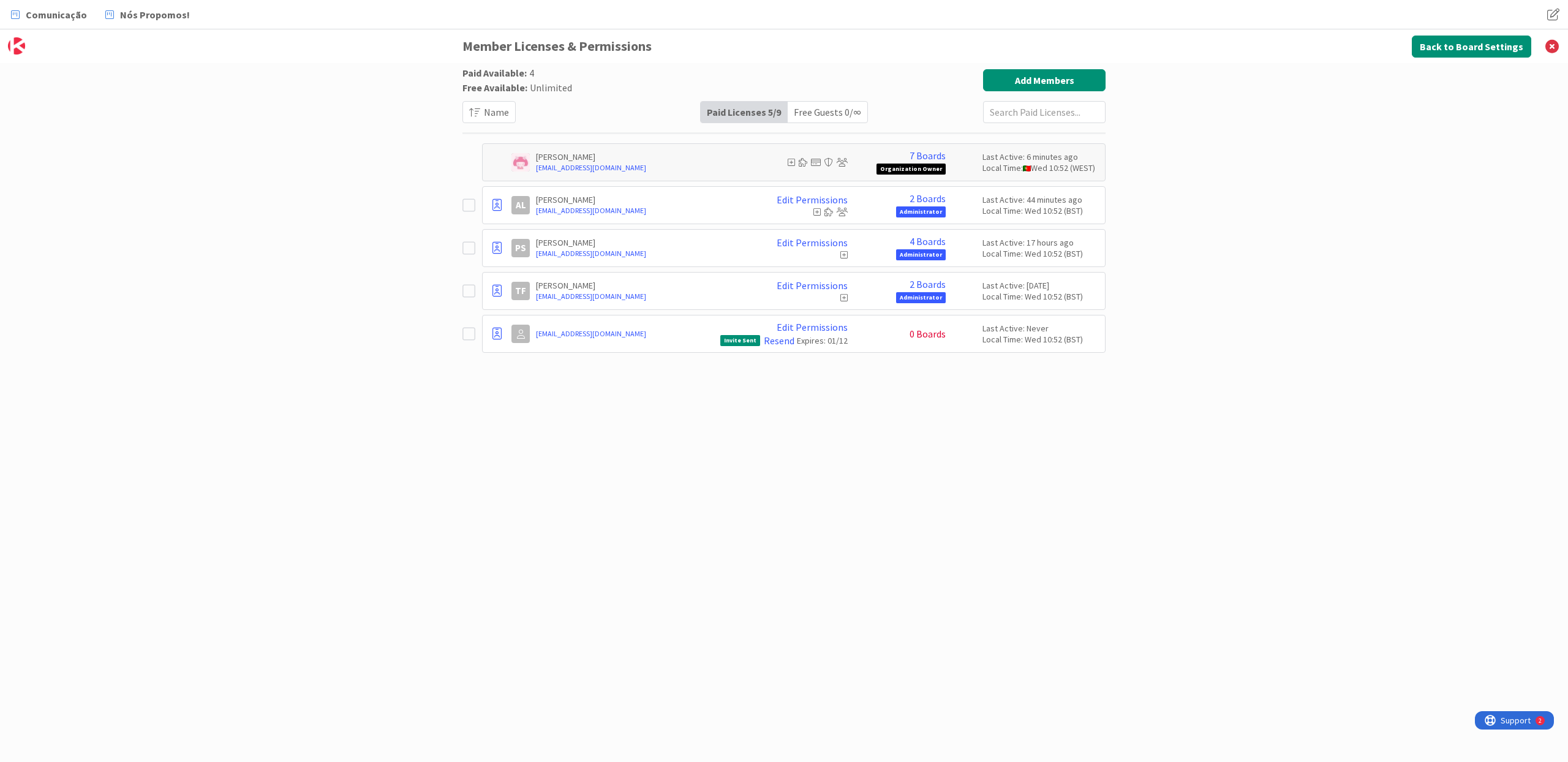
click at [845, 297] on icon at bounding box center [844, 297] width 7 height 8
click at [472, 289] on icon at bounding box center [468, 291] width 13 height 15
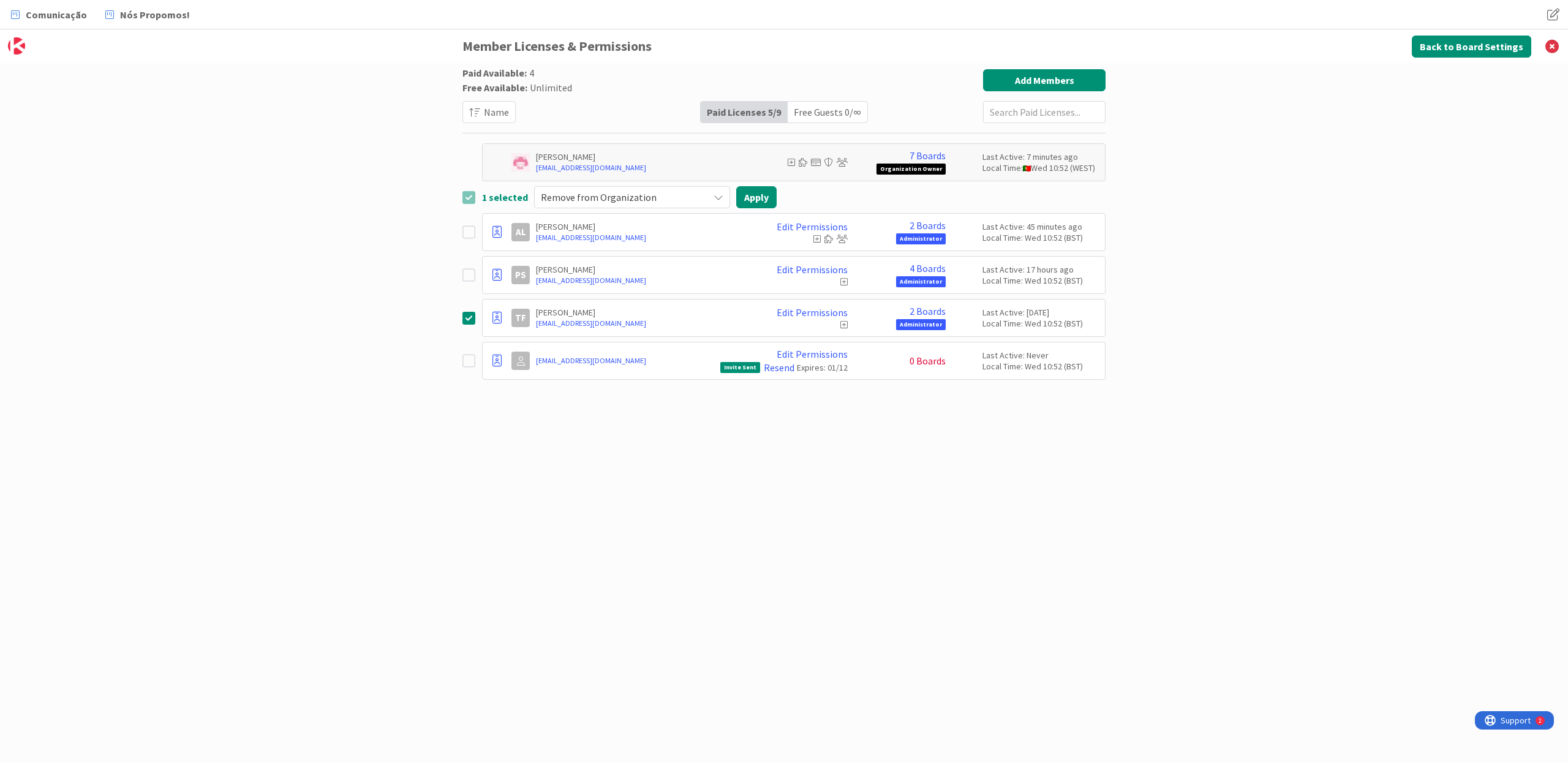
click at [463, 316] on icon at bounding box center [468, 318] width 13 height 15
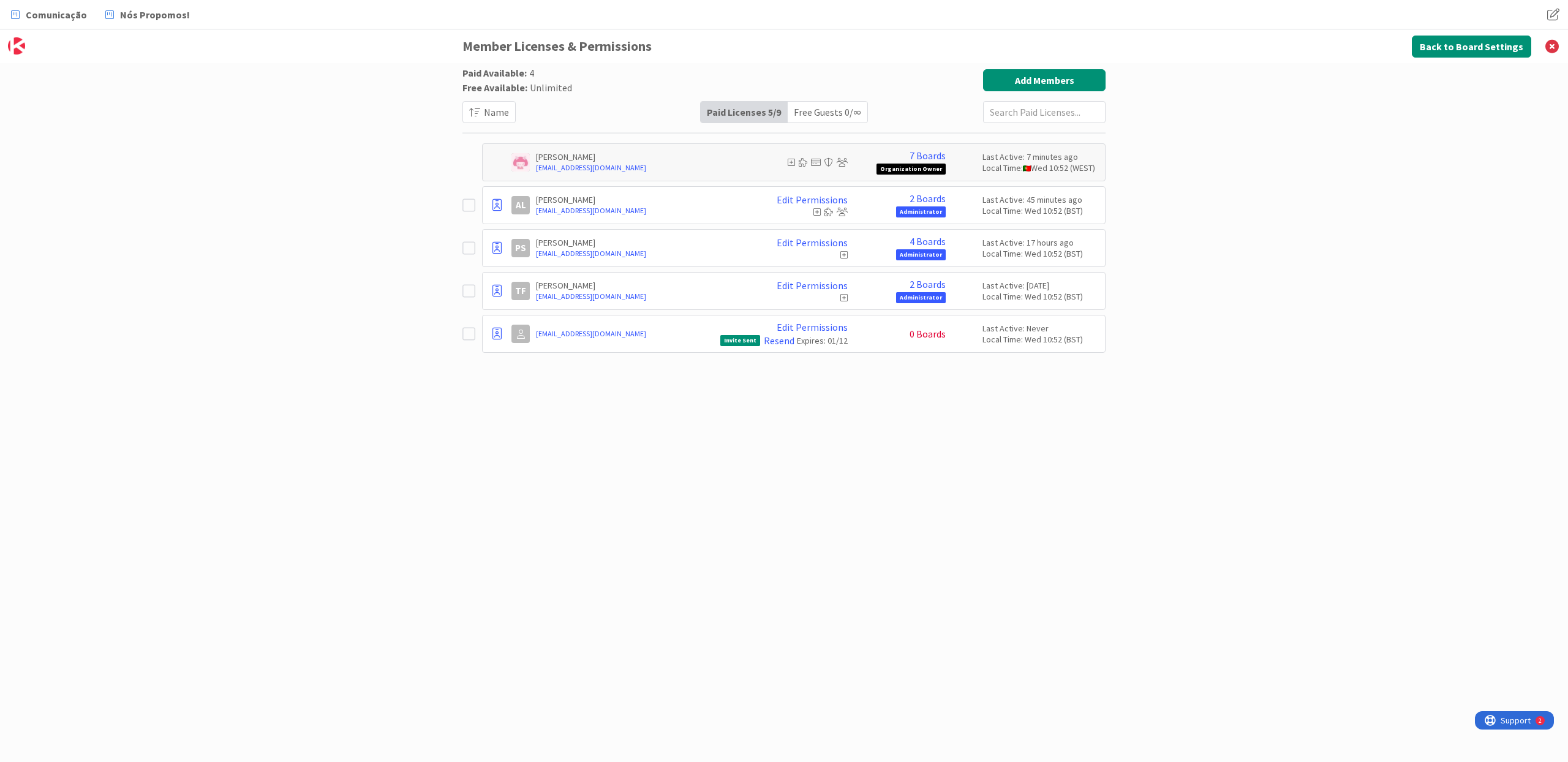
click at [1158, 314] on div "Paid Available: 4 Free Available: Unlimited Name Paid Licenses 5 / 9 Free Guest…" at bounding box center [784, 413] width 1568 height 699
click at [41, 8] on span "Comunicação" at bounding box center [56, 15] width 61 height 15
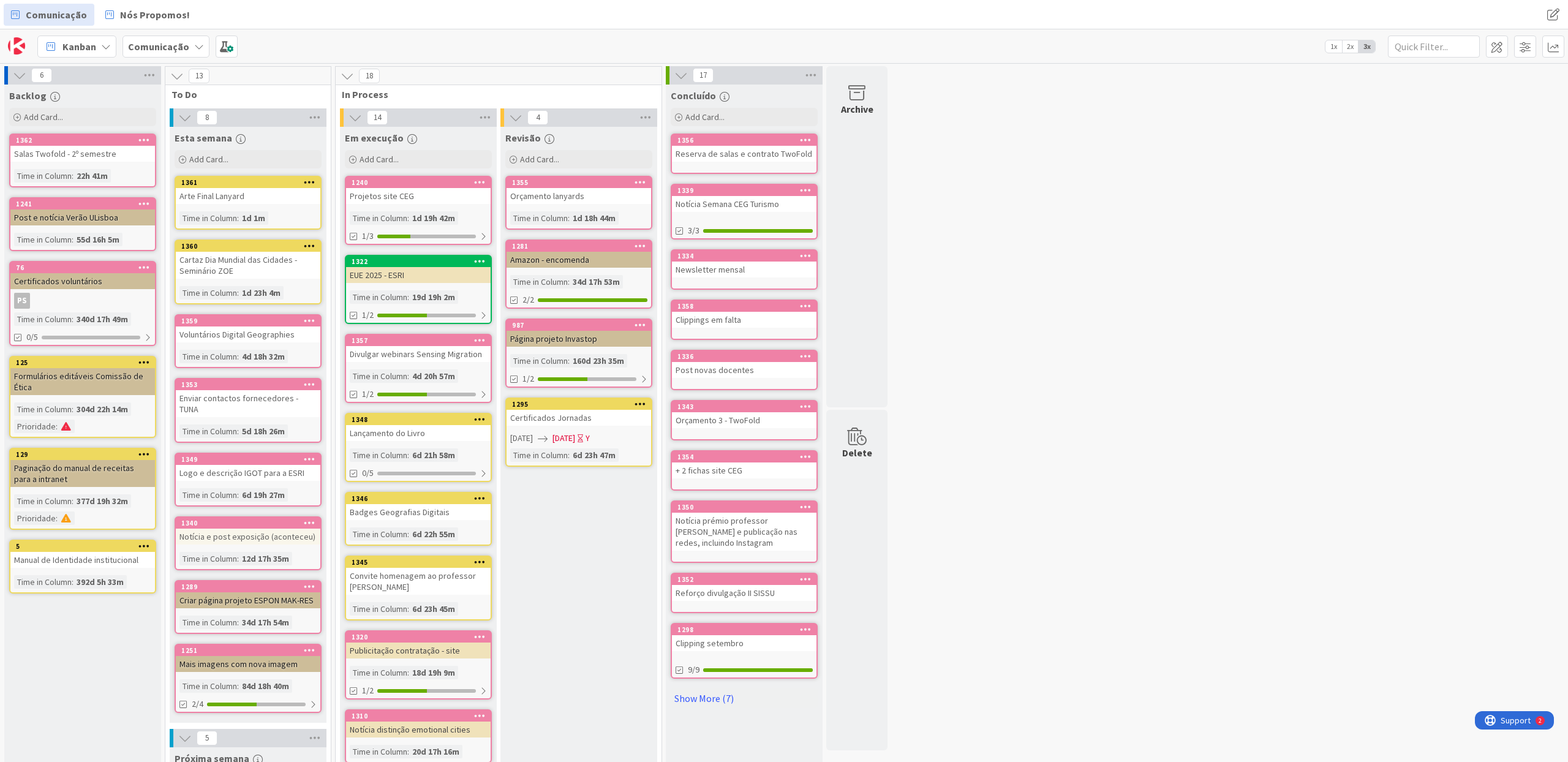
click at [75, 612] on div "Backlog Add Card... 1362 Salas Twofold - 2º semestre Time in [GEOGRAPHIC_DATA] …" at bounding box center [83, 661] width 157 height 1154
click at [66, 122] on div "Add Card..." at bounding box center [82, 116] width 147 height 19
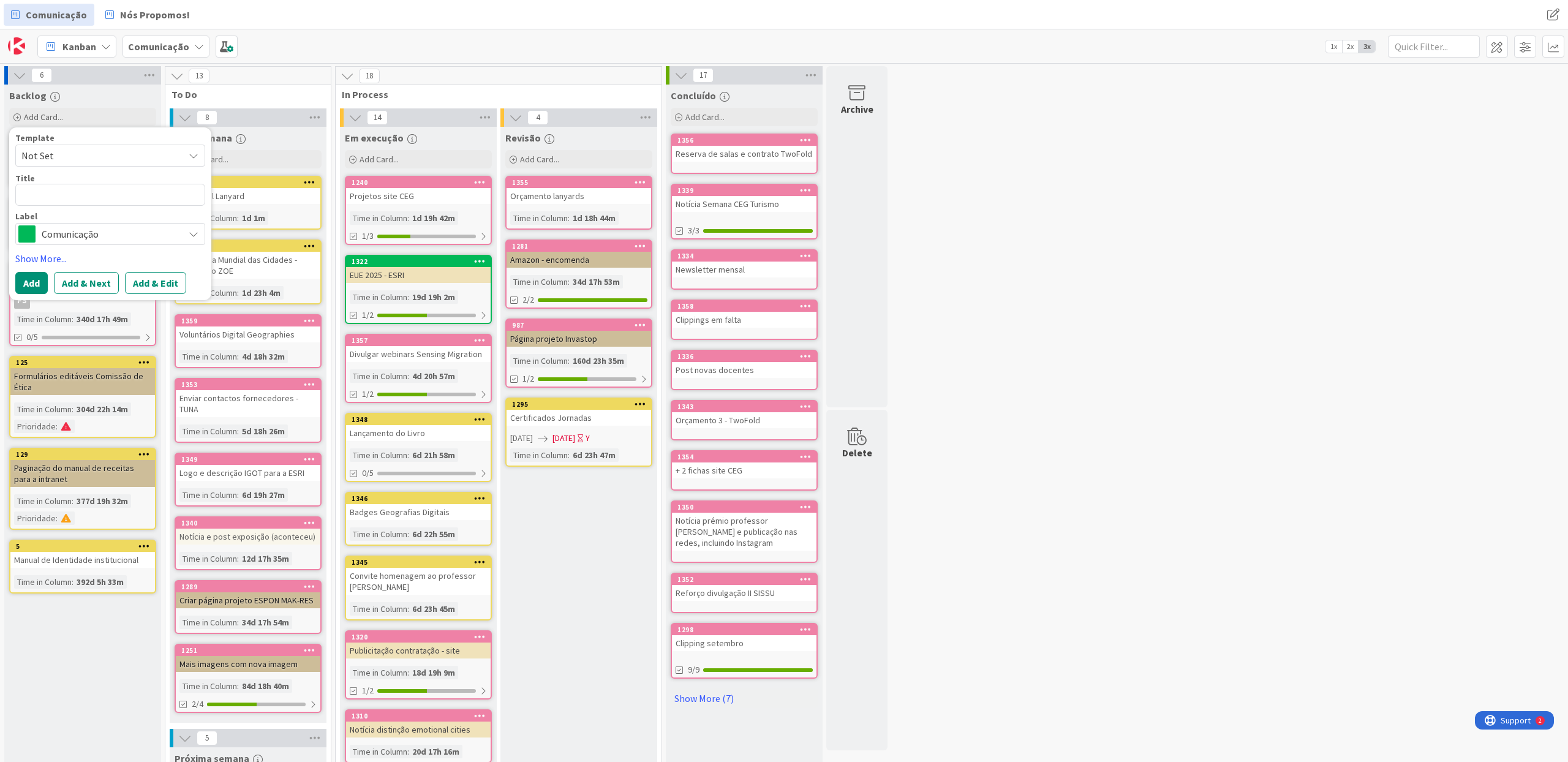
click at [93, 236] on span "Comunicação" at bounding box center [110, 234] width 136 height 17
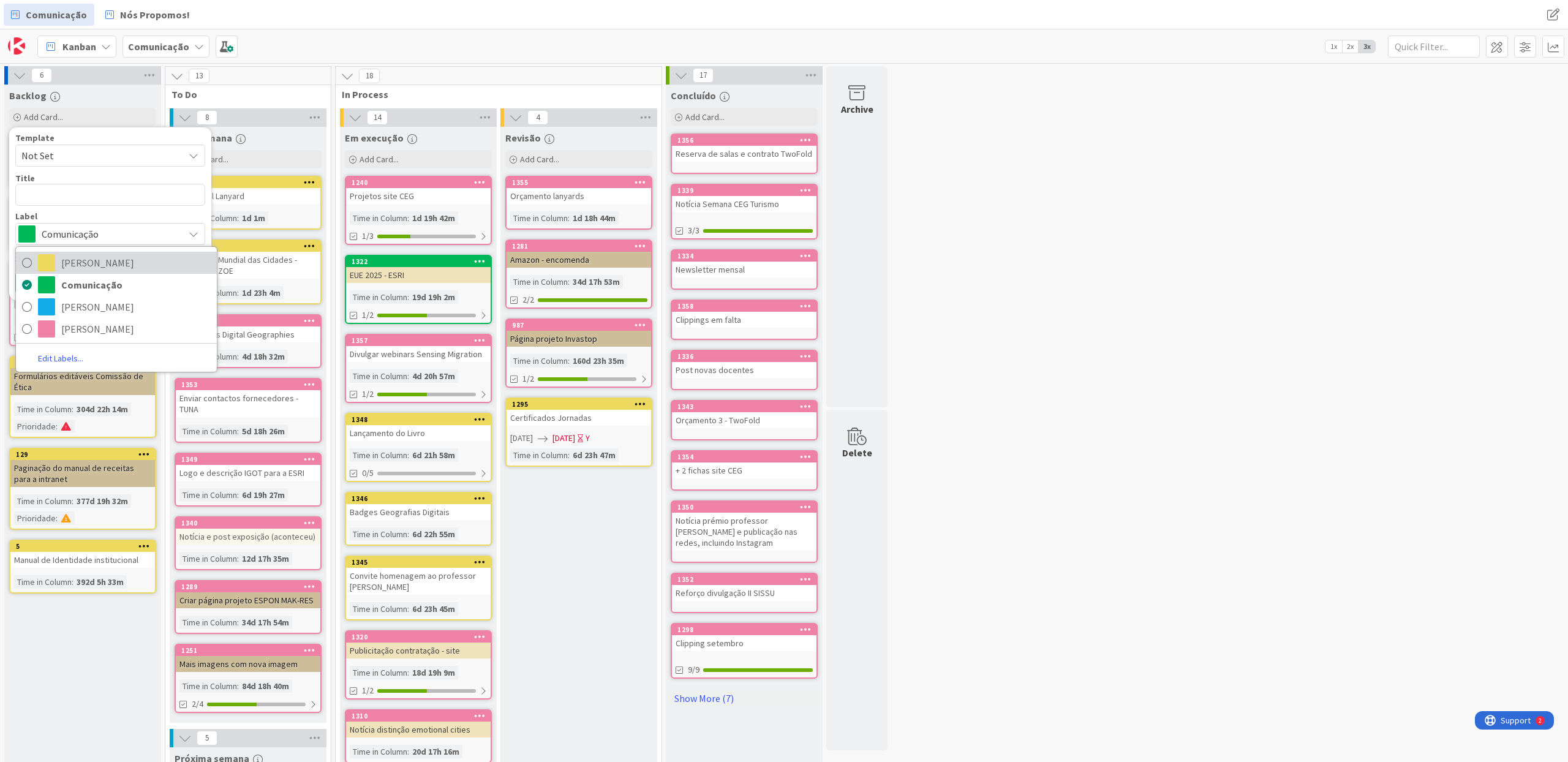
click at [93, 265] on span "[PERSON_NAME]" at bounding box center [136, 263] width 149 height 19
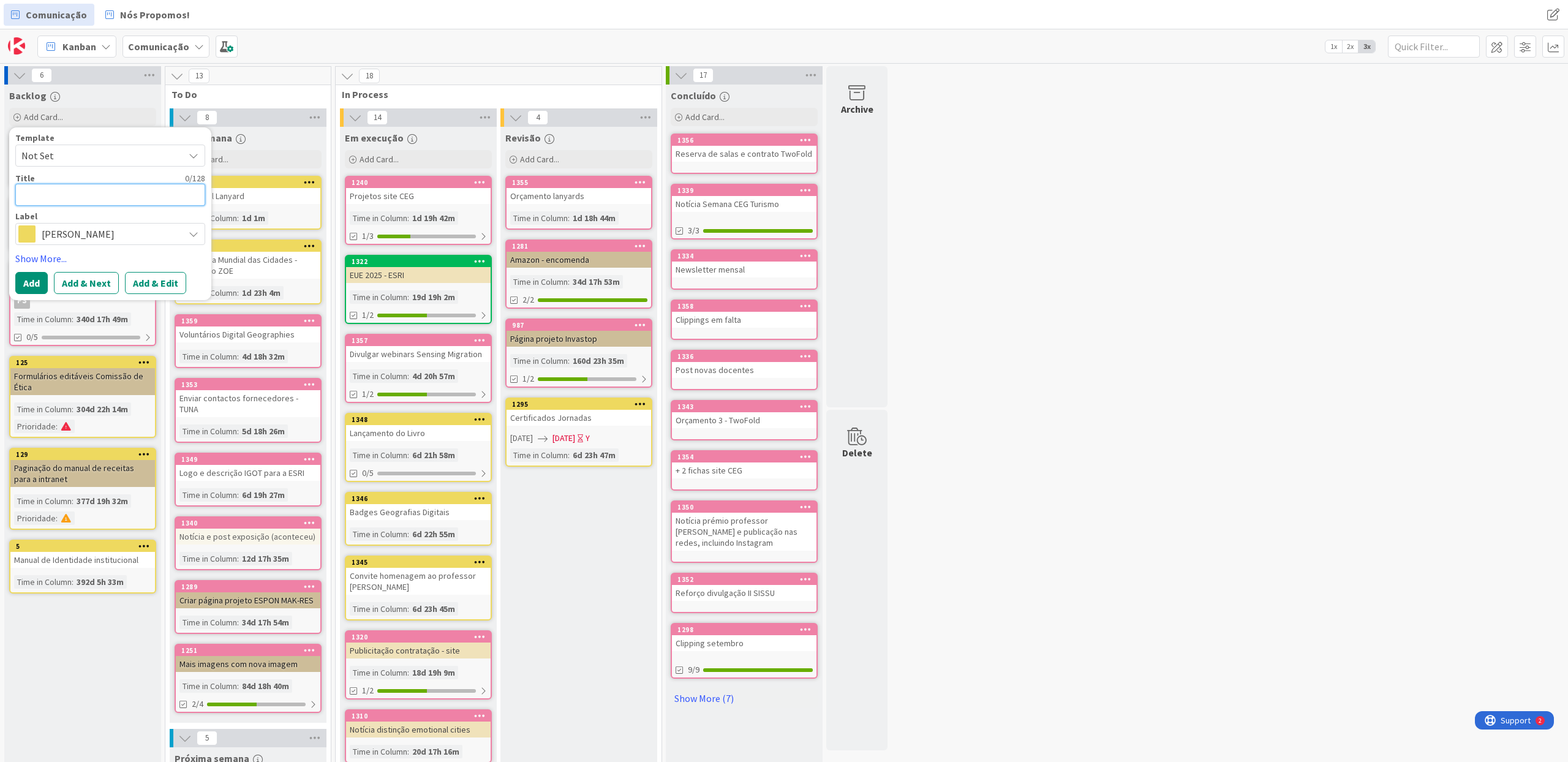
click at [57, 190] on textarea at bounding box center [110, 195] width 190 height 22
type textarea "x"
type textarea "B"
type textarea "x"
type textarea "Ba"
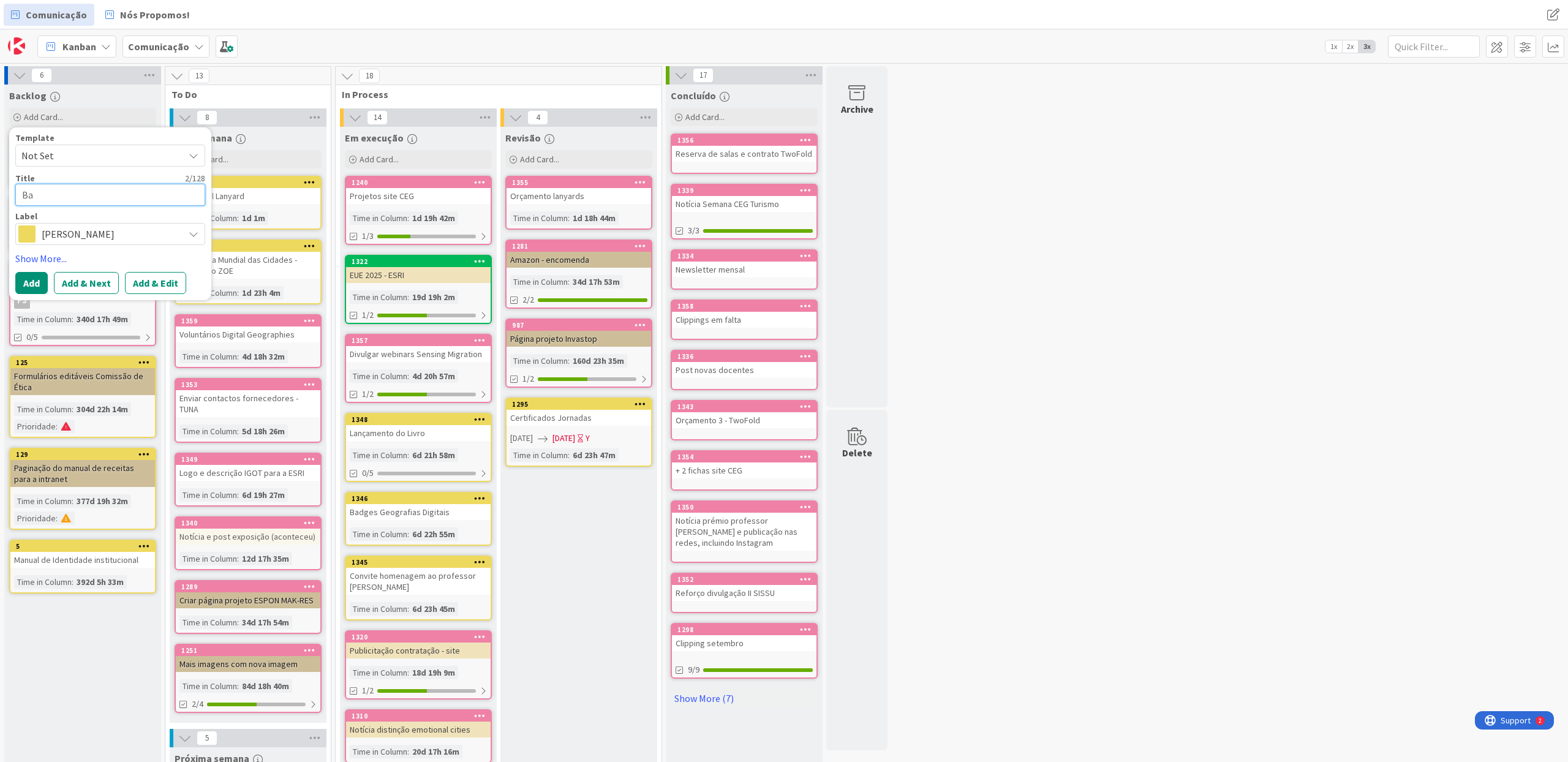
type textarea "x"
type textarea "Ban"
type textarea "x"
type textarea "Band"
type textarea "x"
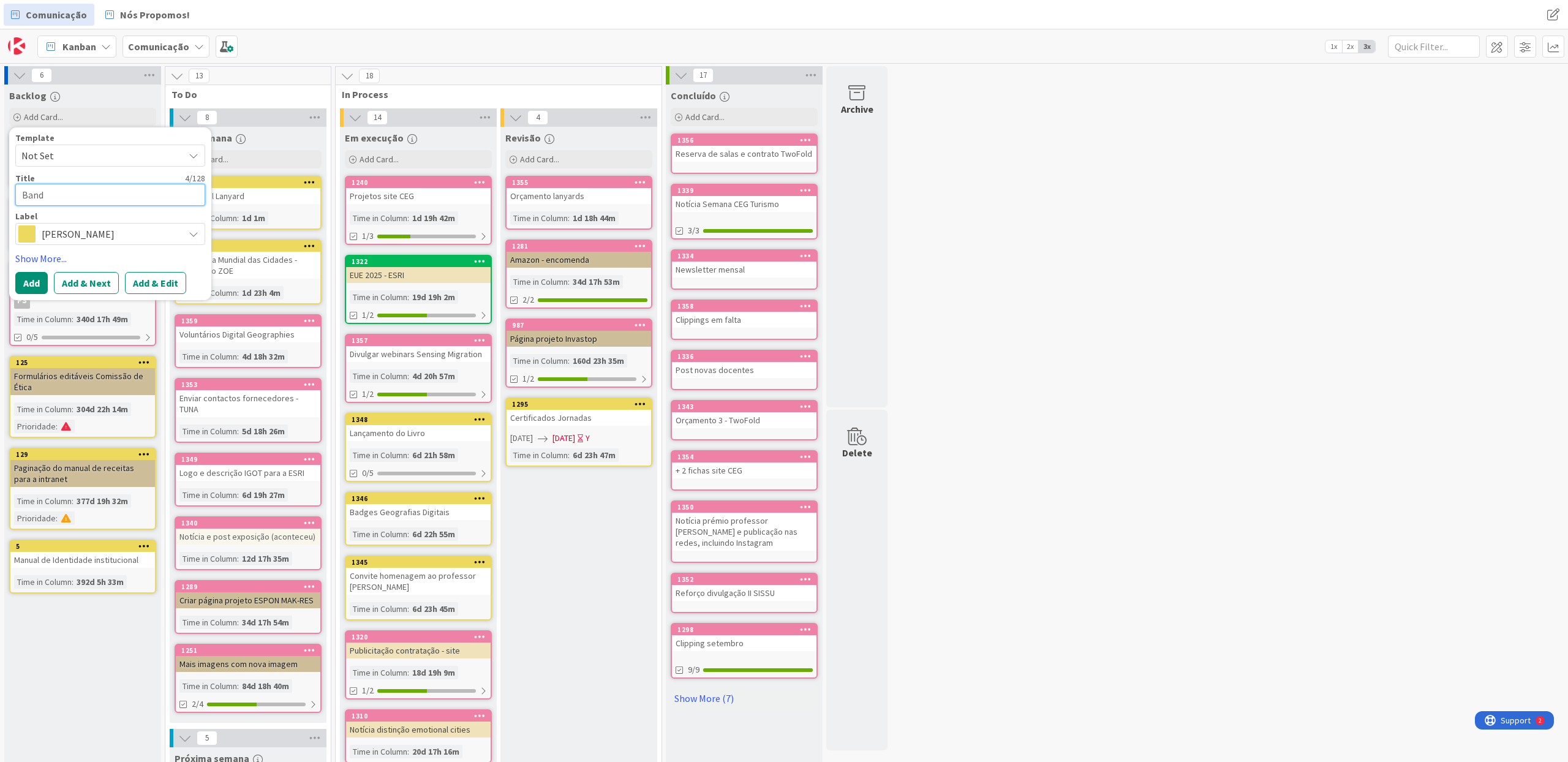
type textarea "Bande"
type textarea "x"
type textarea "Bandei"
type textarea "x"
type textarea "Bandeir"
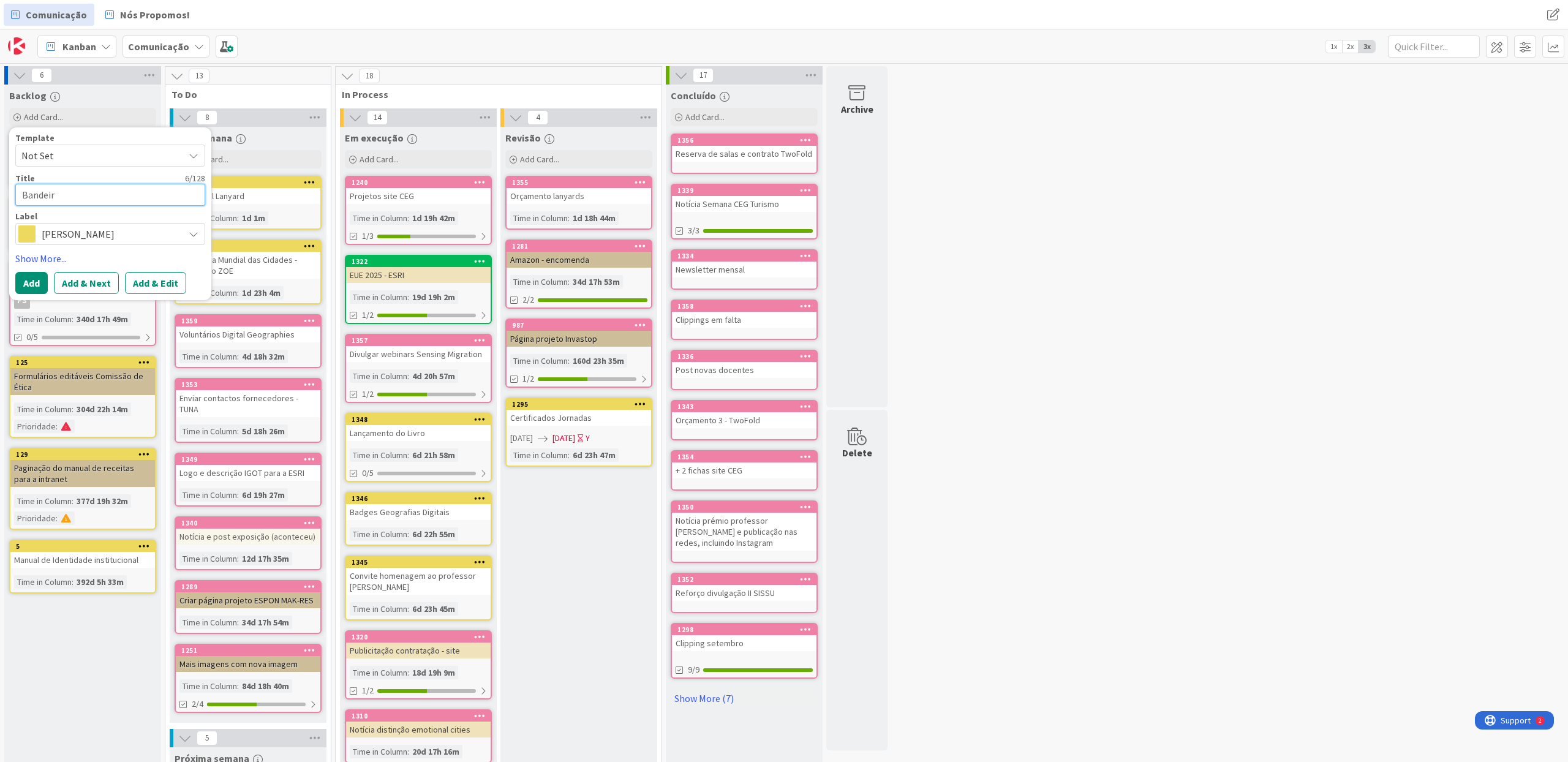
type textarea "x"
type textarea "Bandeira"
type textarea "x"
type textarea "Bandeiras"
type textarea "x"
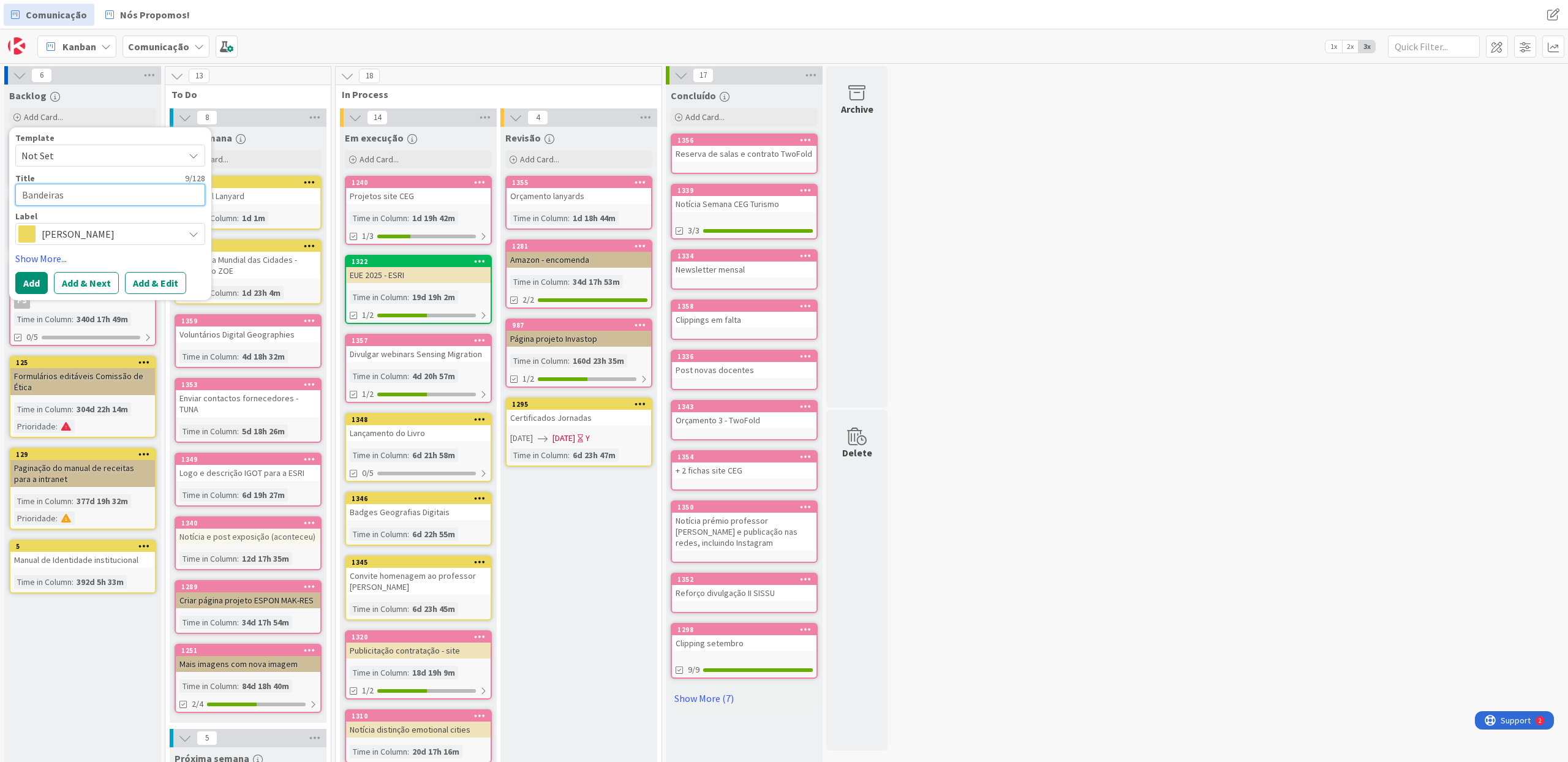
type textarea "Bandeiras"
type textarea "x"
type textarea "Bandeiras p"
type textarea "x"
type textarea "Bandeiras pa"
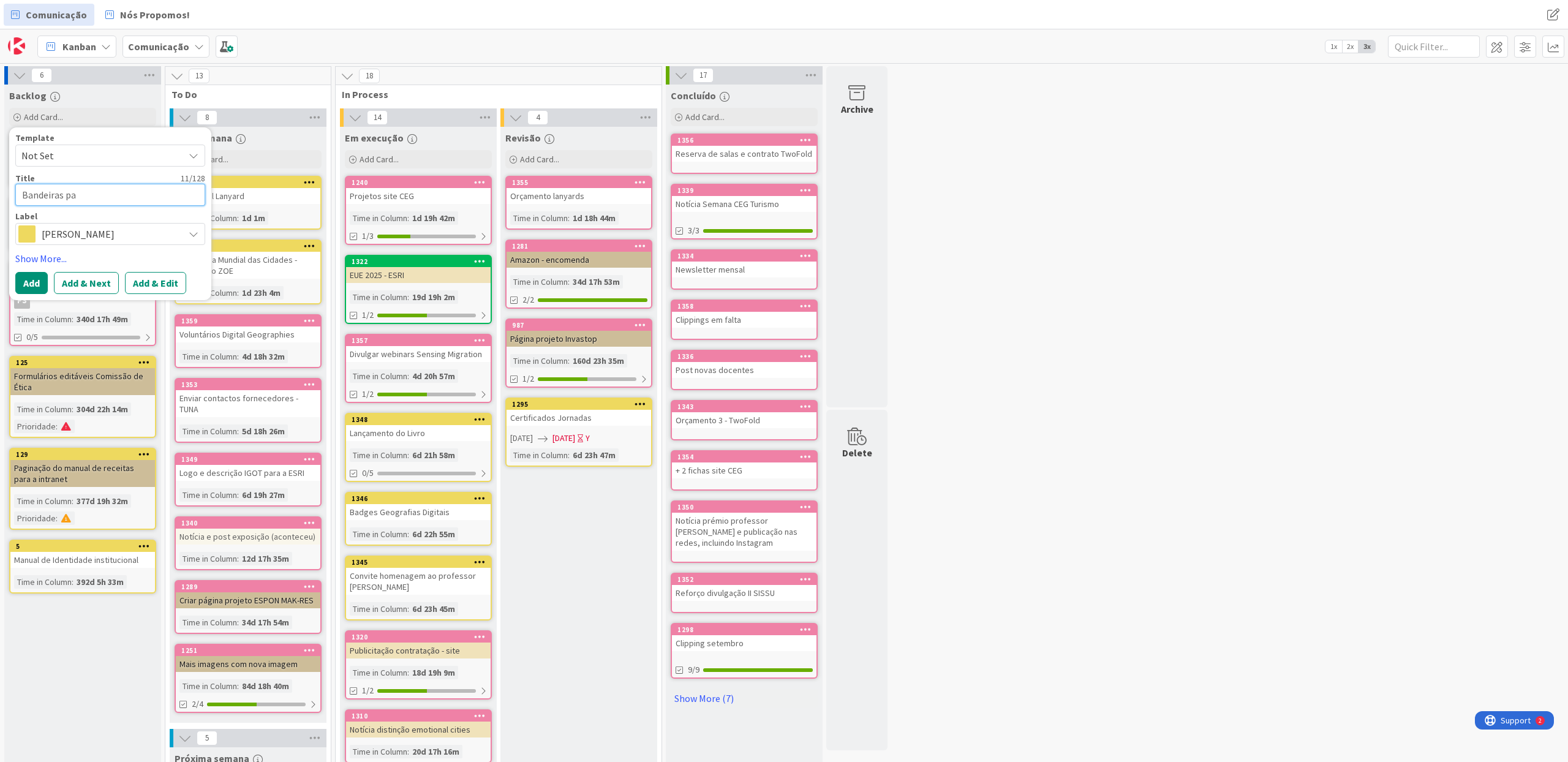
type textarea "x"
type textarea "Bandeiras par"
type textarea "x"
type textarea "Bandeiras para"
type textarea "x"
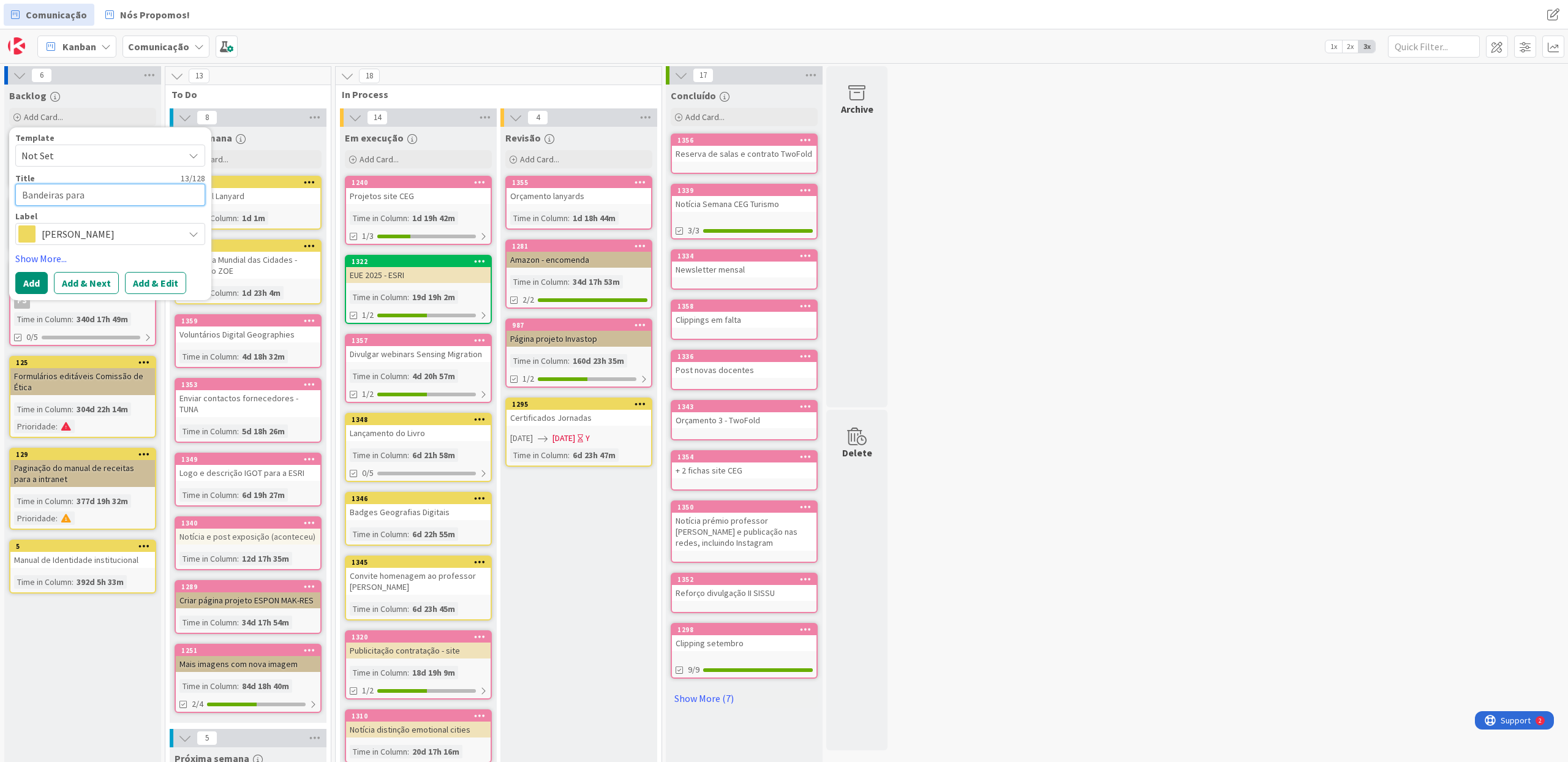
type textarea "Bandeiras para"
type textarea "x"
type textarea "Bandeiras para l"
type textarea "x"
type textarea "Bandeiras para le"
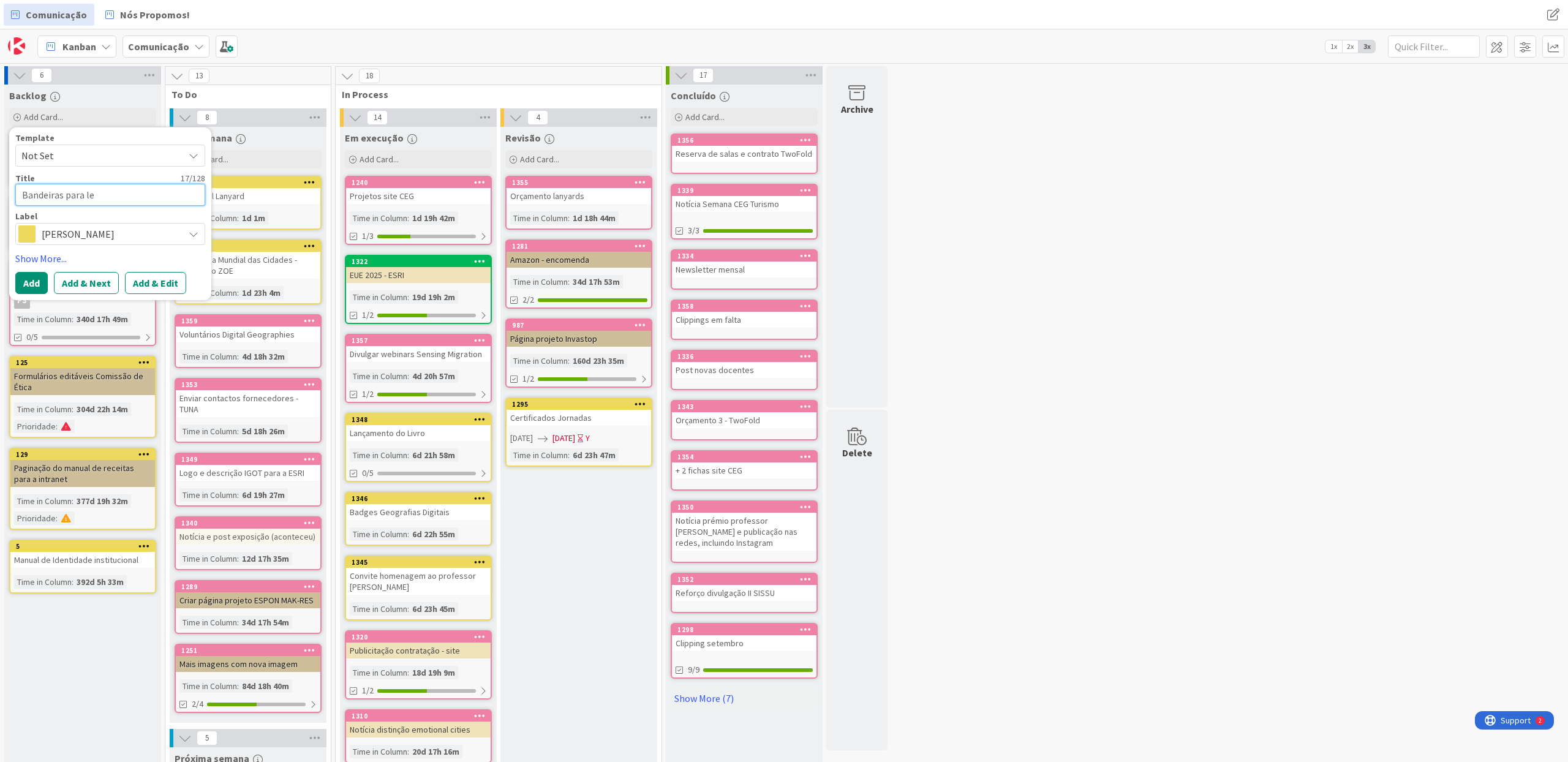
type textarea "x"
type textarea "Bandeiras para lev"
type textarea "x"
type textarea "Bandeiras para leva"
type textarea "x"
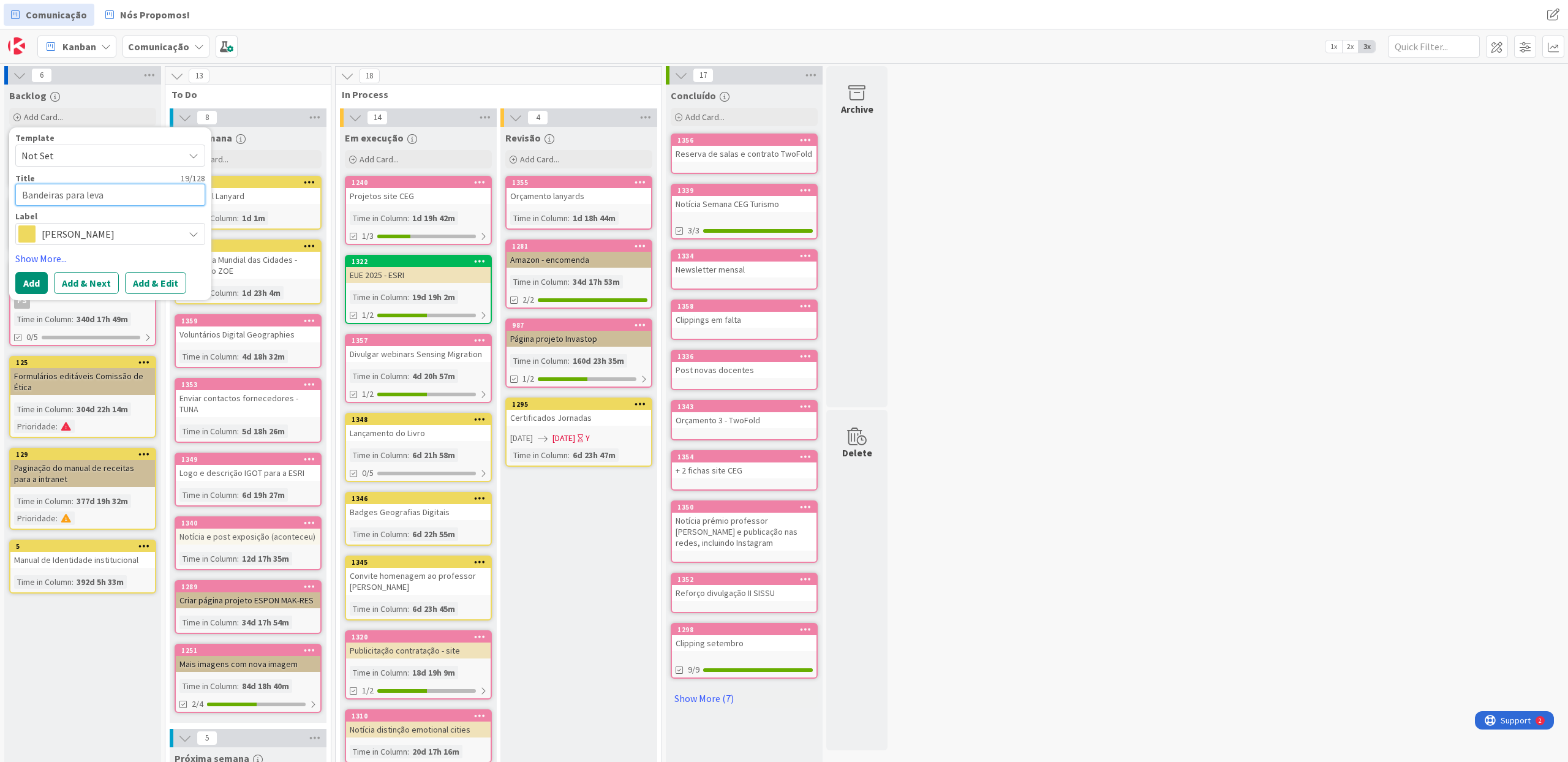
type textarea "Bandeiras para levar"
type textarea "x"
type textarea "Bandeiras para levar"
type textarea "x"
type textarea "Bandeiras para levar `"
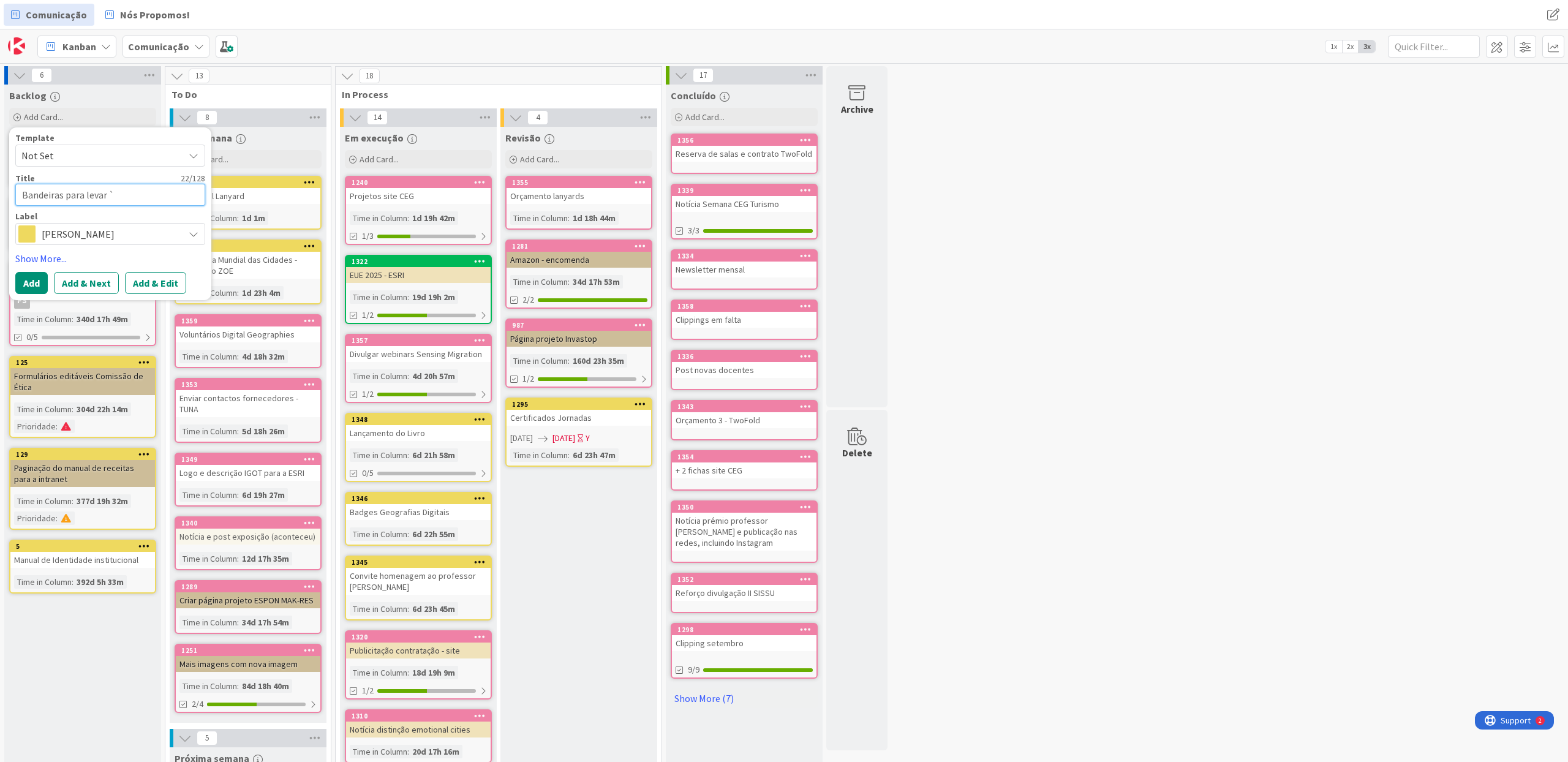
type textarea "x"
type textarea "Bandeiras para levar à"
type textarea "x"
type textarea "Bandeiras para levar às"
type textarea "x"
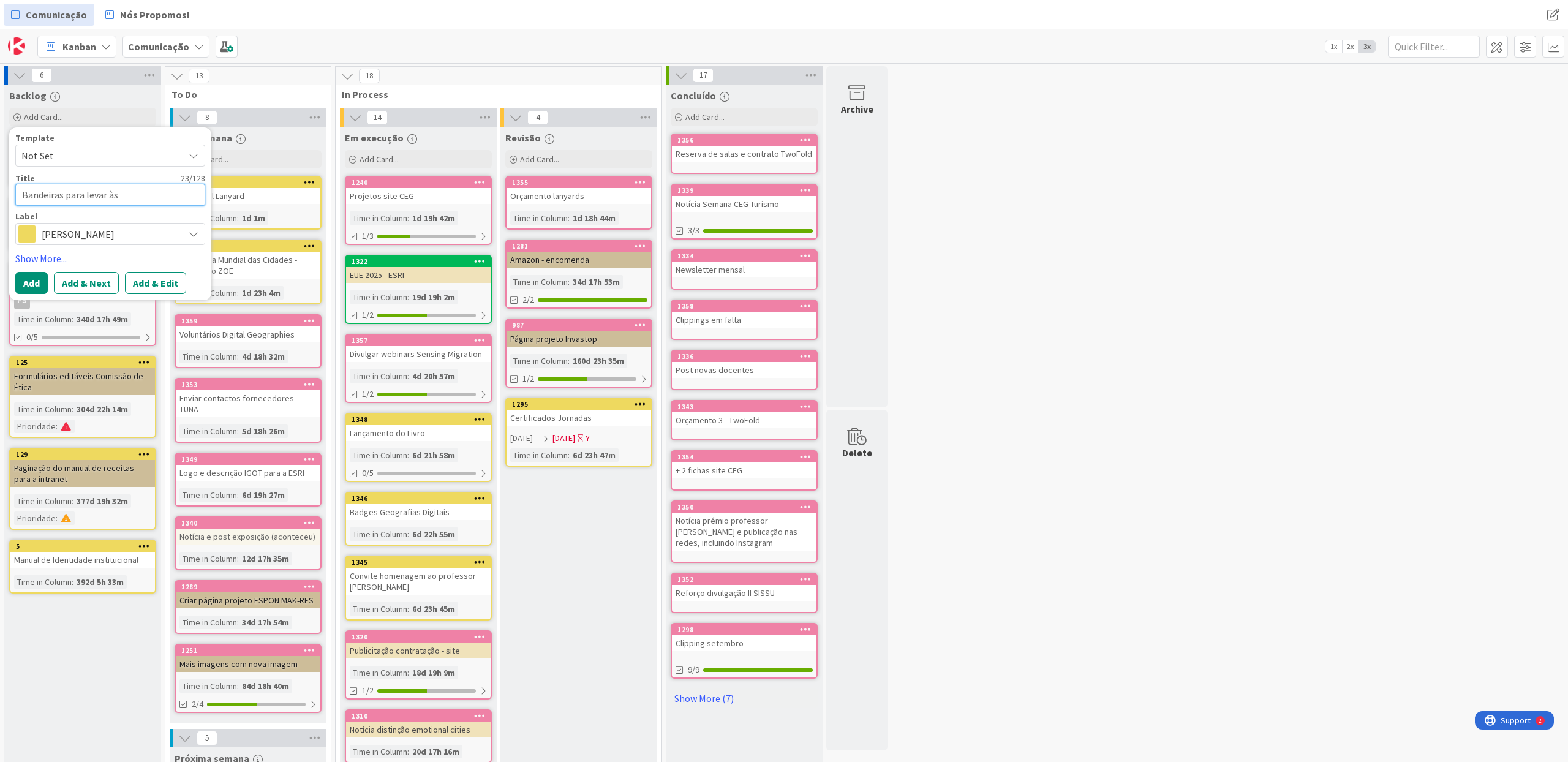
type textarea "Bandeiras para levar às"
type textarea "x"
type textarea "Bandeiras para levar às e"
type textarea "x"
type textarea "Bandeiras para levar às es"
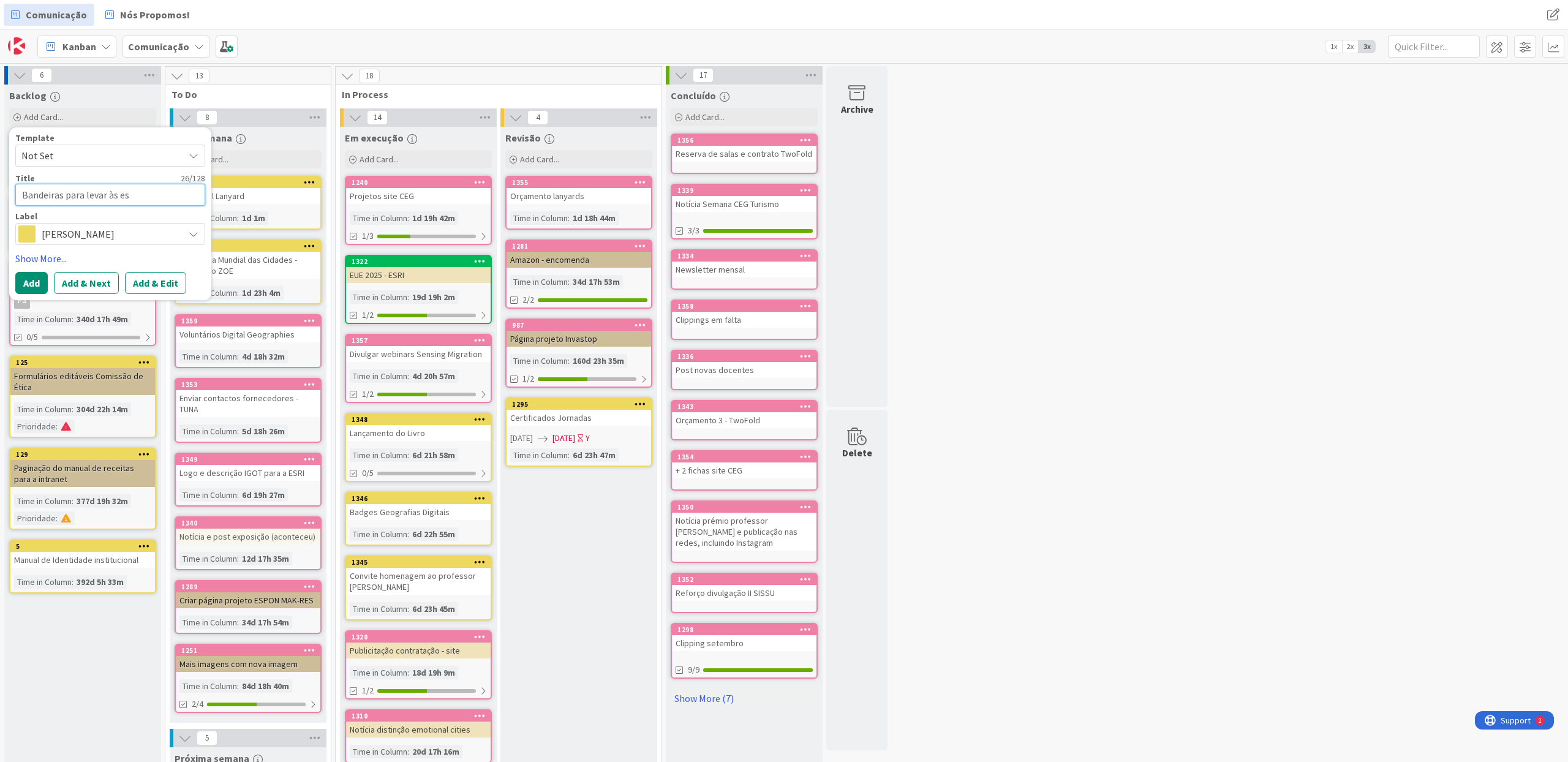
type textarea "x"
type textarea "Bandeiras para levar às esc"
type textarea "x"
type textarea "Bandeiras para levar às esco"
type textarea "x"
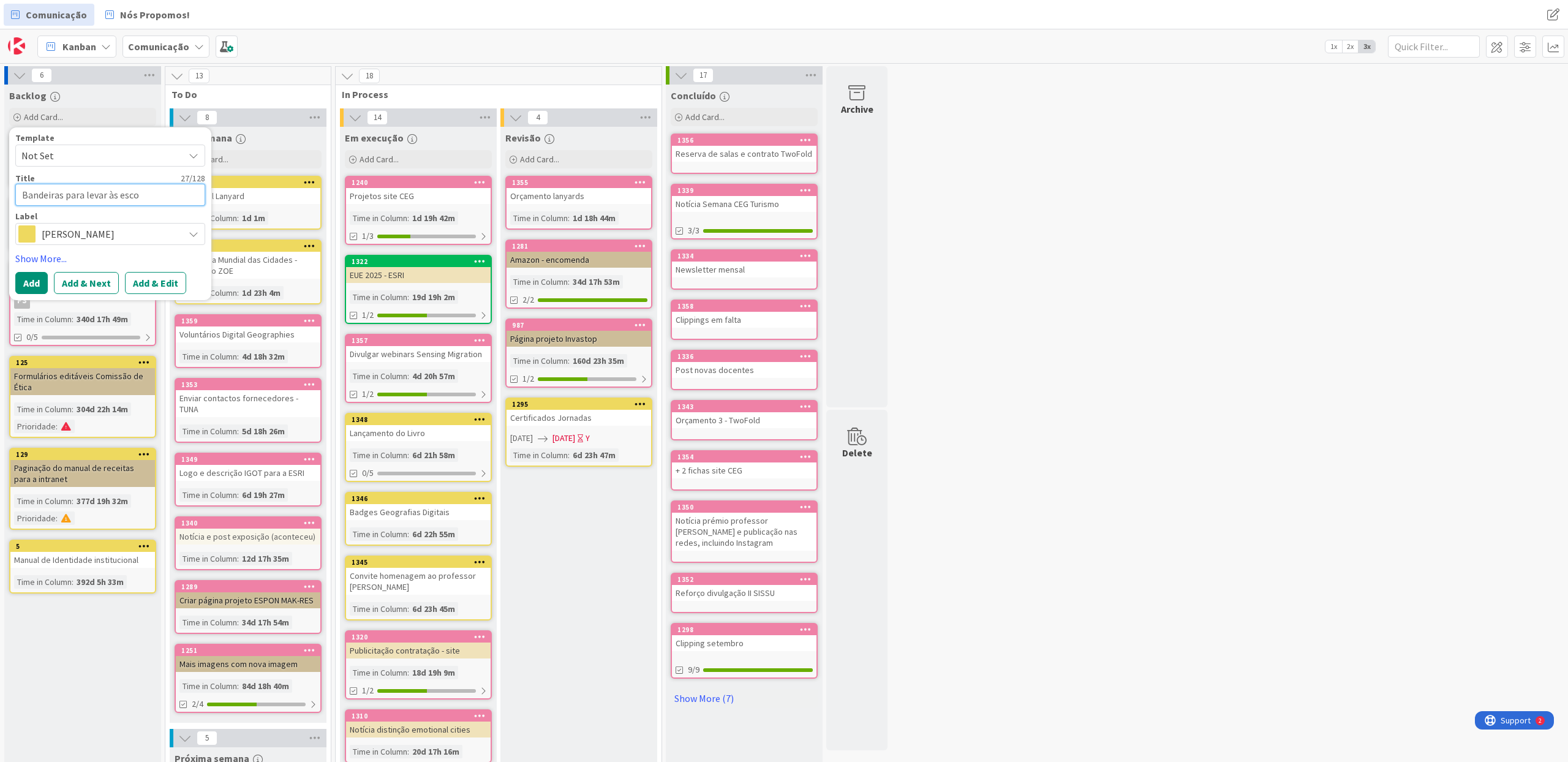
type textarea "Bandeiras para levar às escol"
type textarea "x"
type textarea "Bandeiras para levar às escola"
type textarea "x"
type textarea "Bandeiras para levar às escolas"
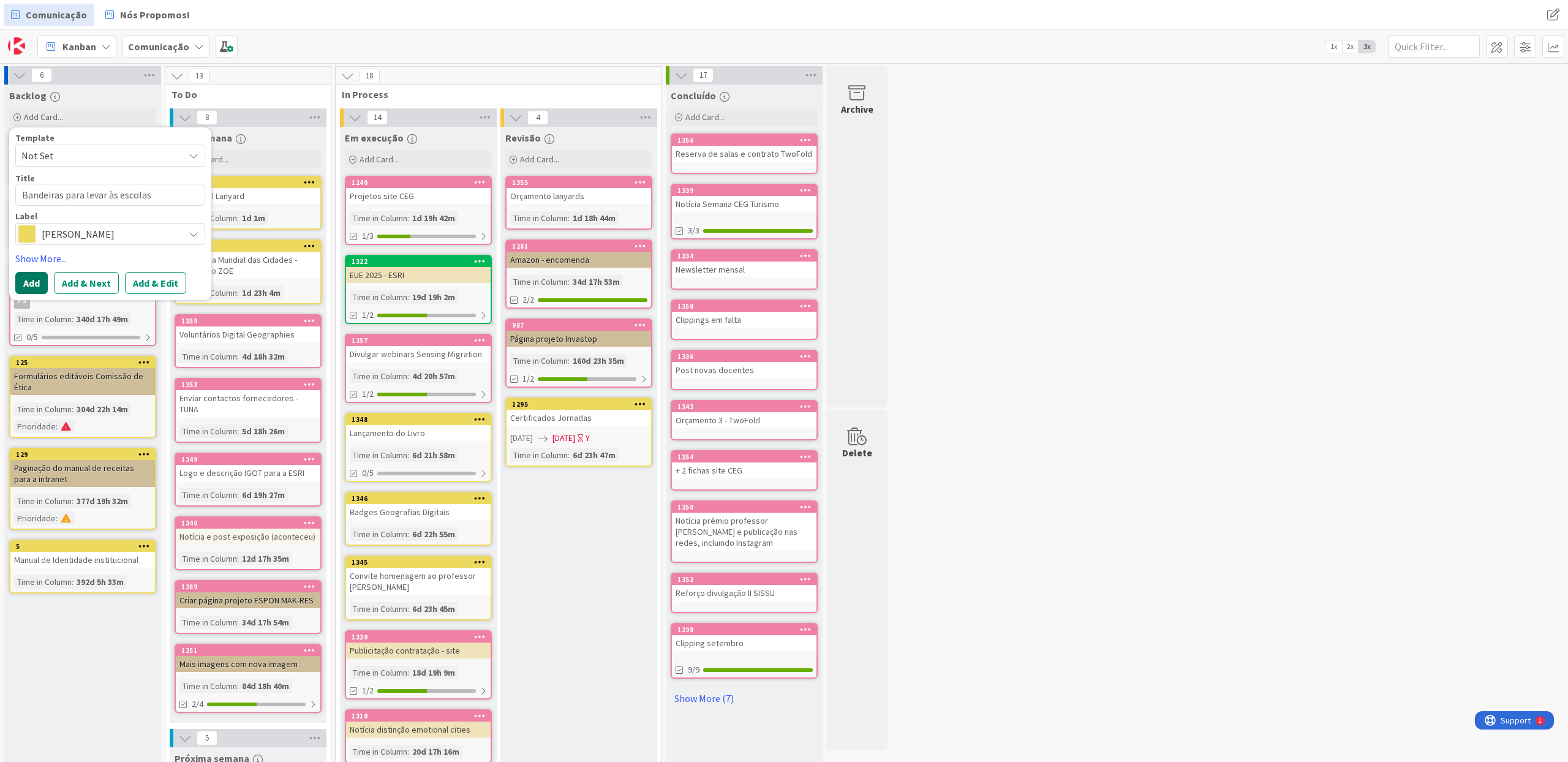
click at [31, 285] on button "Add" at bounding box center [31, 283] width 32 height 22
